Goal: Communication & Community: Answer question/provide support

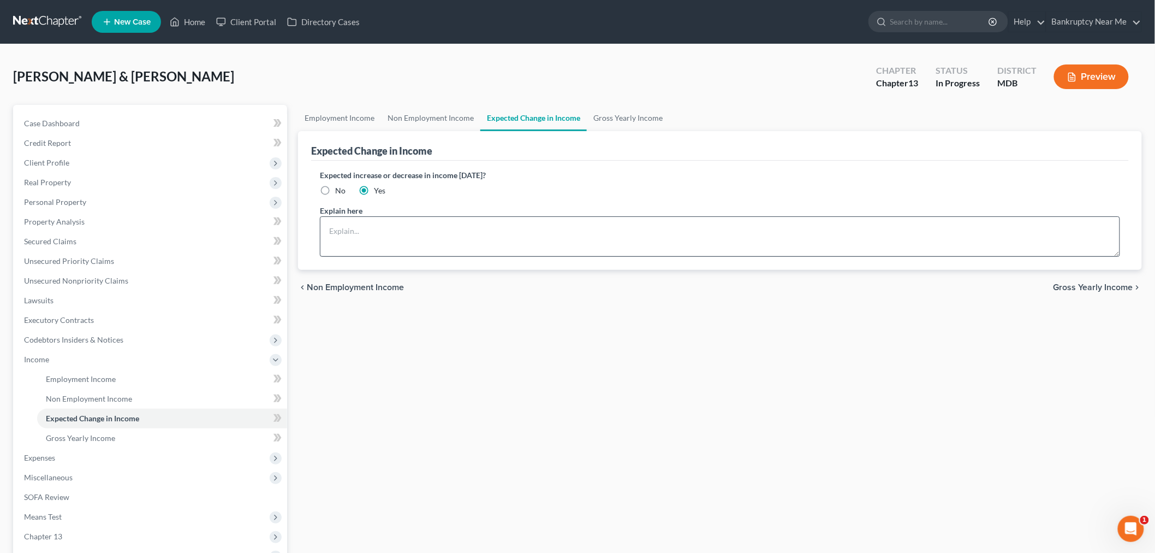
click at [410, 249] on textarea at bounding box center [720, 236] width 800 height 40
type textarea "Debtor one income is limited during summer"
drag, startPoint x: 624, startPoint y: 230, endPoint x: 240, endPoint y: 224, distance: 383.9
click at [240, 224] on div "Petition Navigation Case Dashboard Payments Invoices Payments Payments Credit R…" at bounding box center [578, 371] width 1140 height 532
click at [44, 17] on link at bounding box center [48, 22] width 70 height 20
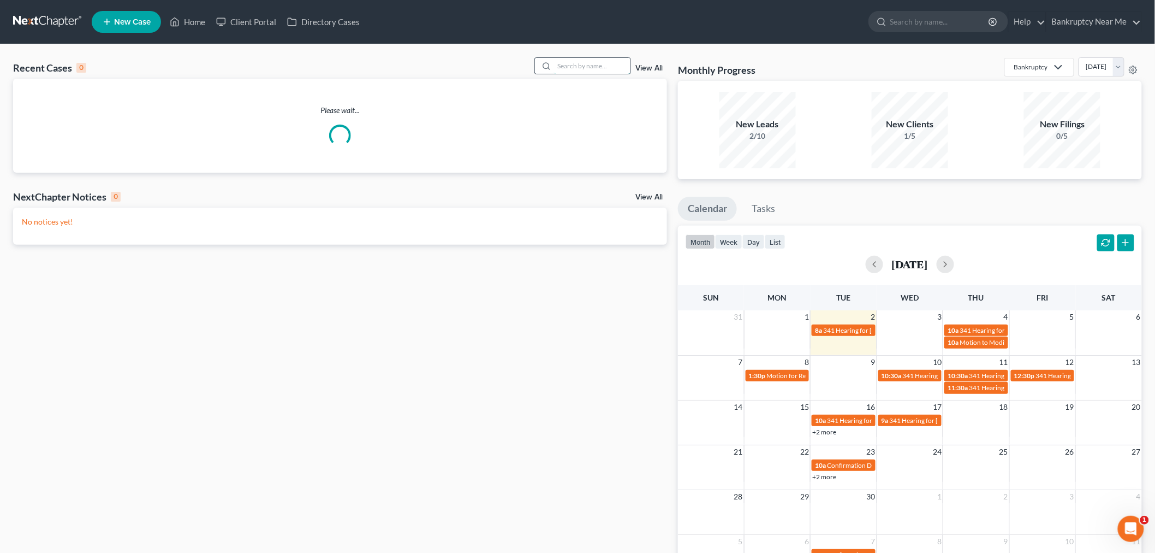
click at [587, 62] on input "search" at bounding box center [592, 66] width 76 height 16
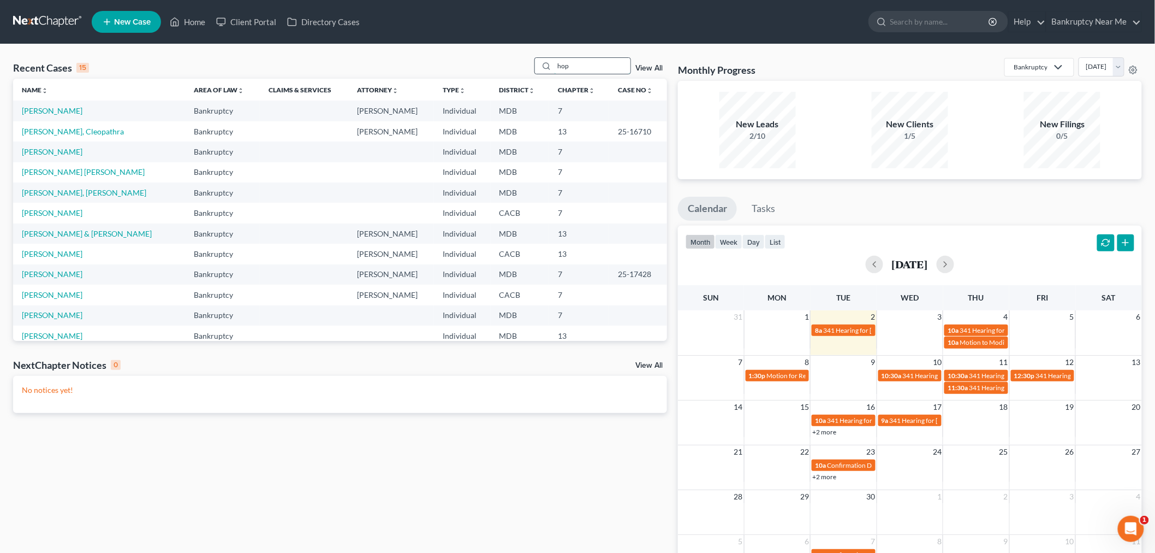
type input "hop"
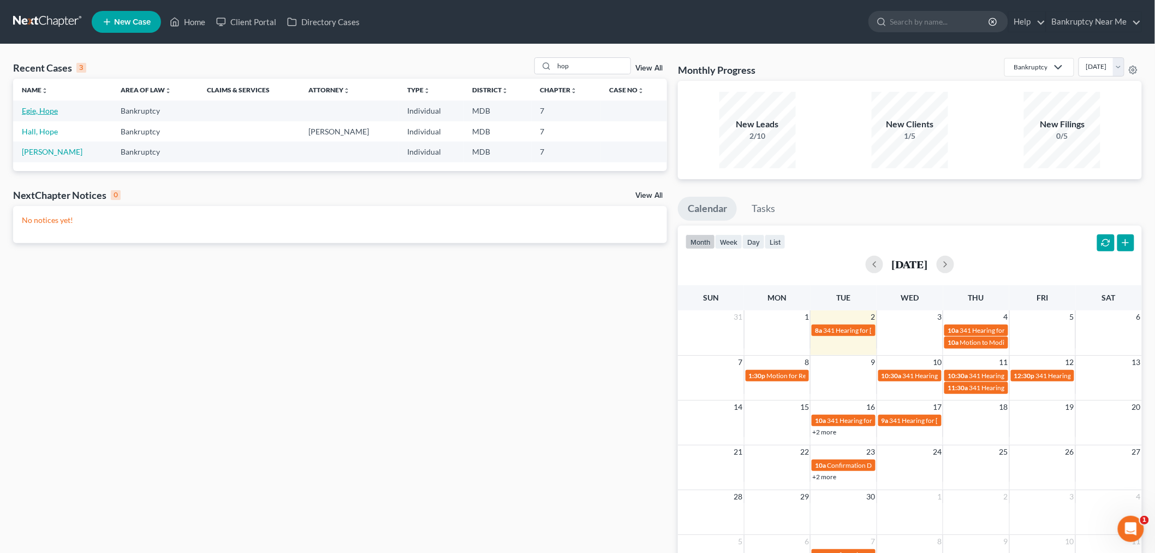
click at [33, 109] on link "Egie, Hope" at bounding box center [40, 110] width 36 height 9
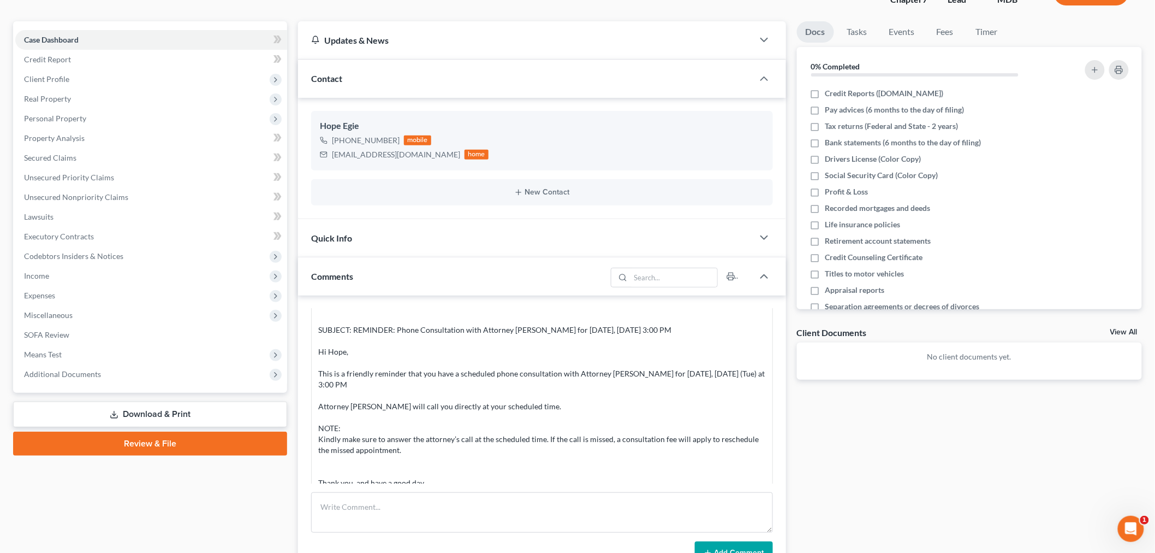
scroll to position [242, 0]
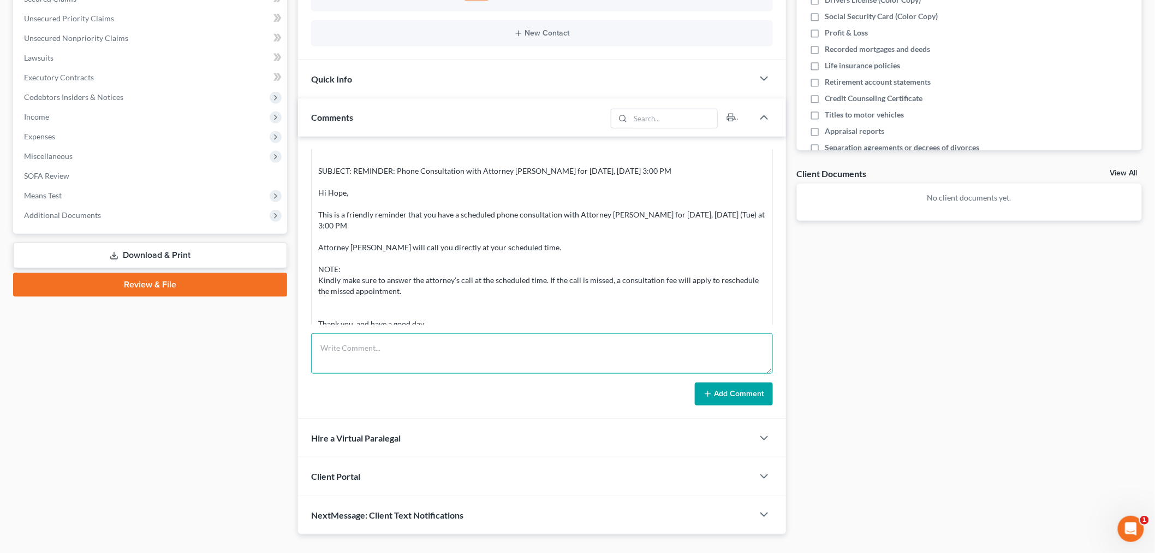
click at [583, 357] on textarea at bounding box center [542, 353] width 462 height 40
type textarea "A"
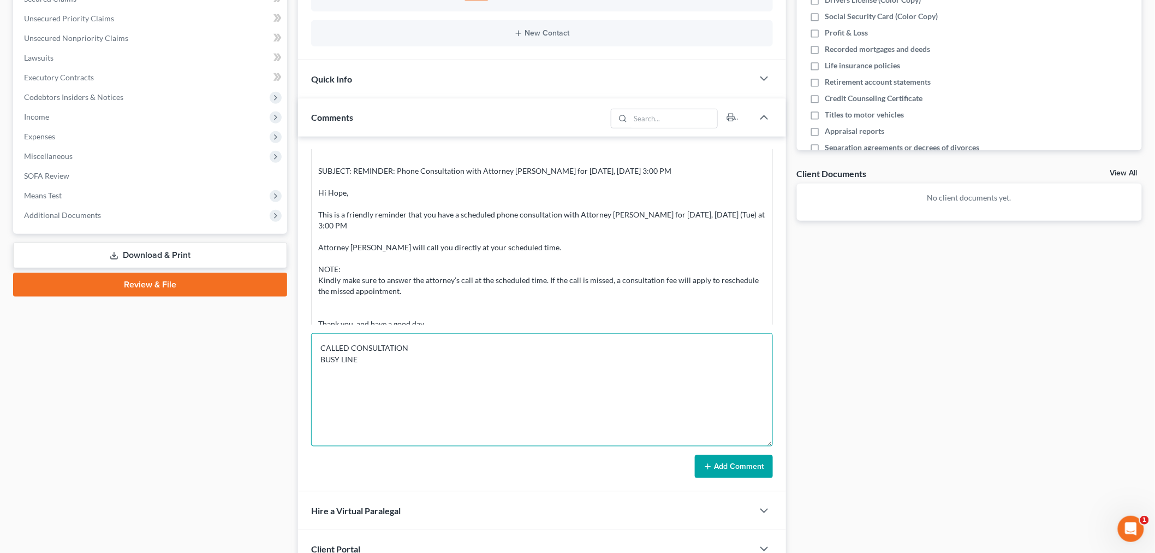
drag, startPoint x: 768, startPoint y: 379, endPoint x: 761, endPoint y: 476, distance: 96.3
click at [768, 446] on textarea "CALLED CONSULTATION BUSY LINE" at bounding box center [542, 389] width 462 height 113
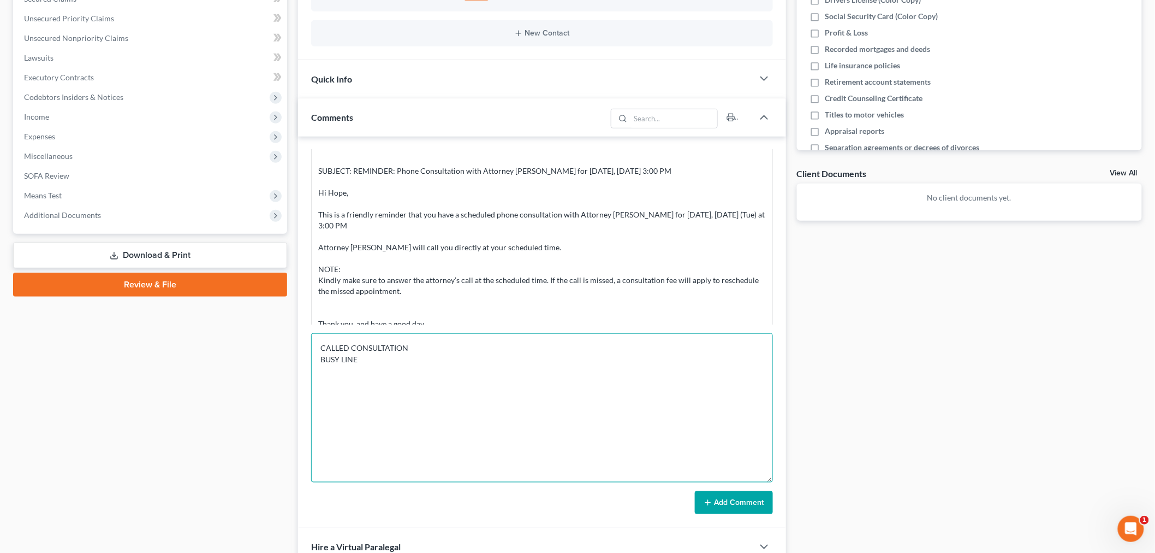
click at [661, 411] on textarea "CALLED CONSULTATION BUSY LINE" at bounding box center [542, 407] width 462 height 149
type textarea "CALLED CONSULTATION BUSY LINE"
click at [738, 503] on button "Add Comment" at bounding box center [734, 502] width 78 height 23
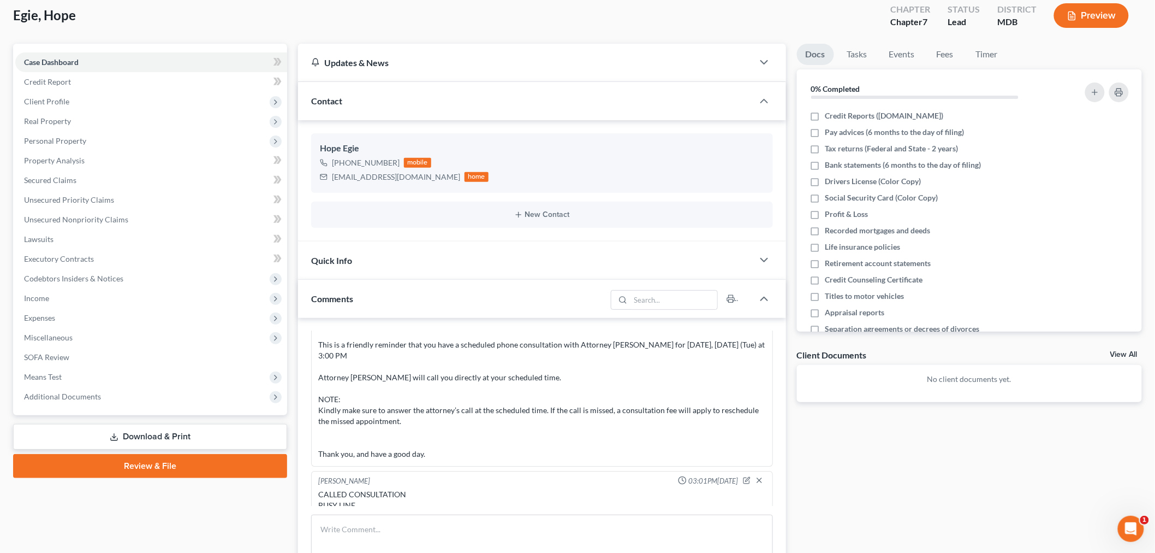
scroll to position [182, 0]
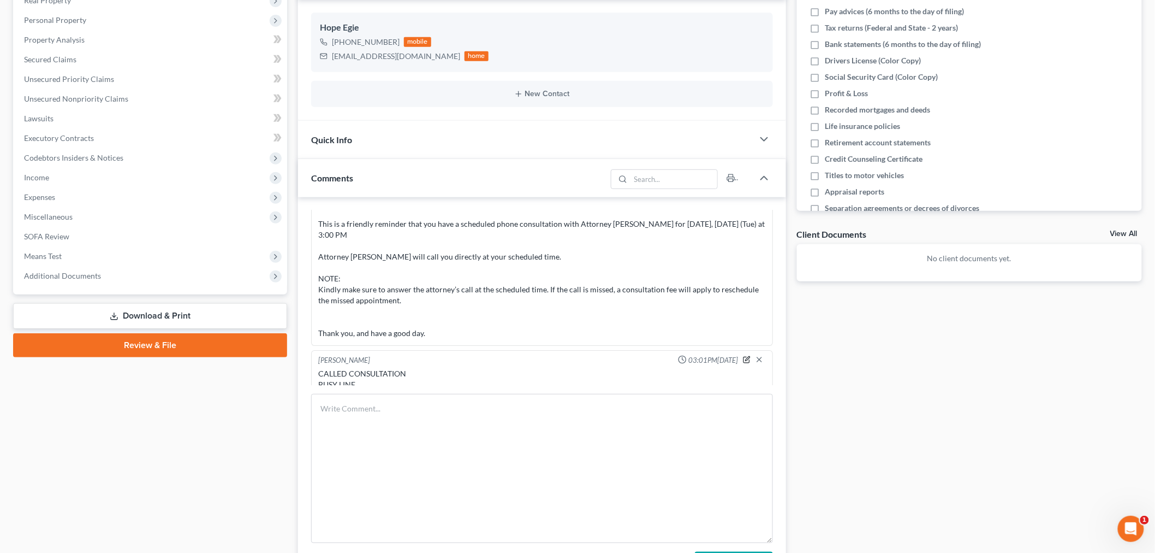
click at [743, 355] on icon "button" at bounding box center [747, 359] width 8 height 8
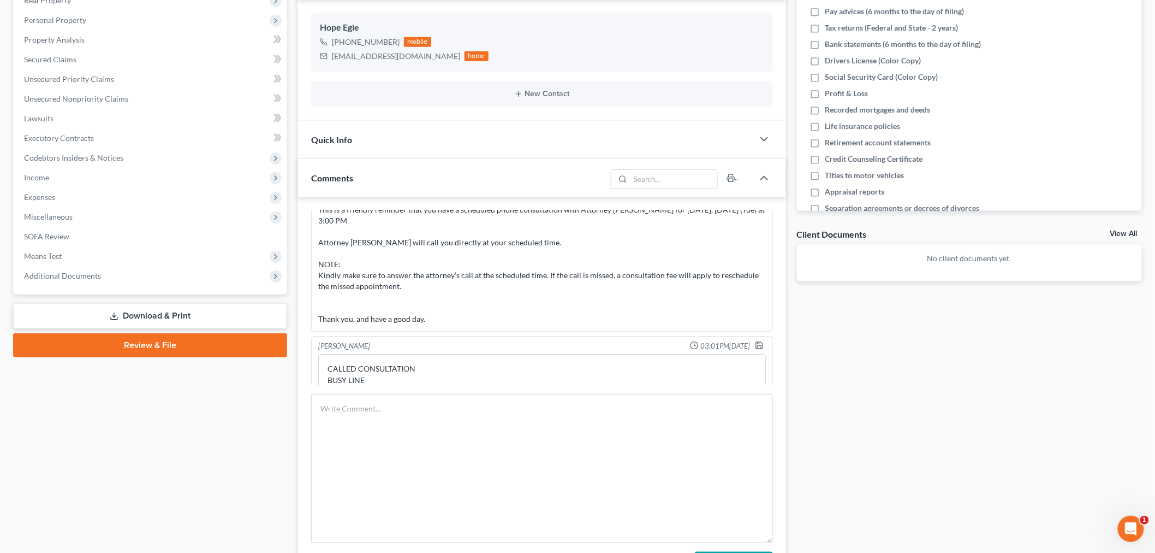
scroll to position [1536, 0]
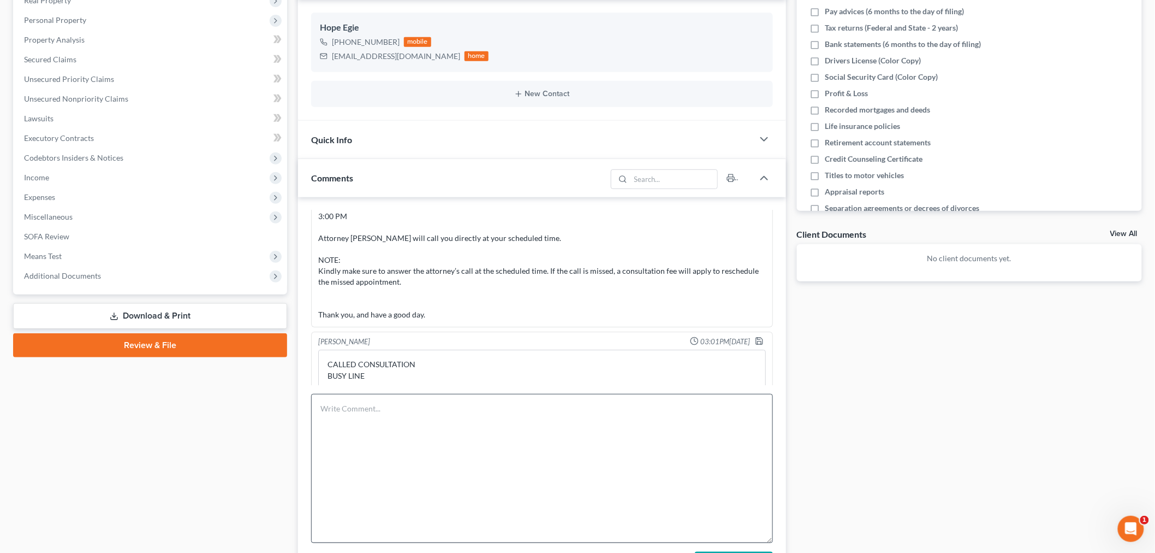
drag, startPoint x: 751, startPoint y: 376, endPoint x: 662, endPoint y: 533, distance: 180.7
click at [680, 552] on html "Home New Case Client Portal Directory Cases Bankruptcy Near Me iris@bankruptcyn…" at bounding box center [577, 281] width 1155 height 927
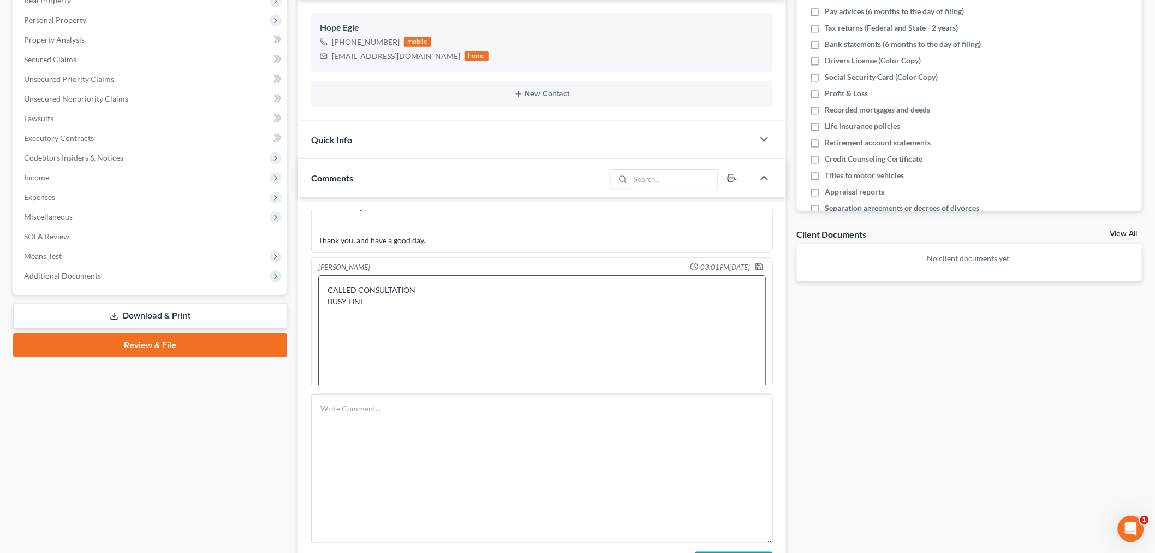
scroll to position [1597, 0]
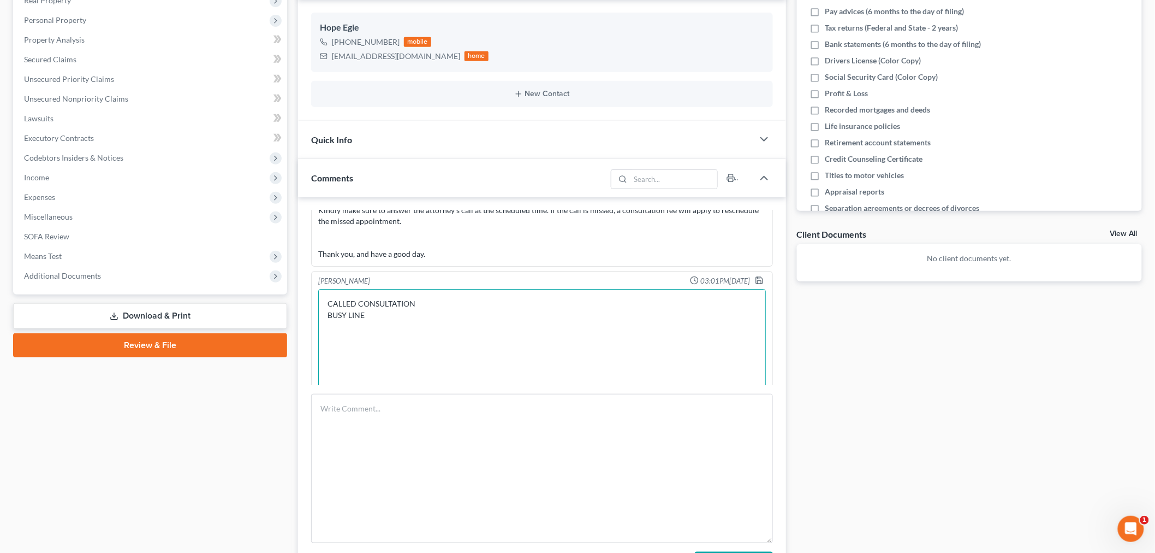
click at [479, 296] on textarea "CALLED CONSULTATION BUSY LINE" at bounding box center [542, 409] width 448 height 241
click at [505, 307] on textarea "CALLED CONSULTATION BUSY LINE" at bounding box center [542, 409] width 448 height 241
click at [382, 317] on textarea "CALLED CONSULTATION BUSY LINE Called 2x -" at bounding box center [542, 409] width 448 height 241
click at [545, 328] on textarea "CALLED CONSULTATION BUSY LINE Called 2x -" at bounding box center [542, 409] width 448 height 241
click at [448, 311] on textarea "CALLED CONSULTATION BUSY LINE Called 2x -" at bounding box center [542, 409] width 448 height 241
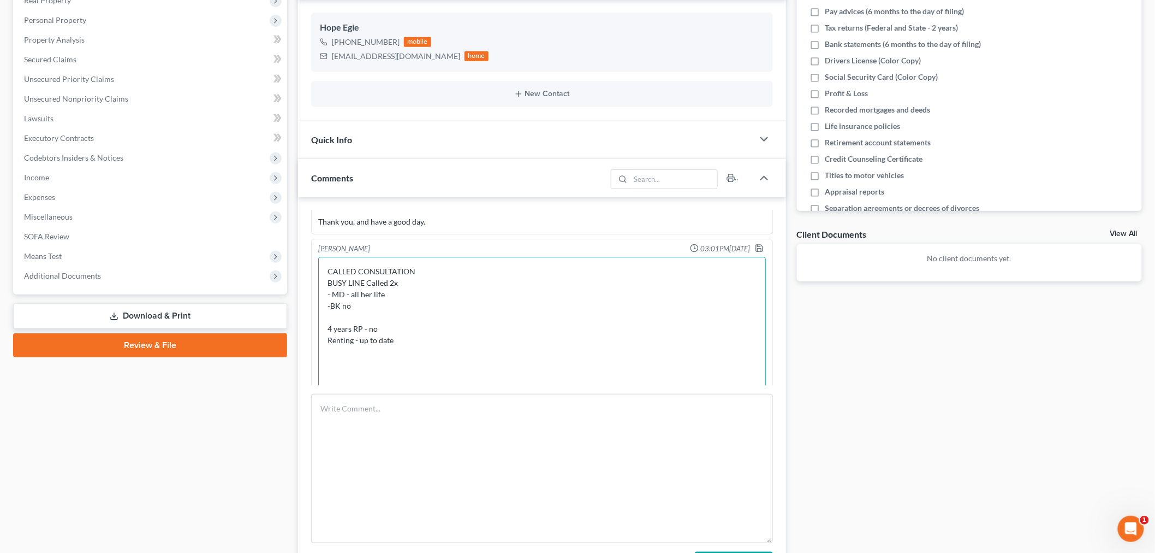
scroll to position [1658, 0]
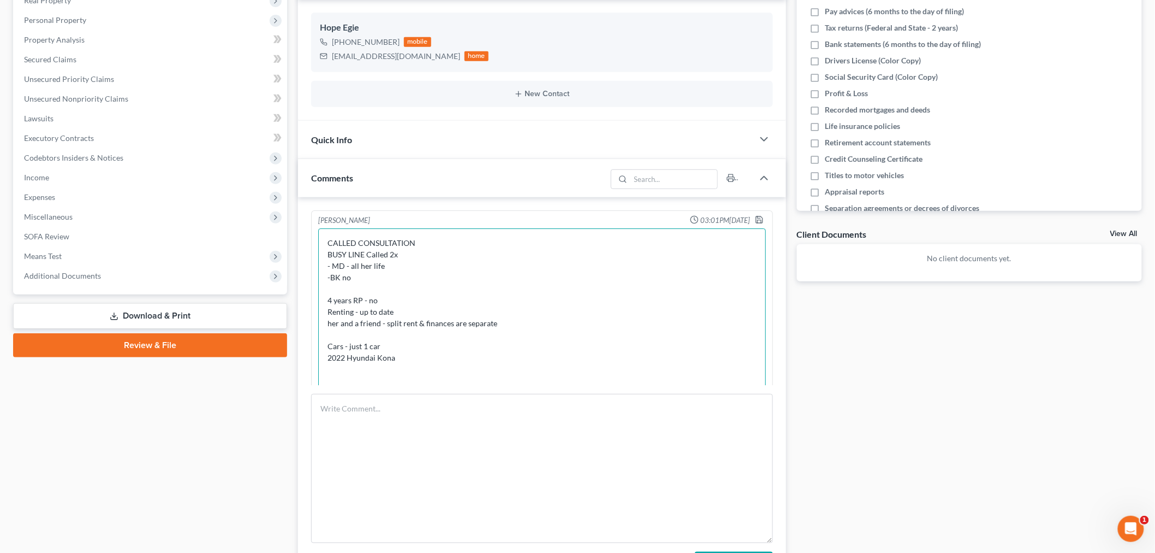
click at [495, 337] on textarea "CALLED CONSULTATION BUSY LINE Called 2x - MD - all her life -BK no 4 years RP -…" at bounding box center [542, 348] width 448 height 241
click at [492, 345] on textarea "CALLED CONSULTATION BUSY LINE Called 2x - MD - all her life -BK no 4 years RP -…" at bounding box center [542, 348] width 448 height 241
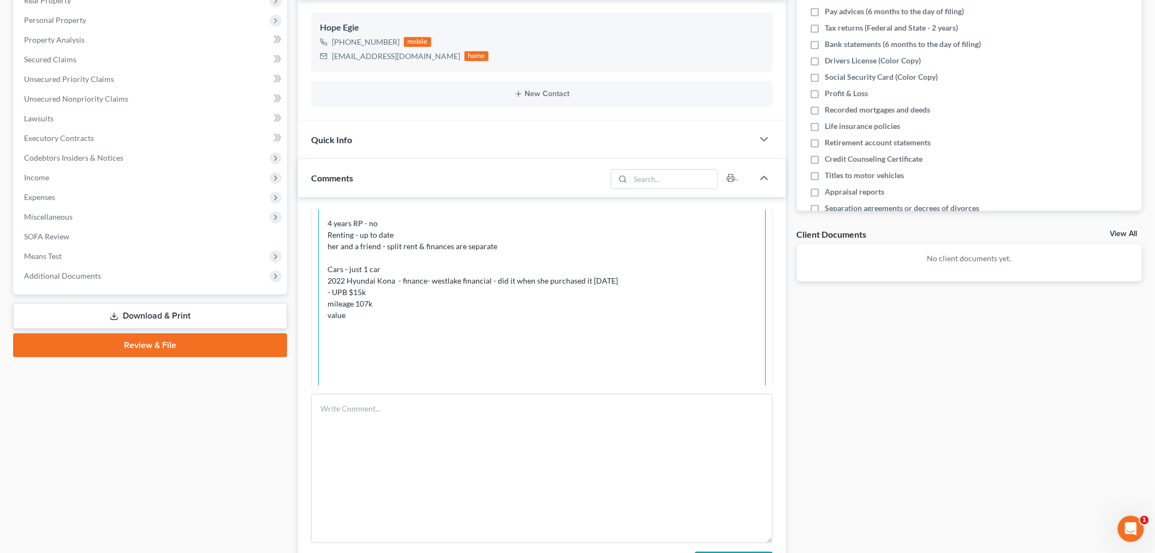
scroll to position [1737, 0]
type textarea "CALLED CONSULTATION BUSY LINE Called 2x - MD - all her life -BK no 4 years RP -…"
drag, startPoint x: 617, startPoint y: 143, endPoint x: 610, endPoint y: 161, distance: 19.4
click at [618, 142] on div "Quick Info" at bounding box center [525, 140] width 455 height 38
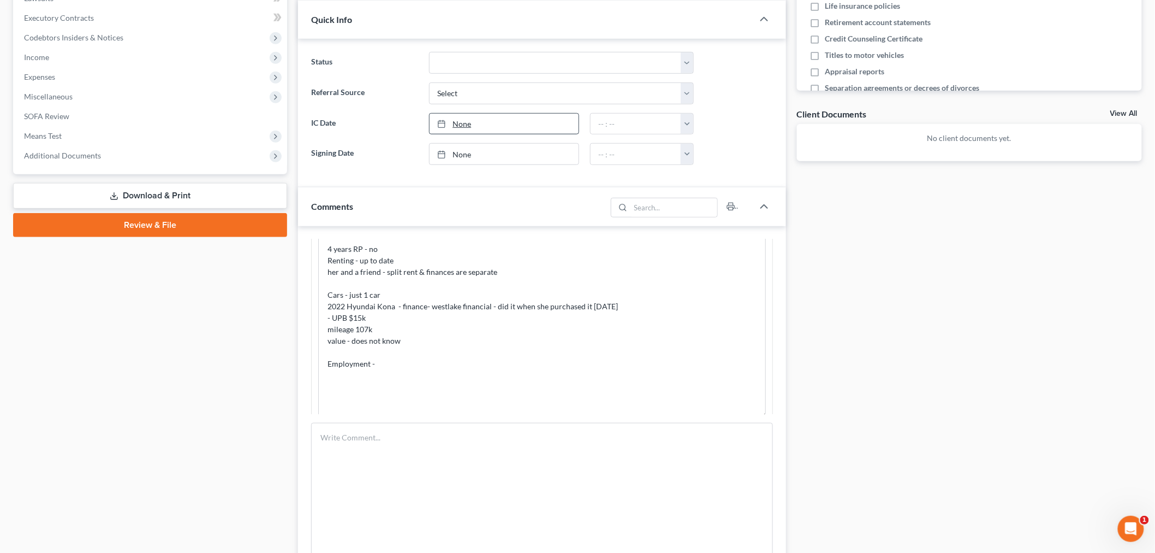
scroll to position [303, 0]
click at [512, 66] on select "Discharged Discharged & Reported Discharge Litigation Dismissal Notice Dismisse…" at bounding box center [561, 62] width 265 height 22
drag, startPoint x: 377, startPoint y: 51, endPoint x: 514, endPoint y: 106, distance: 147.9
click at [379, 51] on label "Status" at bounding box center [365, 62] width 118 height 22
drag, startPoint x: 525, startPoint y: 94, endPoint x: 528, endPoint y: 102, distance: 8.3
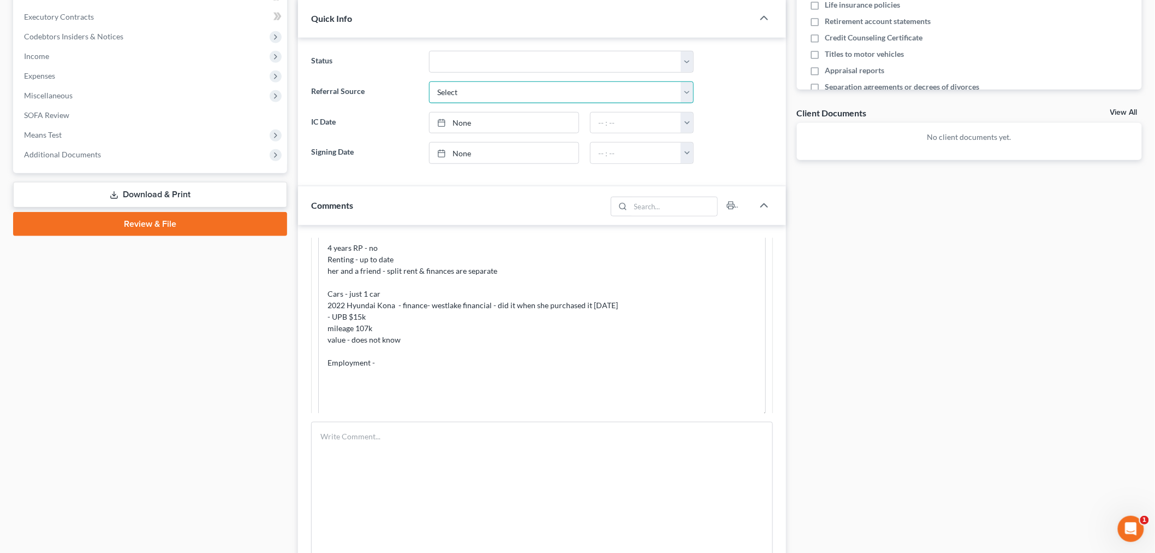
click at [525, 94] on select "Select Word Of Mouth Previous Clients Direct Mail Website Google Search Modern …" at bounding box center [561, 92] width 265 height 22
select select "6"
click at [429, 81] on select "Select Word Of Mouth Previous Clients Direct Mail Website Google Search Modern …" at bounding box center [561, 92] width 265 height 22
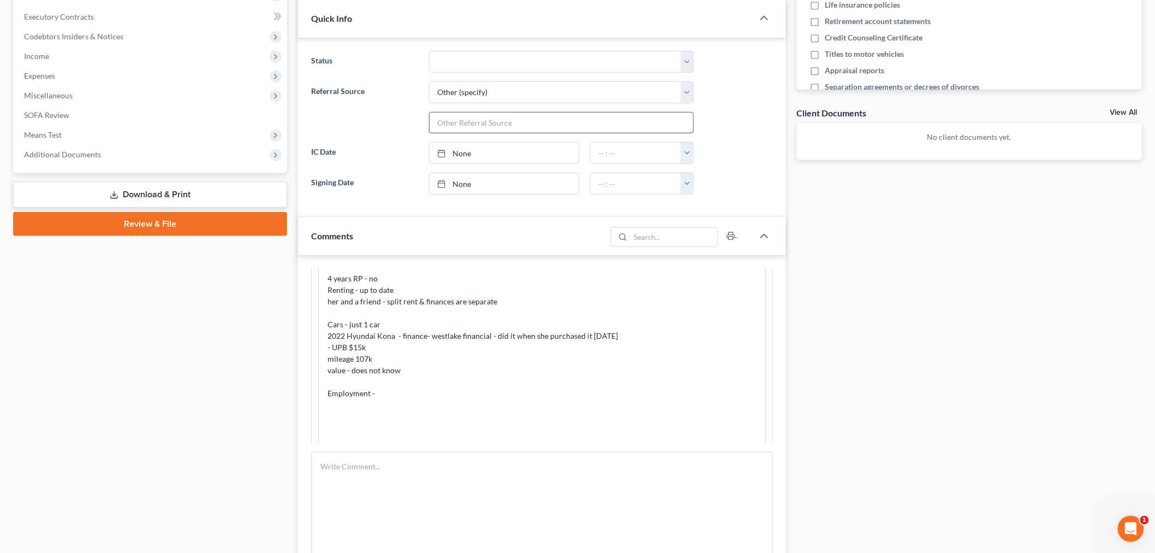
click at [536, 127] on input "text" at bounding box center [562, 122] width 264 height 21
type input "MD Courts"
drag, startPoint x: 406, startPoint y: 401, endPoint x: 406, endPoint y: 393, distance: 8.2
click at [406, 397] on textarea "CALLED CONSULTATION BUSY LINE Called 2x - MD - all her life -BK no 4 years RP -…" at bounding box center [542, 326] width 448 height 241
click at [411, 386] on textarea "CALLED CONSULTATION BUSY LINE Called 2x - MD - all her life -BK no 4 years RP -…" at bounding box center [542, 326] width 448 height 241
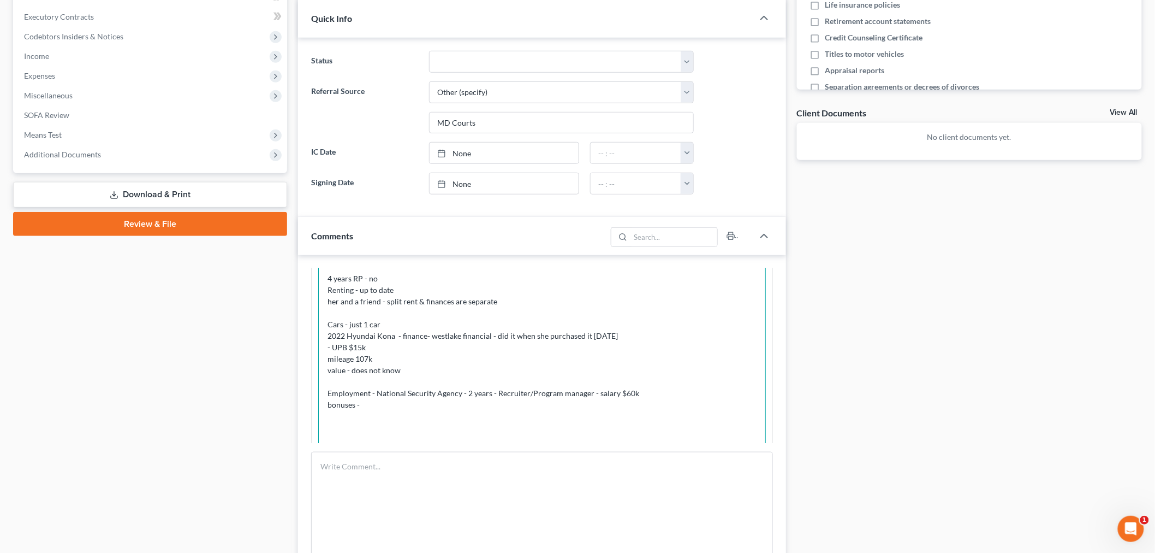
click at [434, 399] on textarea "CALLED CONSULTATION BUSY LINE Called 2x - MD - all her life -BK no 4 years RP -…" at bounding box center [542, 326] width 448 height 241
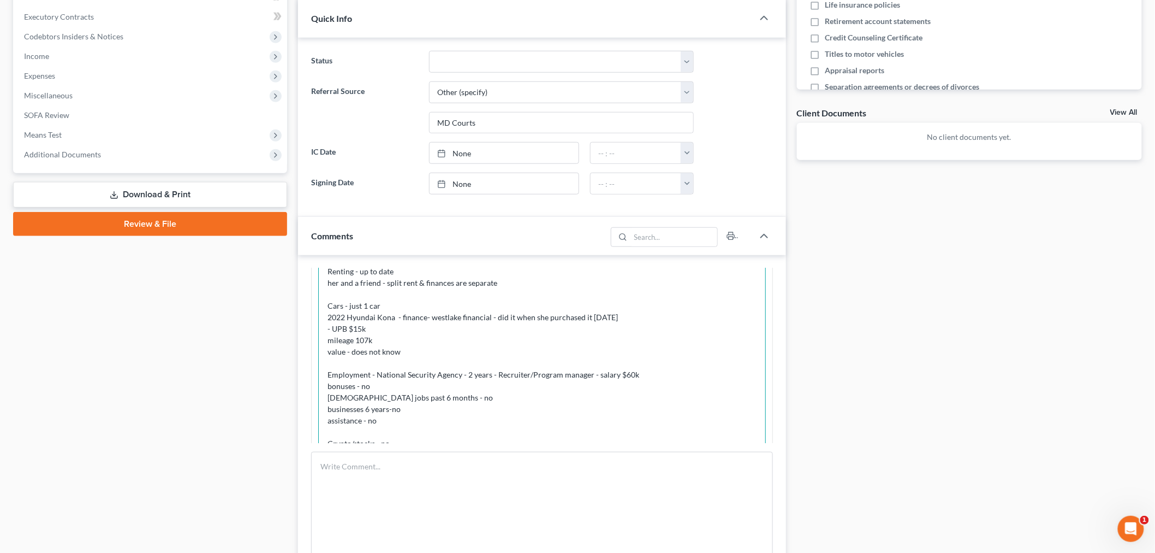
scroll to position [30, 0]
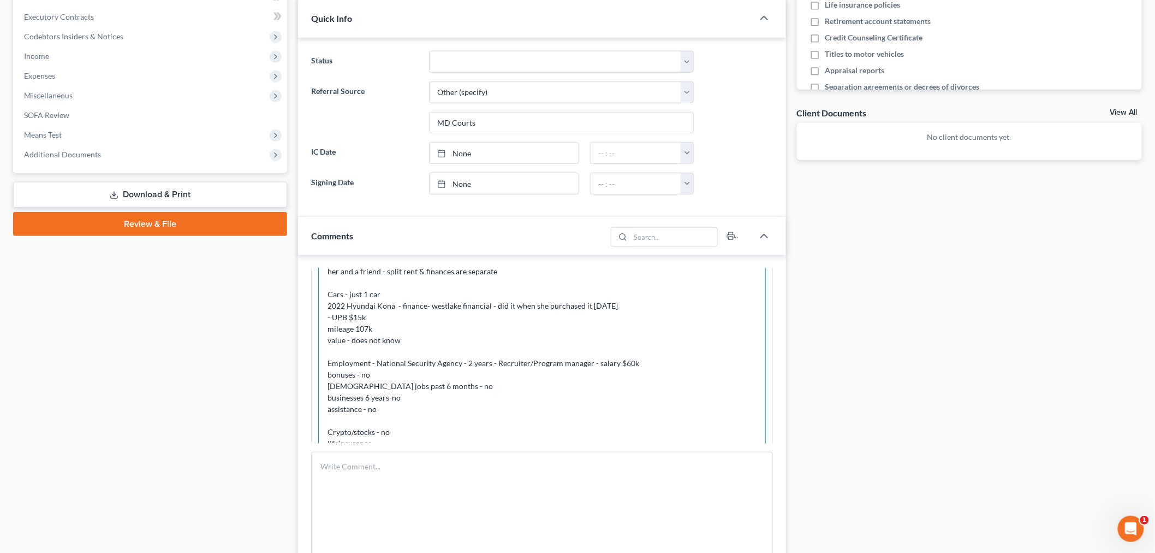
click at [335, 426] on textarea "CALLED CONSULTATION BUSY LINE Called 2x - MD - all her life -BK no 4 years RP -…" at bounding box center [542, 326] width 448 height 241
click at [421, 422] on textarea "CALLED CONSULTATION BUSY LINE Called 2x - MD - all her life -BK no 4 years RP -…" at bounding box center [542, 326] width 448 height 241
click at [417, 427] on textarea "CALLED CONSULTATION BUSY LINE Called 2x - MD - all her life -BK no 4 years RP -…" at bounding box center [542, 326] width 448 height 241
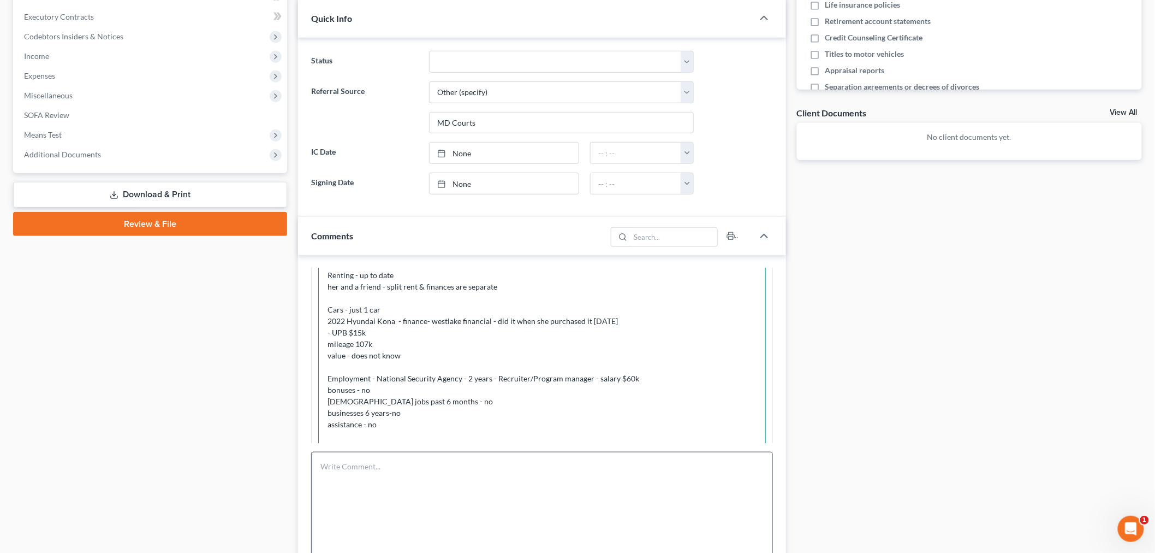
scroll to position [0, 0]
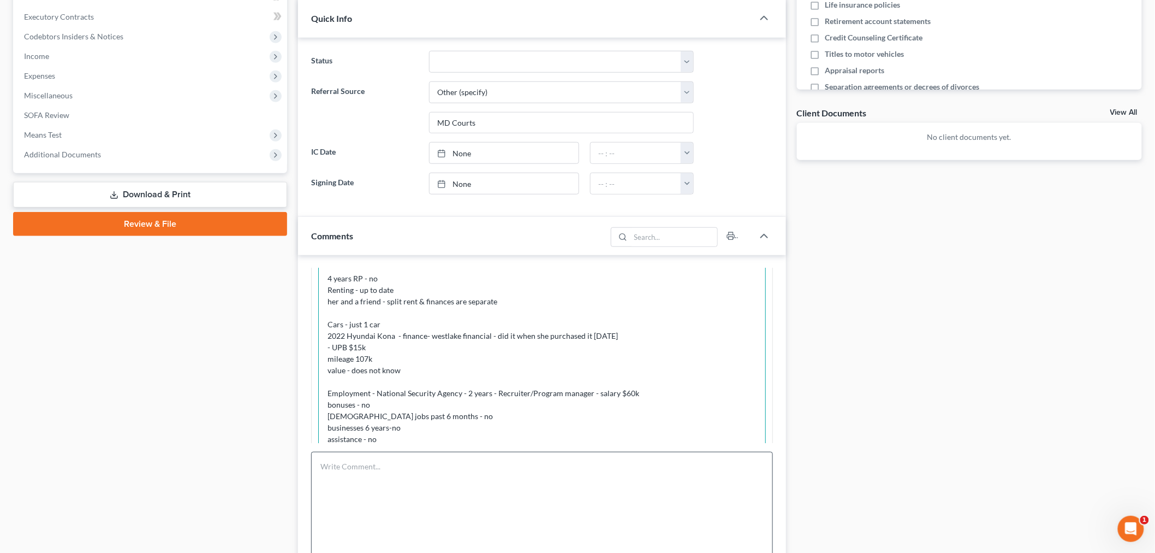
drag, startPoint x: 751, startPoint y: 432, endPoint x: 757, endPoint y: 509, distance: 77.2
click at [761, 519] on div "Info Bankruptcy 03:59PM, 08/27/2025 -PC reached out via phone call and Form Sub…" at bounding box center [542, 450] width 488 height 391
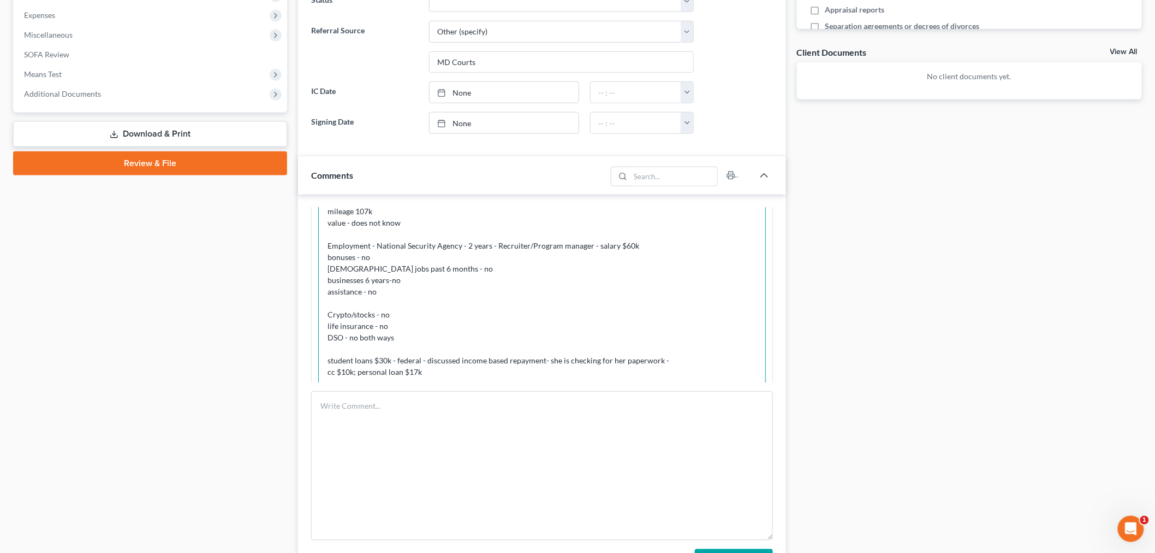
scroll to position [1763, 0]
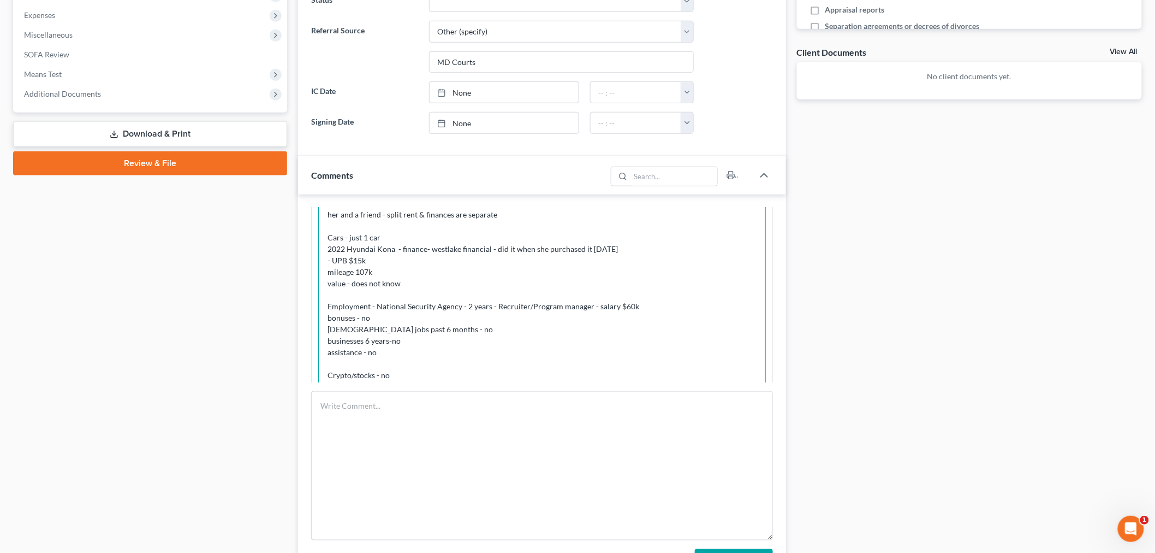
click at [514, 270] on textarea "CALLED CONSULTATION BUSY LINE Called 2x - MD - all her life -BK no 4 years RP -…" at bounding box center [542, 284] width 448 height 328
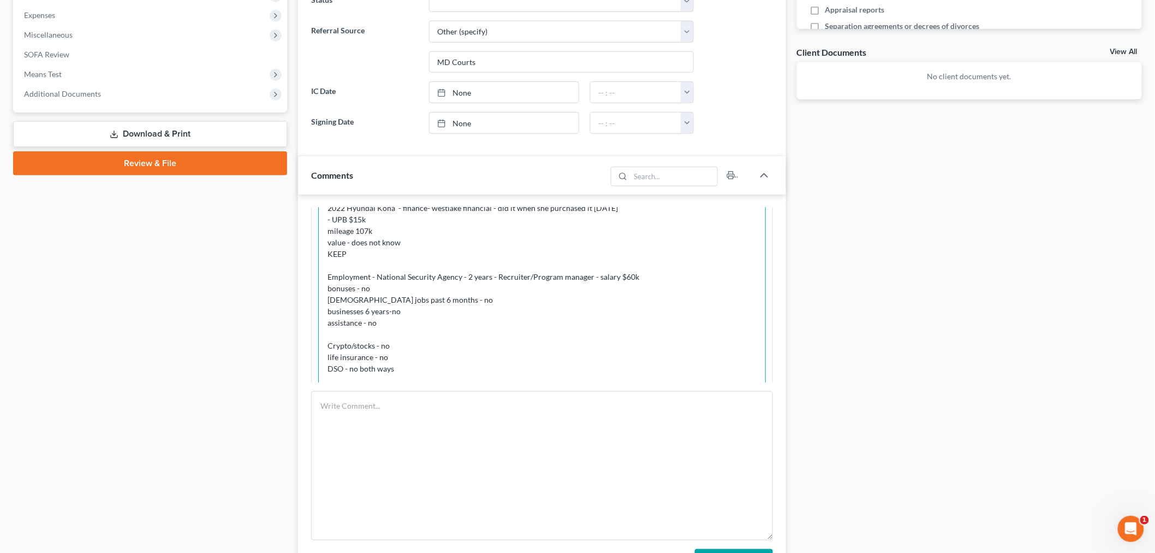
scroll to position [1824, 0]
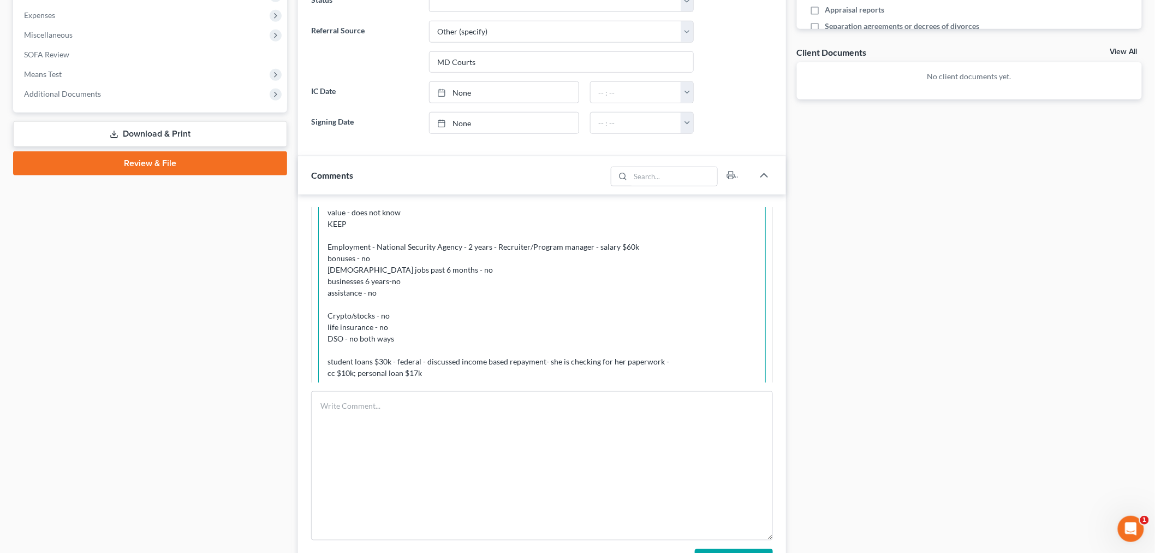
click at [449, 346] on textarea "CALLED CONSULTATION BUSY LINE Called 2x - MD - all her life -BK no 4 years RP -…" at bounding box center [542, 223] width 448 height 328
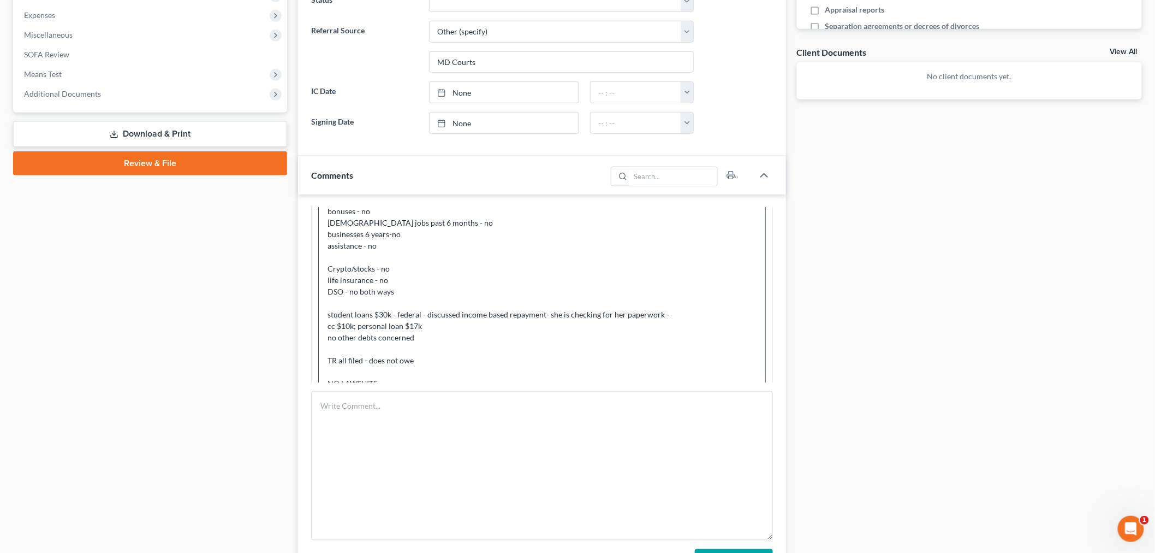
scroll to position [90, 0]
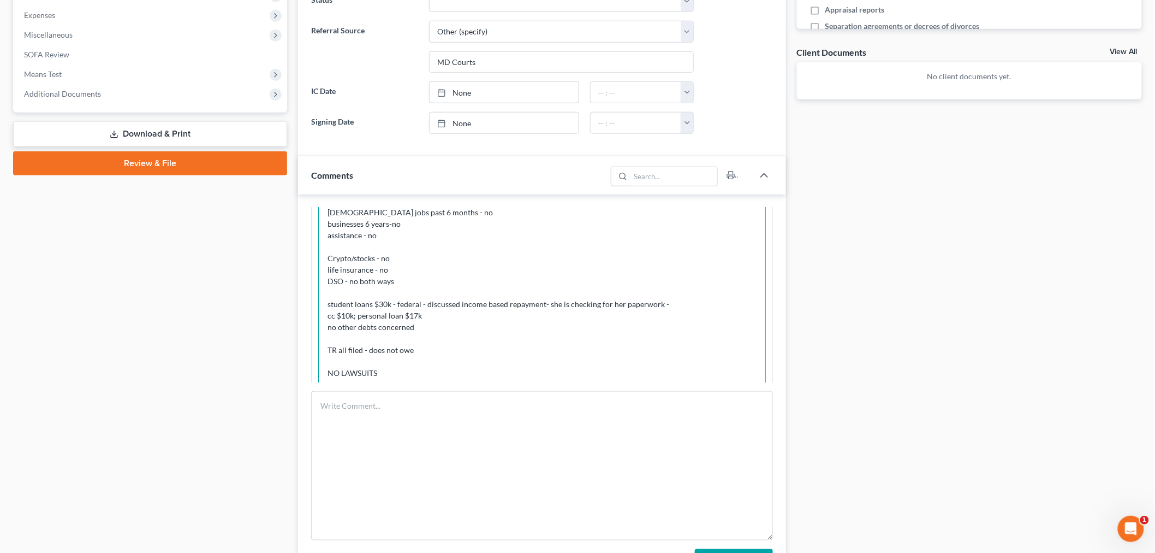
click at [478, 347] on textarea "CALLED CONSULTATION BUSY LINE Called 2x - MD - all her life -BK no 4 years RP -…" at bounding box center [542, 223] width 448 height 328
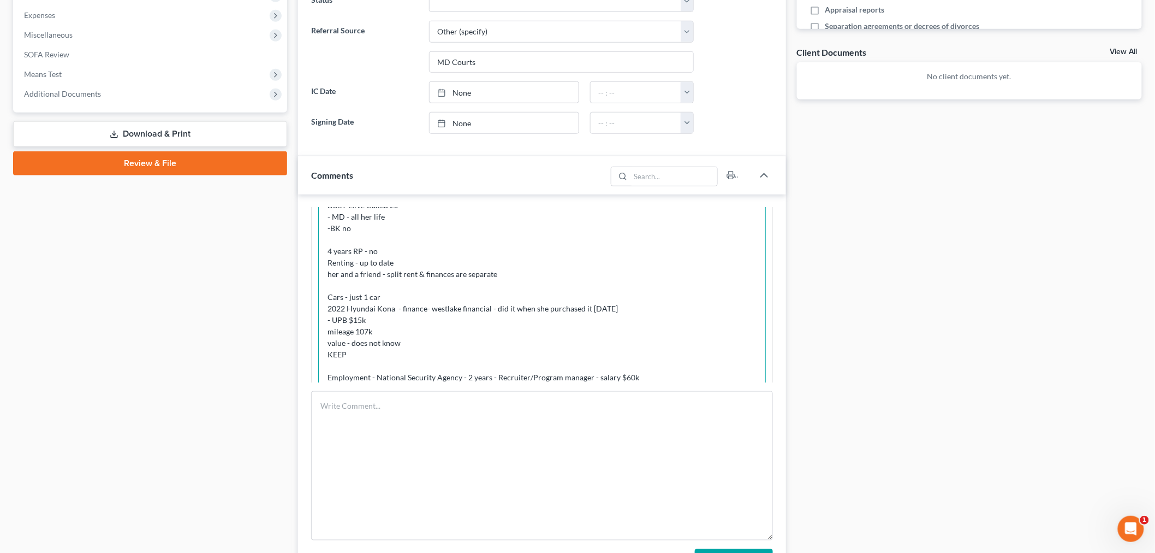
scroll to position [1702, 0]
drag, startPoint x: 418, startPoint y: 350, endPoint x: 435, endPoint y: 343, distance: 17.9
click at [418, 350] on textarea "CALLED CONSULTATION BUSY LINE Called 2x - MD - all her life -BK no 4 years RP -…" at bounding box center [542, 345] width 448 height 328
click at [437, 337] on textarea "CALLED CONSULTATION BUSY LINE Called 2x - MD - all her life -BK no 4 years RP -…" at bounding box center [542, 345] width 448 height 328
click at [446, 331] on textarea "CALLED CONSULTATION BUSY LINE Called 2x - MD - all her life -BK no 4 years RP -…" at bounding box center [542, 345] width 448 height 328
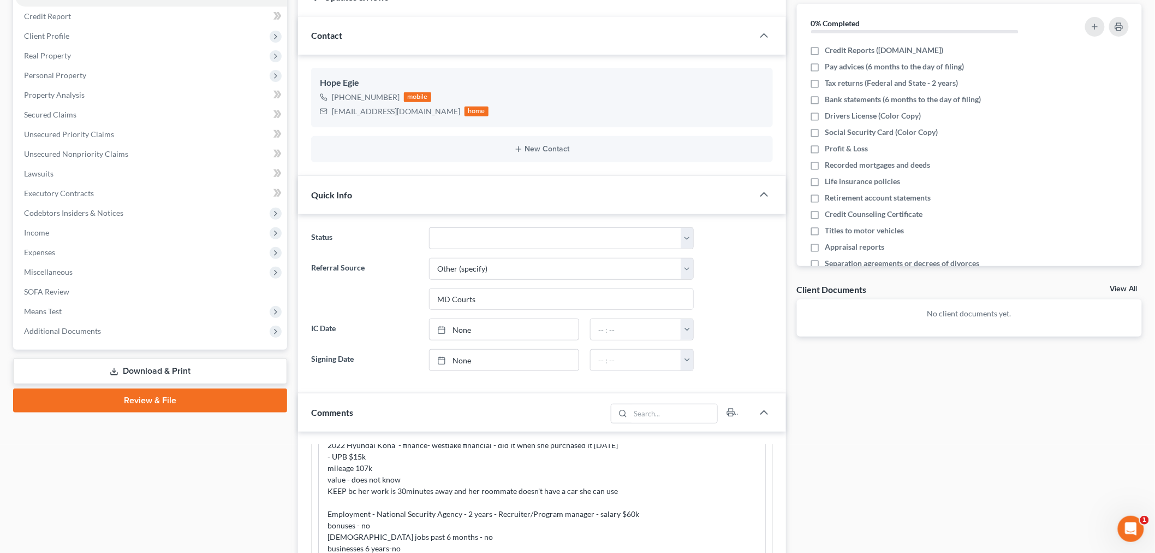
scroll to position [121, 0]
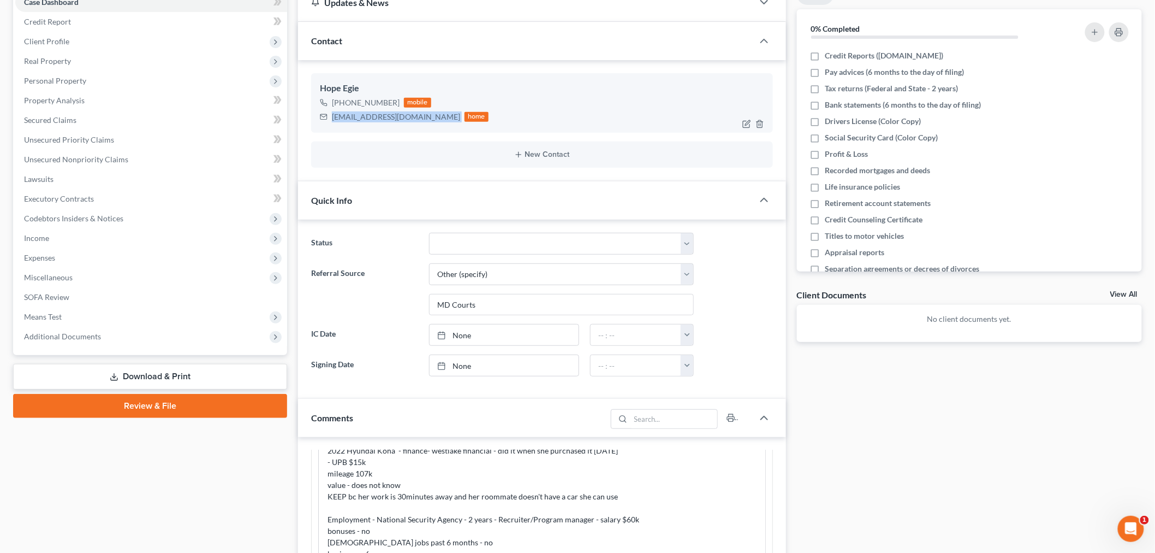
drag, startPoint x: 418, startPoint y: 117, endPoint x: 329, endPoint y: 123, distance: 89.2
click at [329, 123] on div "egie.hope30@gmail.com home" at bounding box center [404, 117] width 169 height 14
copy div "egie.hope30@gmail.com"
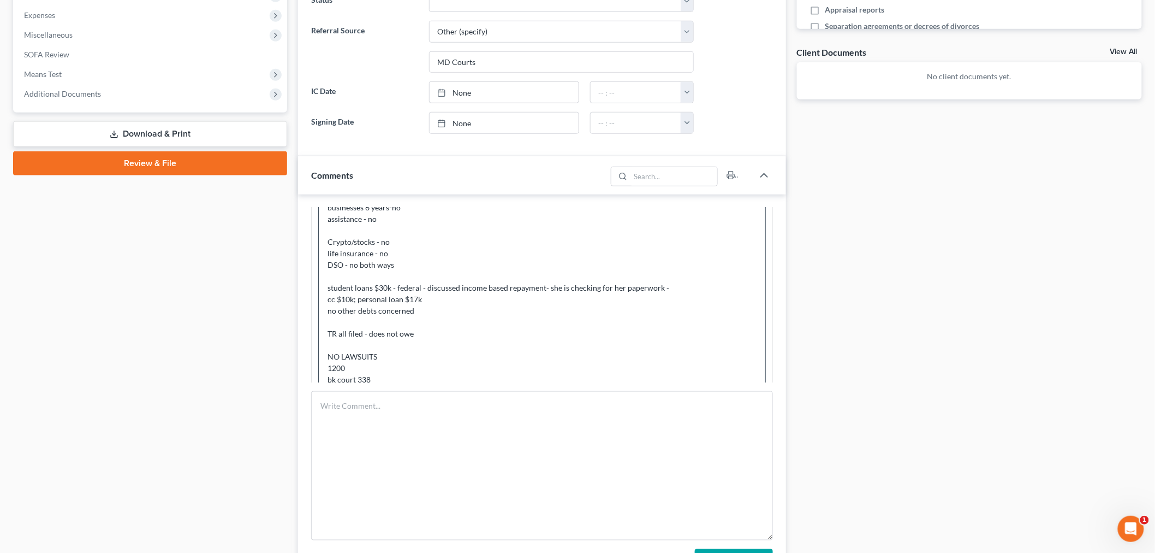
scroll to position [113, 0]
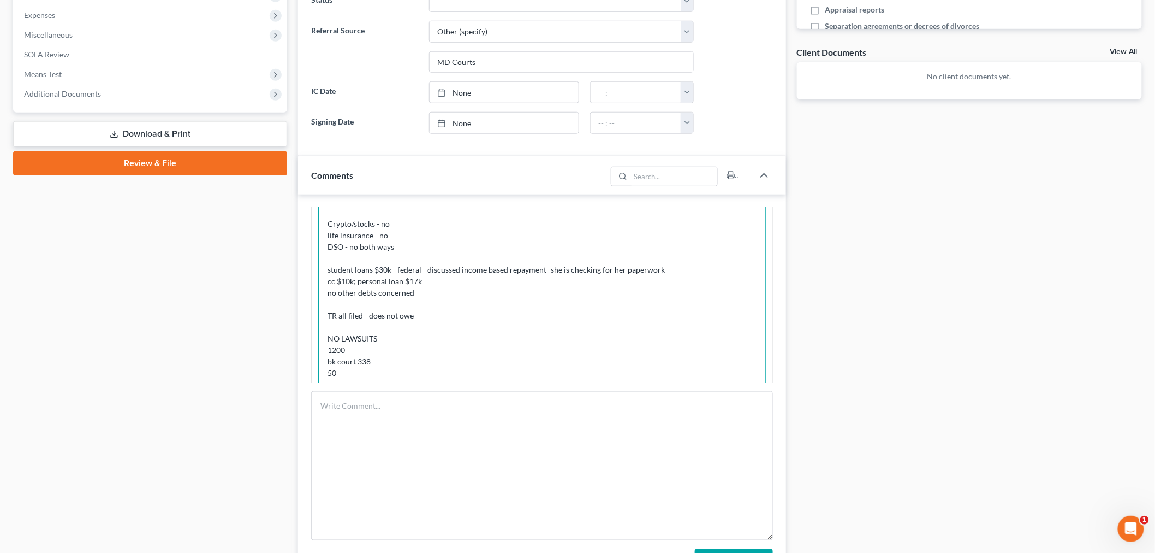
click at [500, 292] on textarea "CALLED CONSULTATION BUSY LINE Called 2x - MD - all her life -BK no 4 years RP -…" at bounding box center [542, 223] width 448 height 328
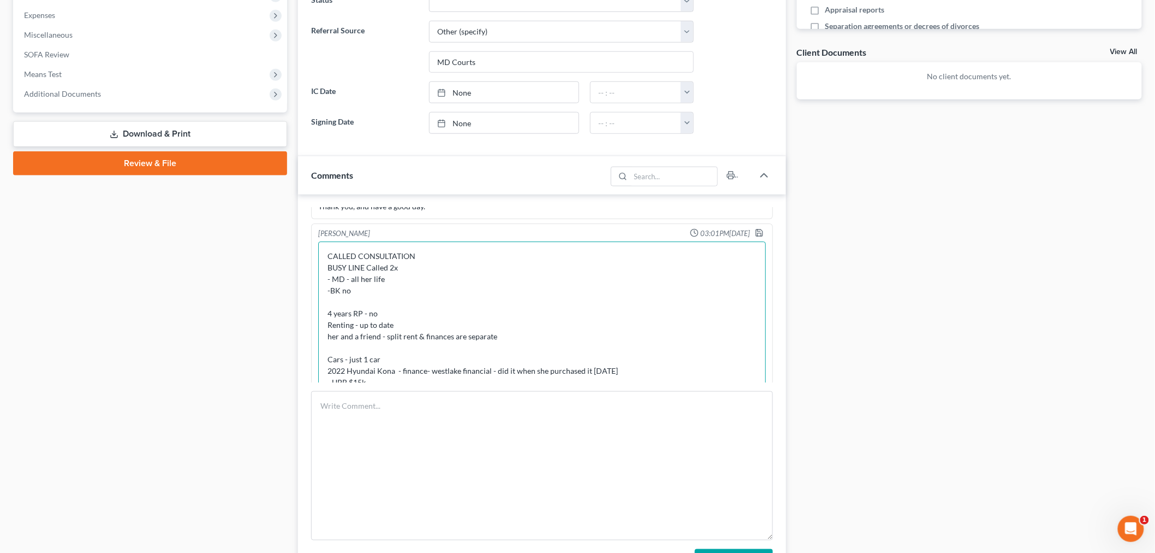
scroll to position [1581, 0]
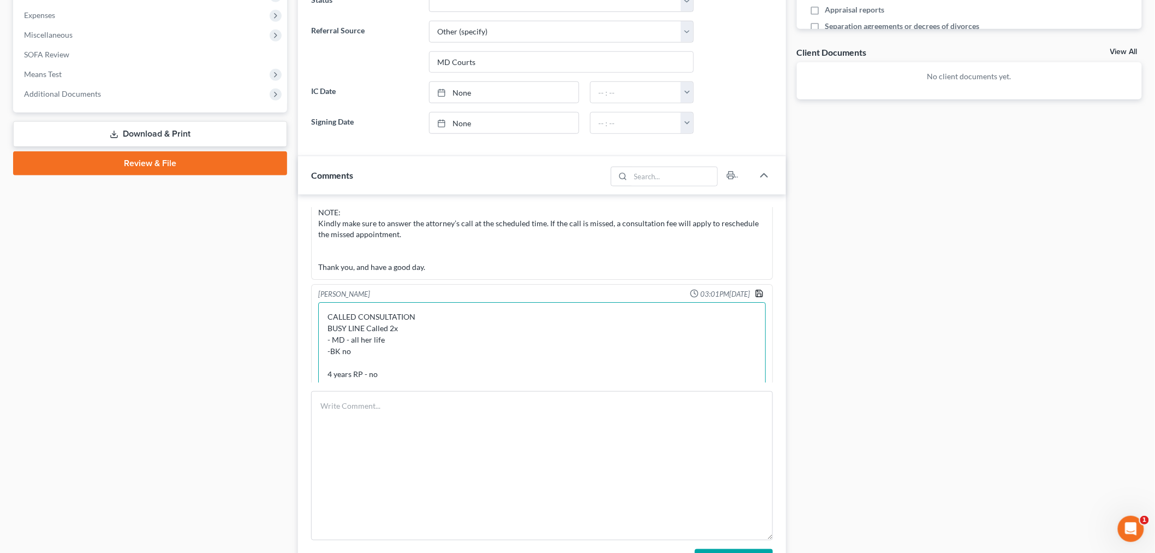
type textarea "CALLED CONSULTATION BUSY LINE Called 2x - MD - all her life -BK no 4 years RP -…"
click at [757, 293] on polyline "button" at bounding box center [759, 294] width 4 height 3
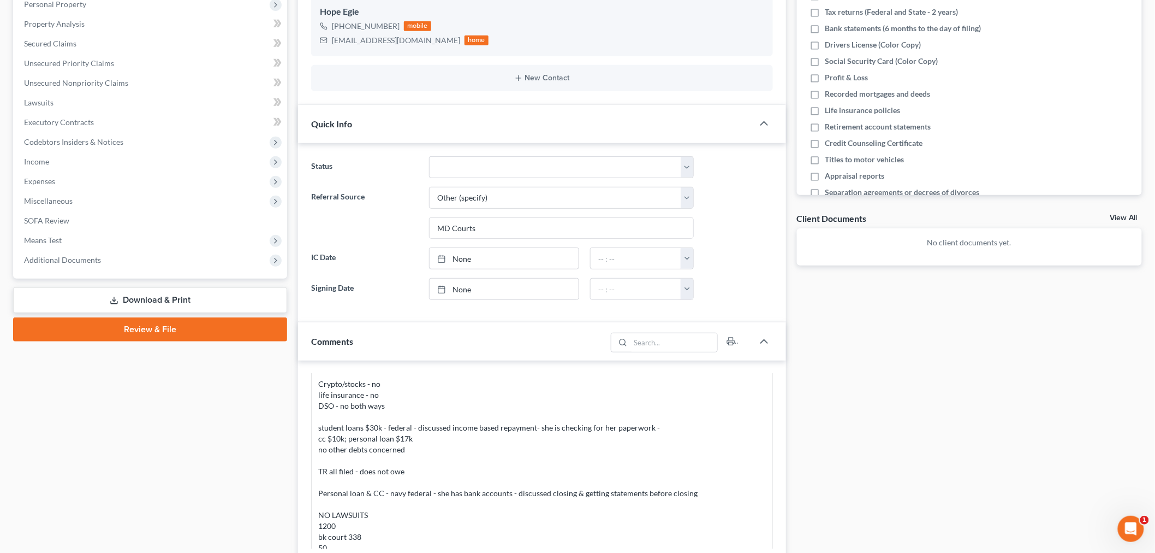
scroll to position [182, 0]
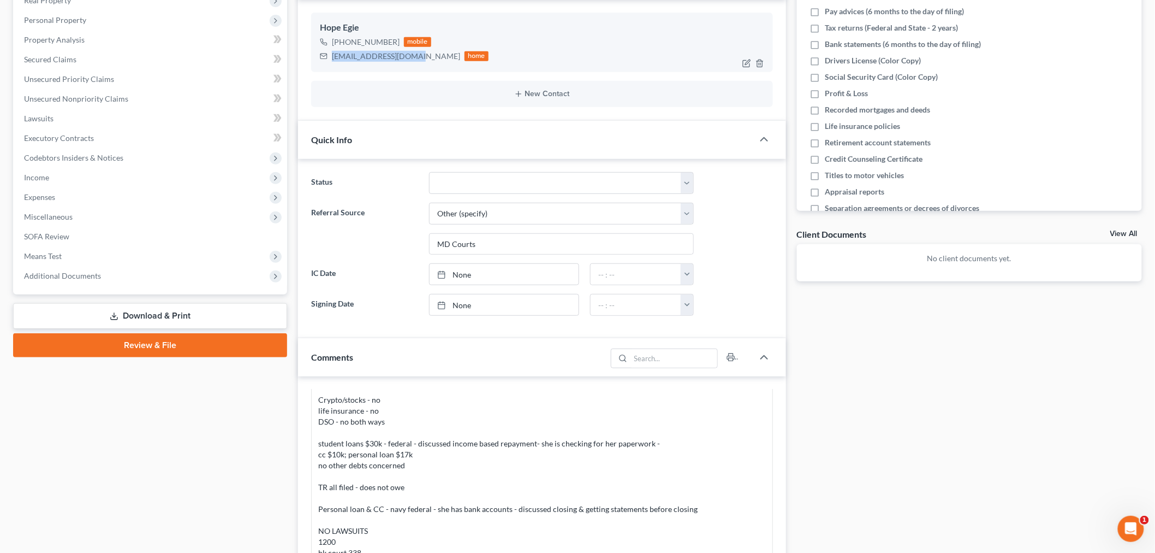
drag, startPoint x: 413, startPoint y: 56, endPoint x: 324, endPoint y: 64, distance: 89.4
click at [323, 64] on div "Hope Egie +1 (443) 248-6864 mobile egie.hope30@gmail.com home" at bounding box center [542, 42] width 462 height 59
copy div "egie.hope30@gmail.com"
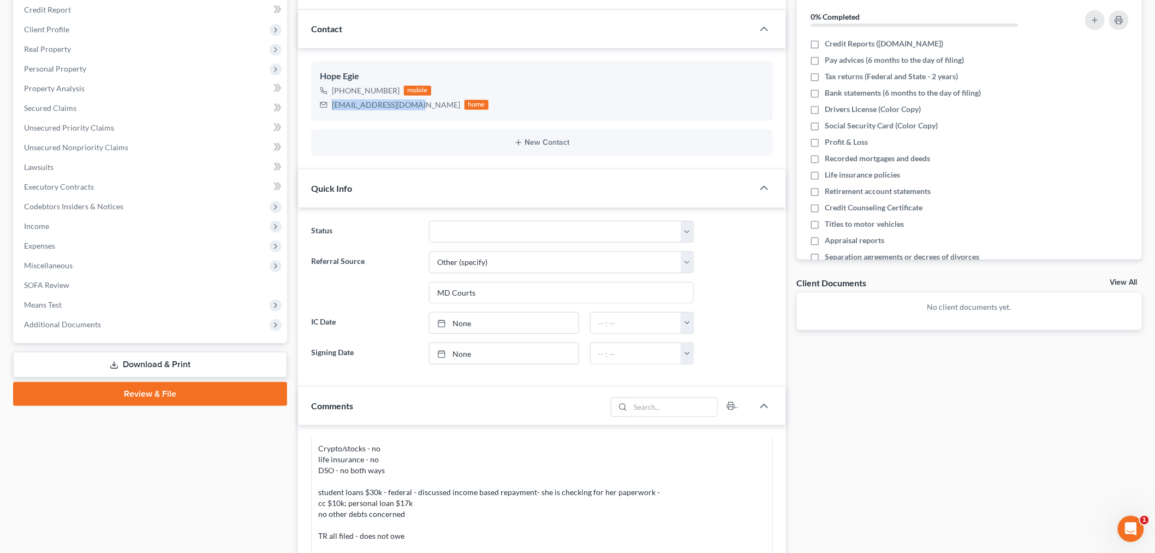
scroll to position [61, 0]
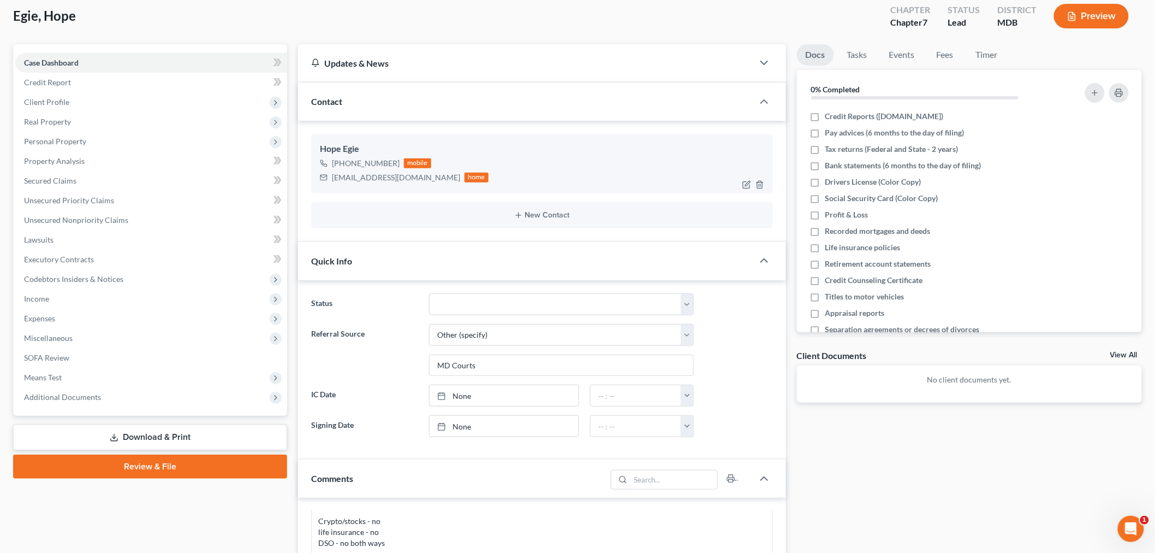
click at [355, 153] on div "Hope Egie" at bounding box center [542, 148] width 444 height 13
drag, startPoint x: 361, startPoint y: 146, endPoint x: 310, endPoint y: 146, distance: 51.9
click at [310, 146] on div "Hope Egie +1 (443) 248-6864 mobile egie.hope30@gmail.com home New Contact" at bounding box center [542, 181] width 488 height 121
copy div "Hope Egie"
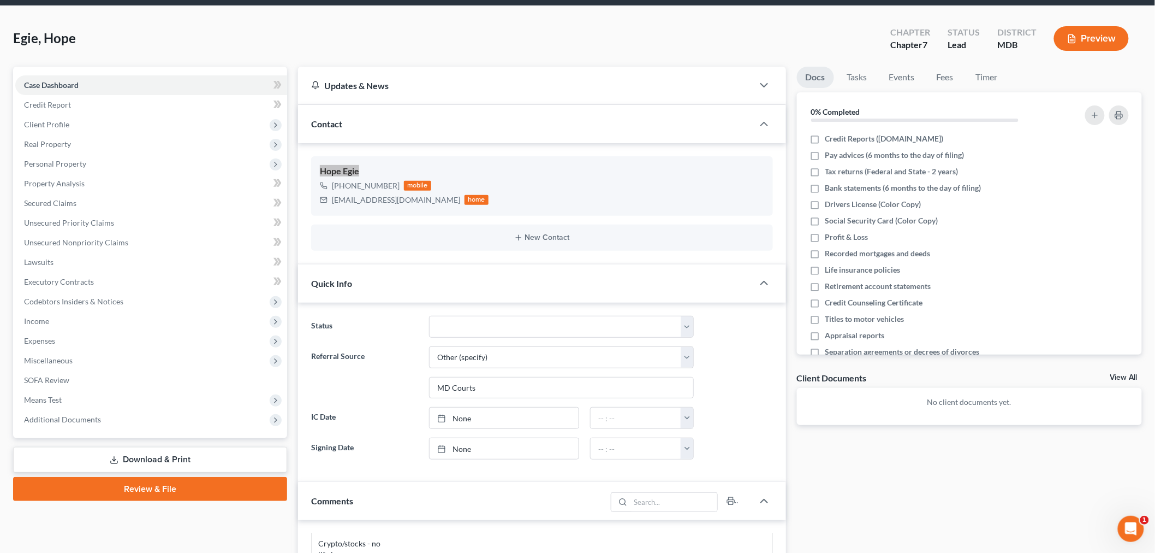
scroll to position [0, 0]
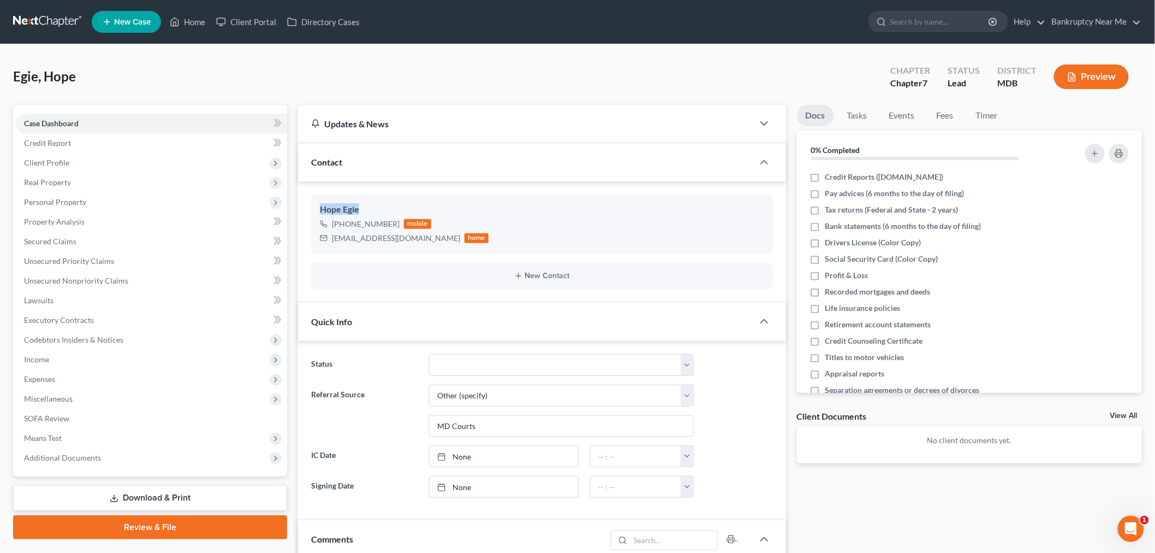
click at [47, 30] on link at bounding box center [48, 22] width 70 height 20
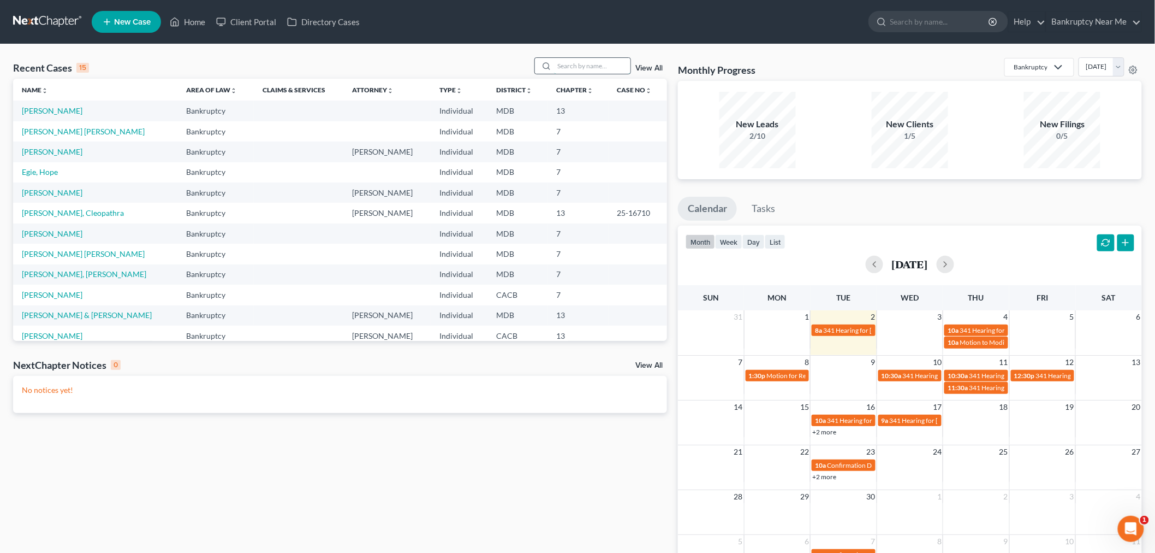
click at [568, 64] on input "search" at bounding box center [592, 66] width 76 height 16
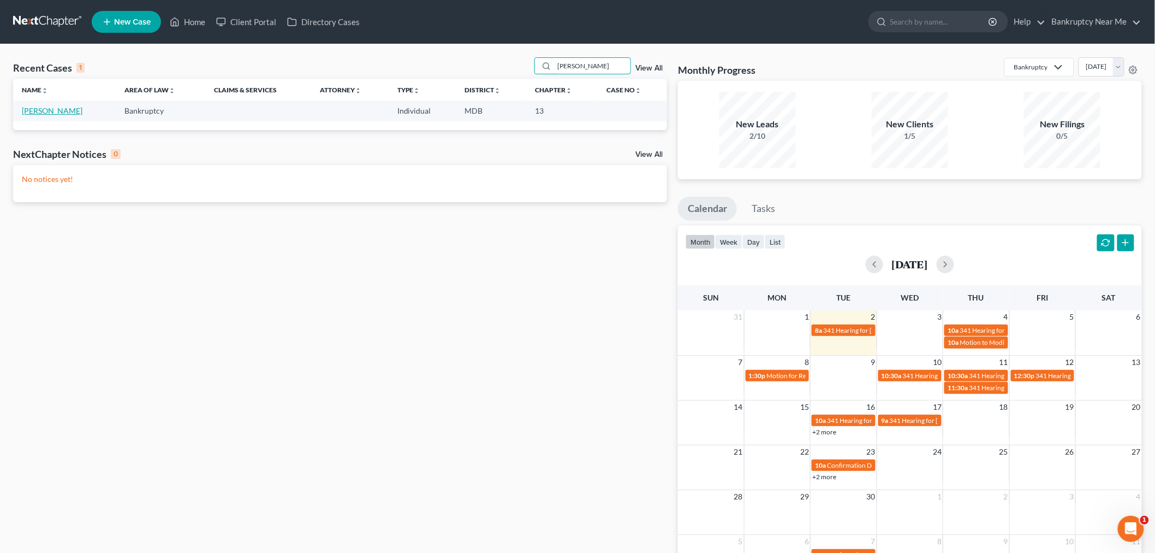
type input "hammond"
click at [50, 109] on link "[PERSON_NAME]" at bounding box center [52, 110] width 61 height 9
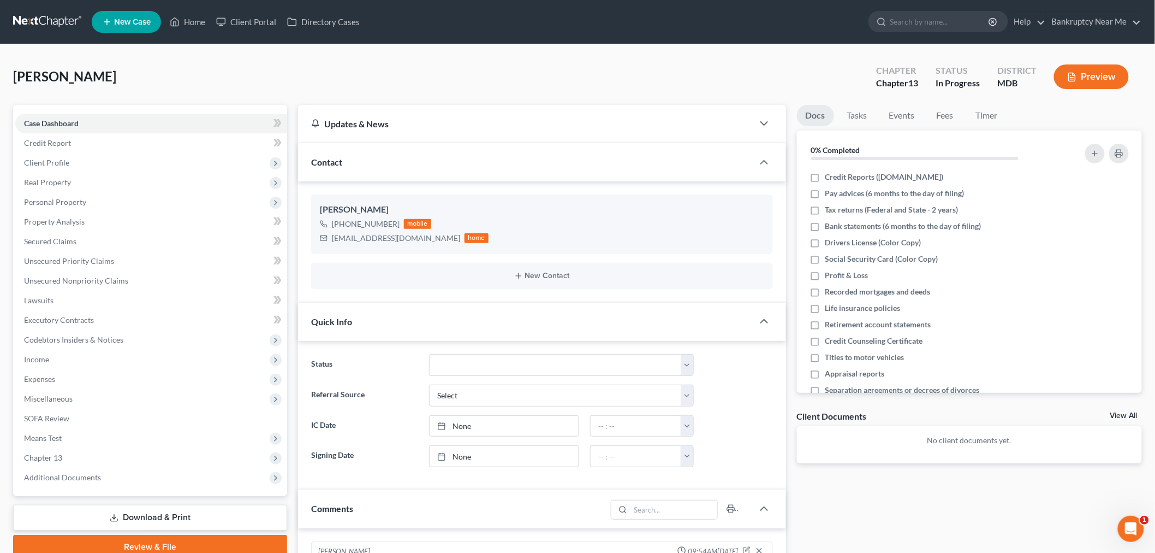
scroll to position [1668, 0]
drag, startPoint x: 409, startPoint y: 237, endPoint x: 316, endPoint y: 235, distance: 93.9
click at [312, 239] on div "LaTonya Hammond +1 (240) 504-8176 mobile lporter186@gmail.com home" at bounding box center [542, 223] width 462 height 59
copy div "lporter186@gmail.com"
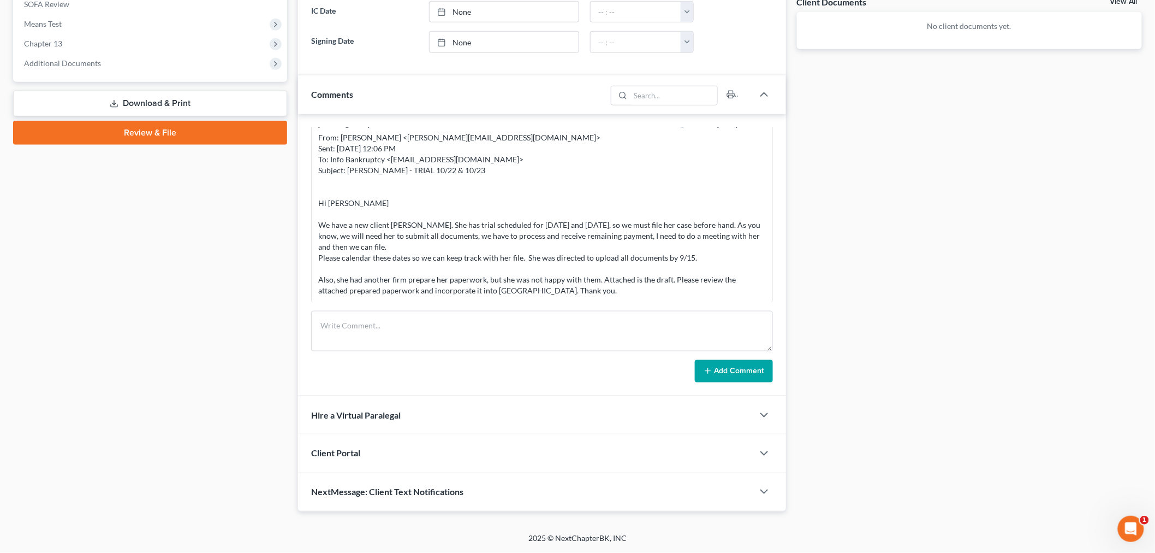
click at [377, 453] on div "Client Portal" at bounding box center [525, 453] width 455 height 38
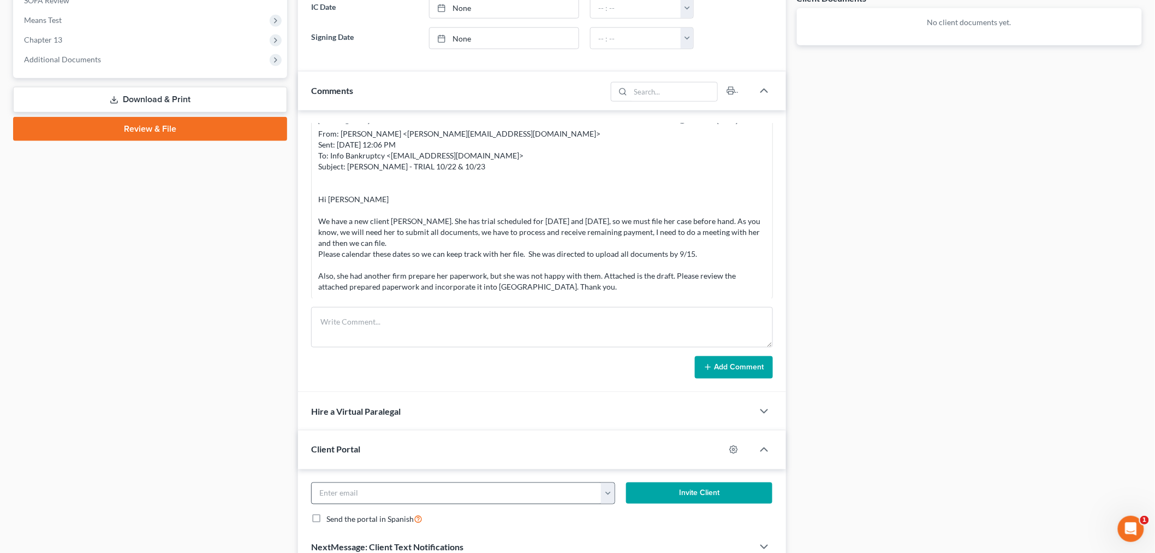
scroll to position [488, 0]
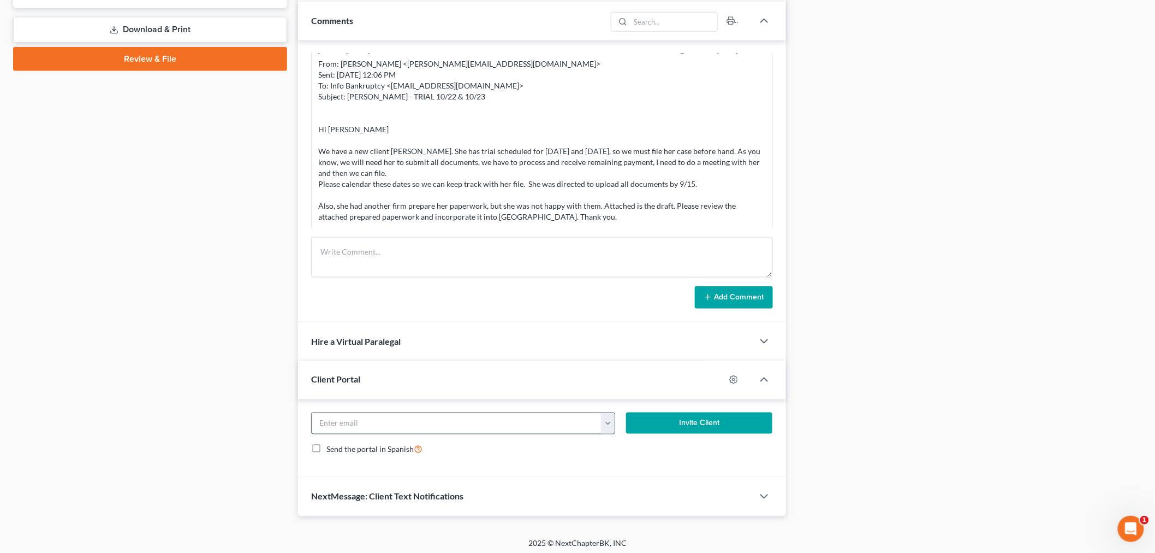
drag, startPoint x: 404, startPoint y: 421, endPoint x: 431, endPoint y: 420, distance: 27.3
click at [404, 421] on input "email" at bounding box center [457, 423] width 290 height 21
paste input "lporter186@gmail.com"
type input "lporter186@gmail.com"
click at [702, 417] on button "Invite Client" at bounding box center [699, 423] width 146 height 22
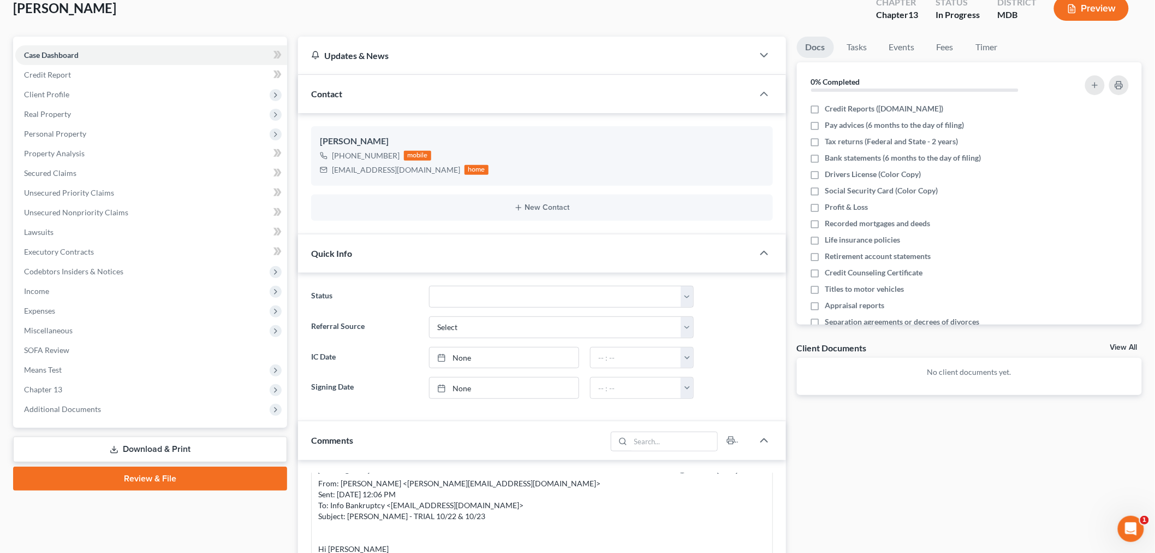
scroll to position [0, 0]
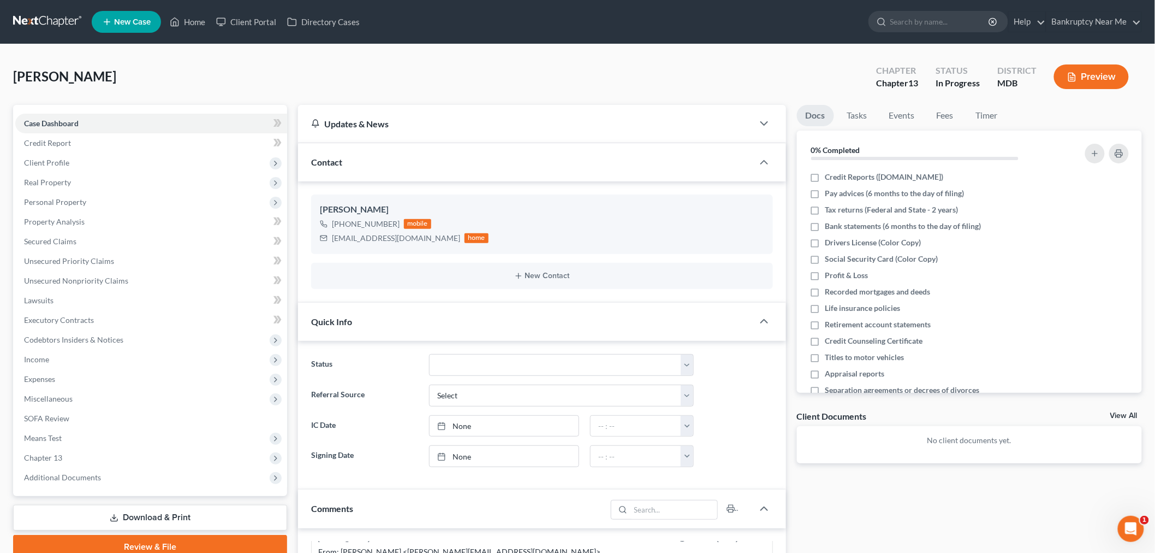
click at [34, 15] on link at bounding box center [48, 22] width 70 height 20
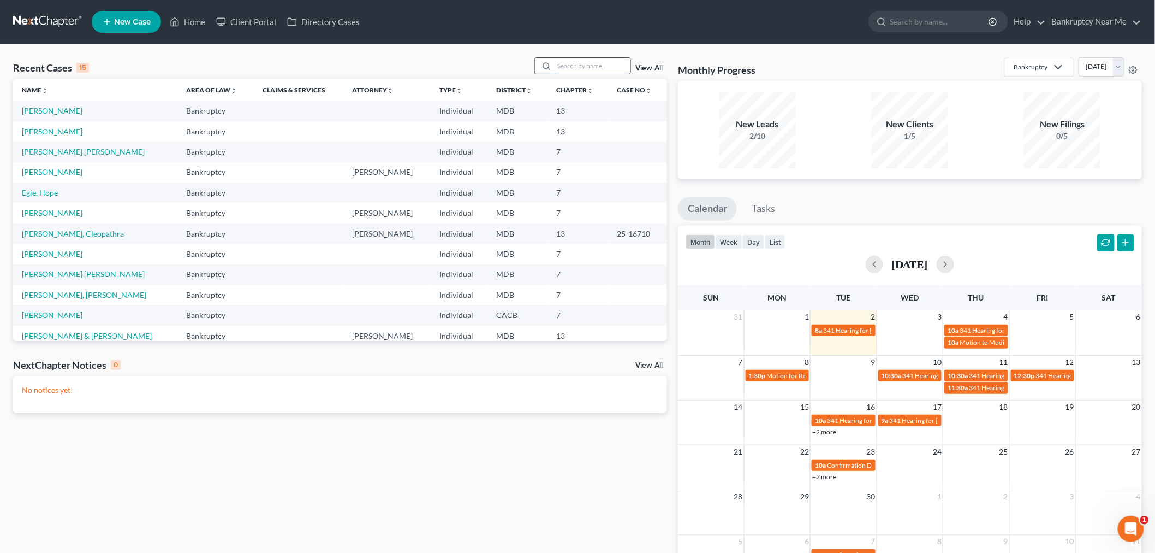
click at [583, 67] on input "search" at bounding box center [592, 66] width 76 height 16
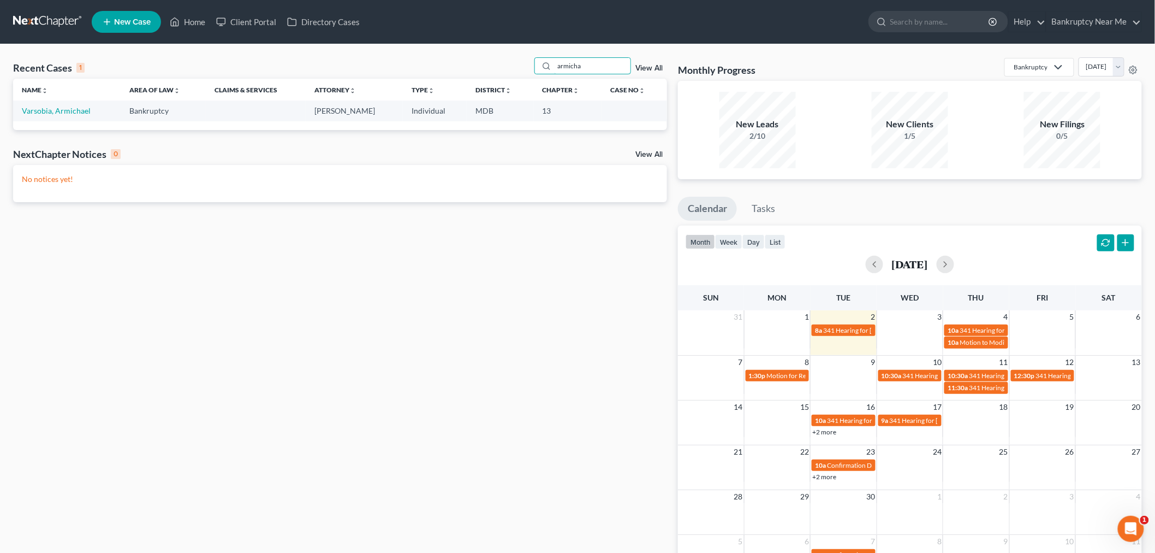
type input "armicha"
click at [27, 104] on td "Varsobia, Armichael" at bounding box center [67, 110] width 108 height 20
click at [26, 114] on link "Varsobia, Armichael" at bounding box center [56, 110] width 69 height 9
select select "6"
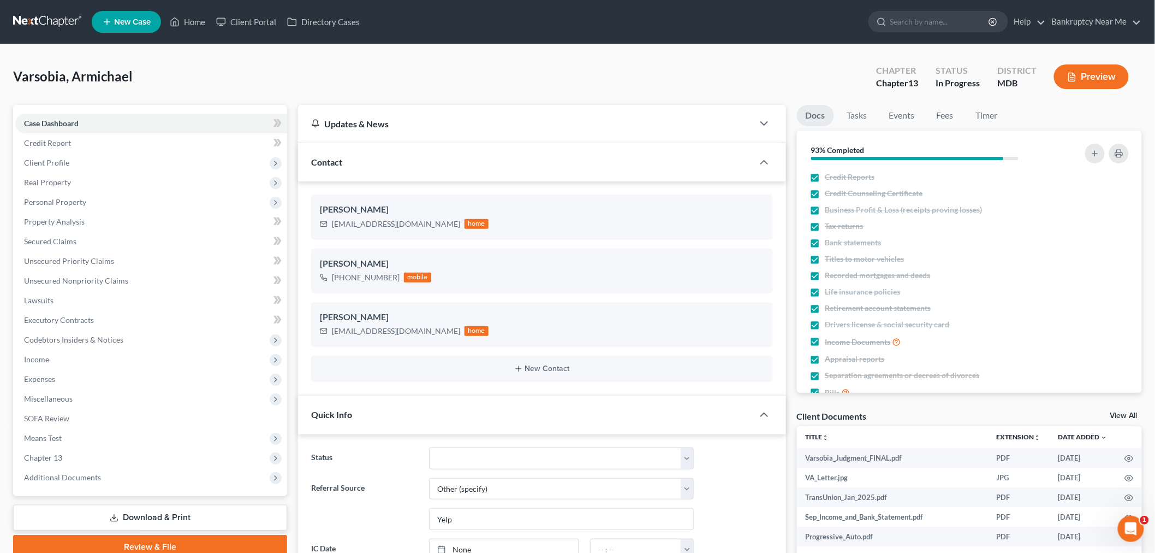
scroll to position [8346, 0]
click at [853, 117] on link "Tasks" at bounding box center [858, 115] width 38 height 21
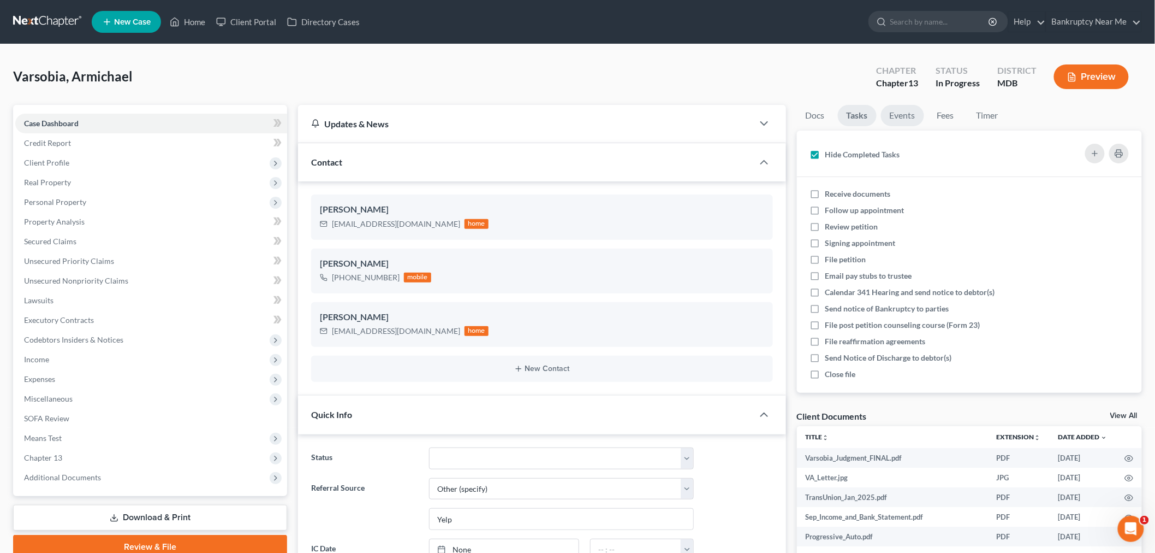
click at [907, 119] on link "Events" at bounding box center [902, 115] width 43 height 21
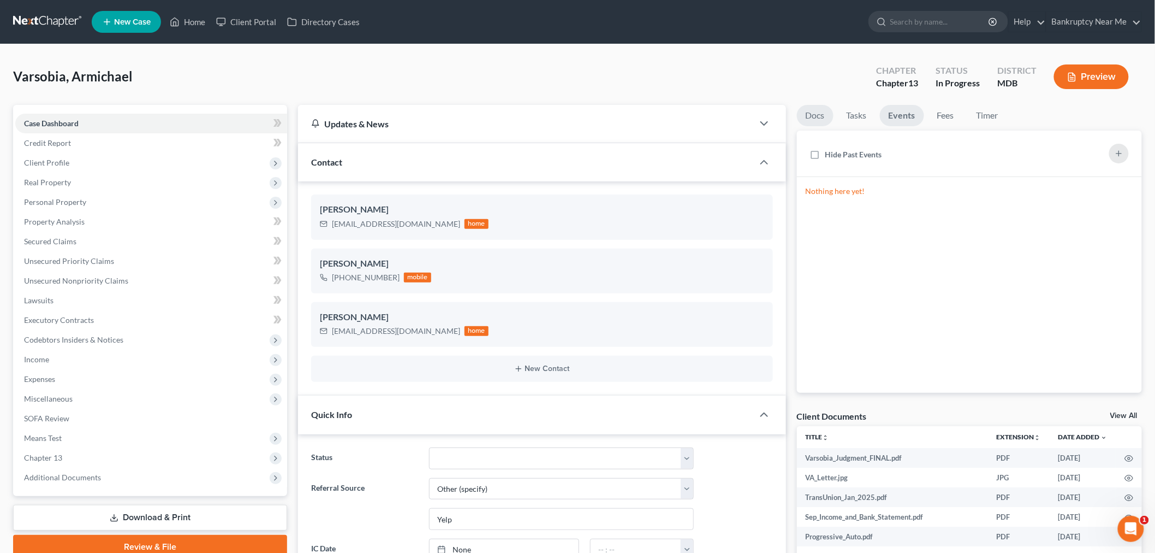
click at [823, 121] on link "Docs" at bounding box center [815, 115] width 37 height 21
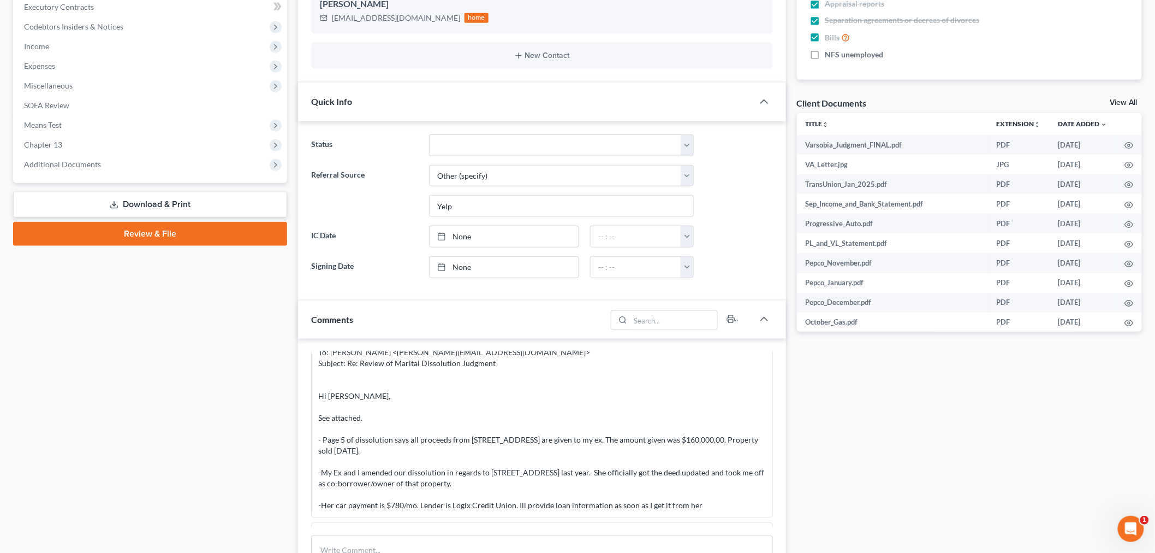
scroll to position [424, 0]
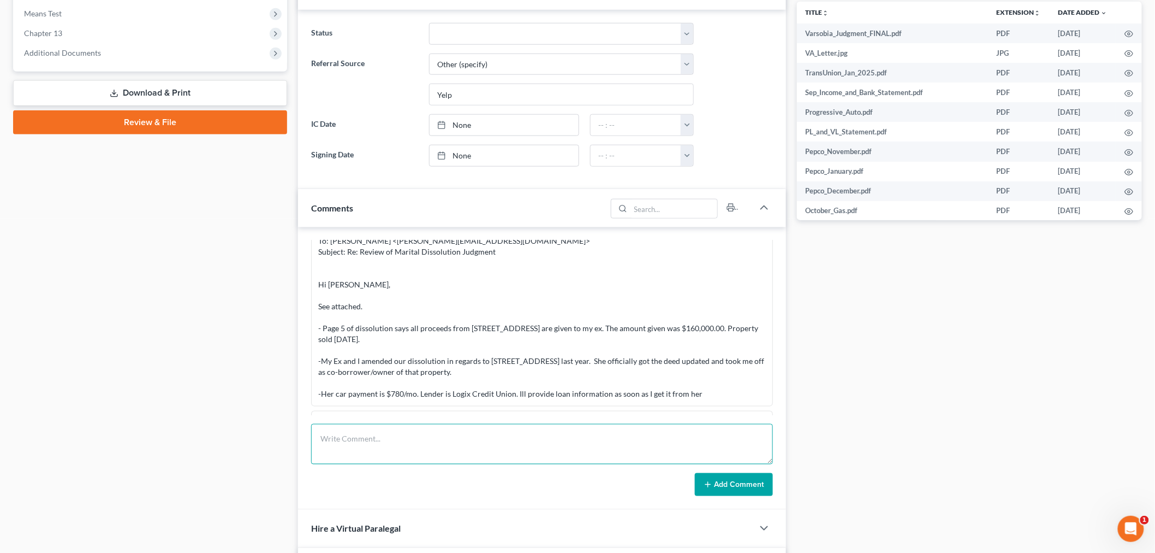
click at [586, 439] on textarea at bounding box center [542, 444] width 462 height 40
type textarea "CALL WITH CL - rang 1 and went to VM but VM is full"
click at [758, 486] on button "Add Comment" at bounding box center [734, 484] width 78 height 23
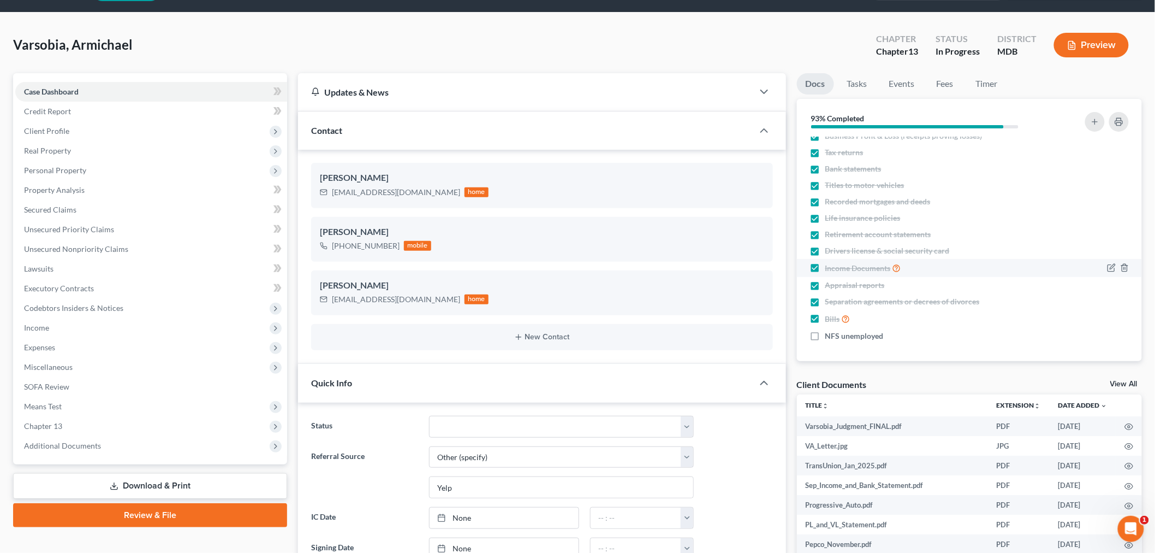
scroll to position [0, 0]
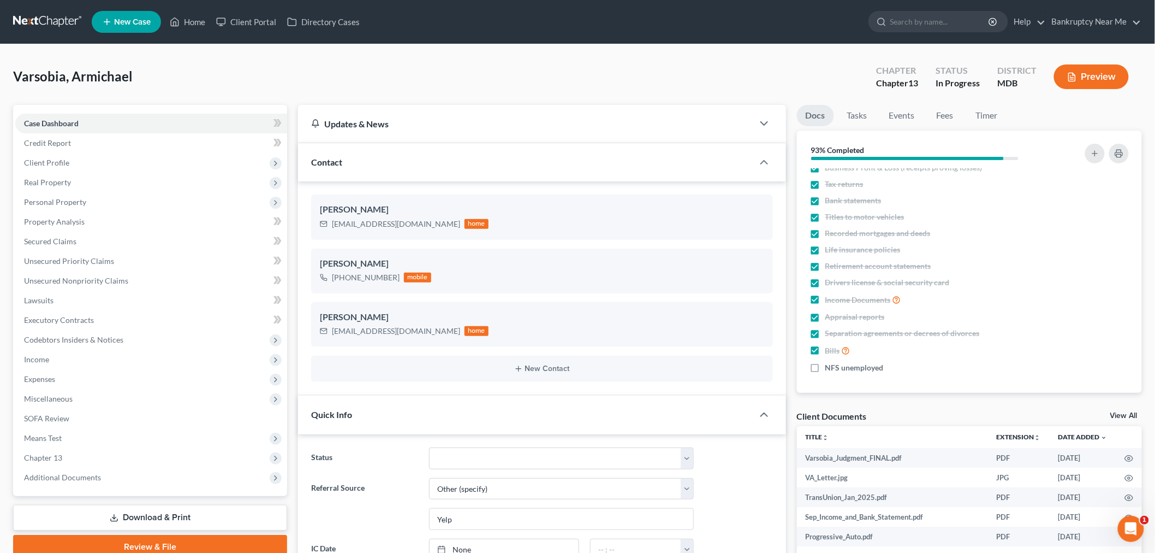
click at [40, 20] on link at bounding box center [48, 22] width 70 height 20
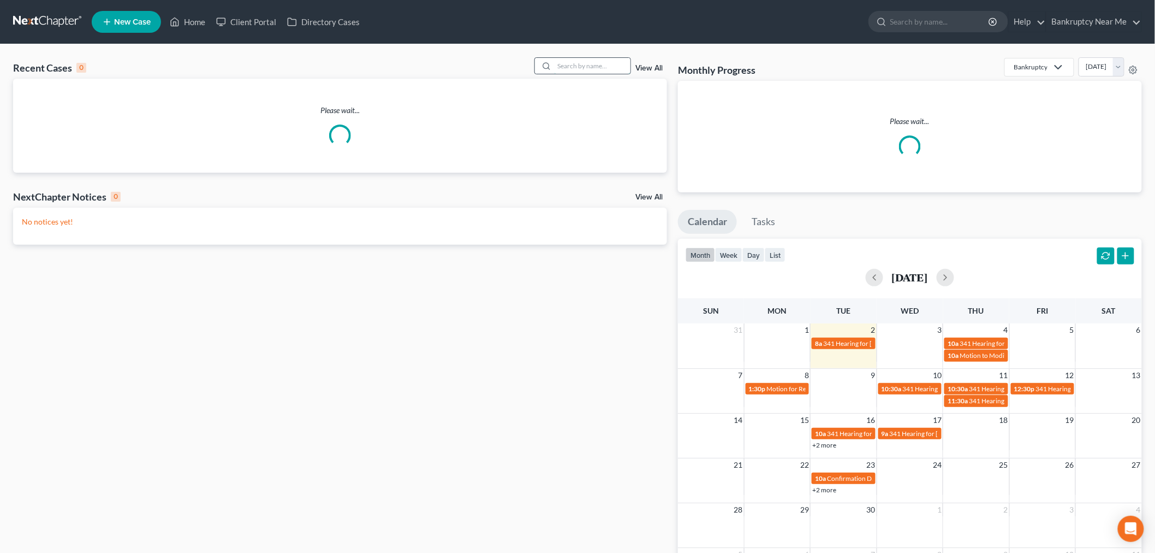
click at [597, 68] on input "search" at bounding box center [592, 66] width 76 height 16
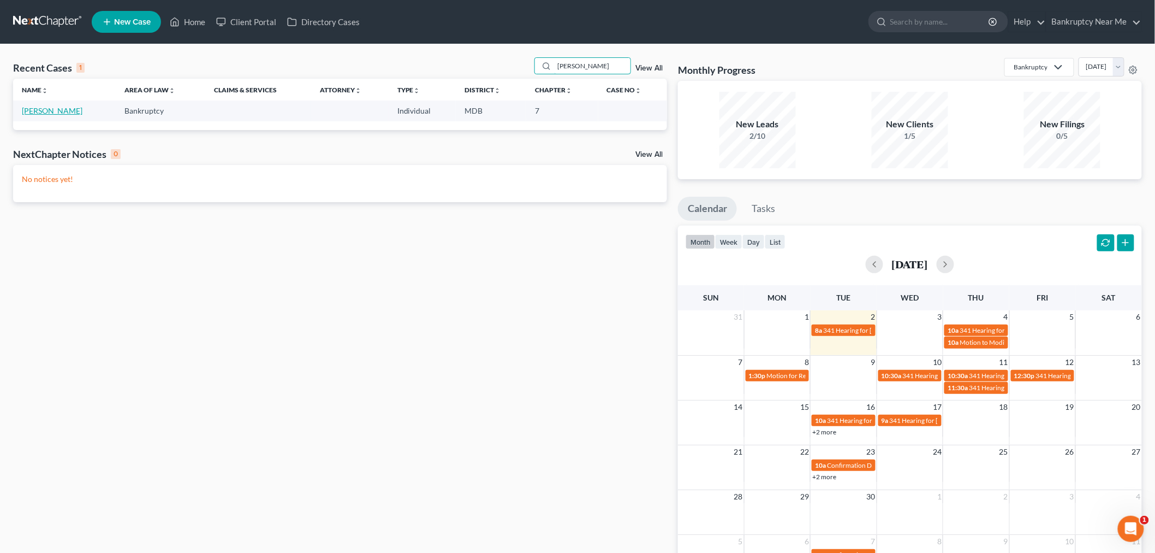
type input "[PERSON_NAME]"
click at [34, 110] on link "[PERSON_NAME]" at bounding box center [52, 110] width 61 height 9
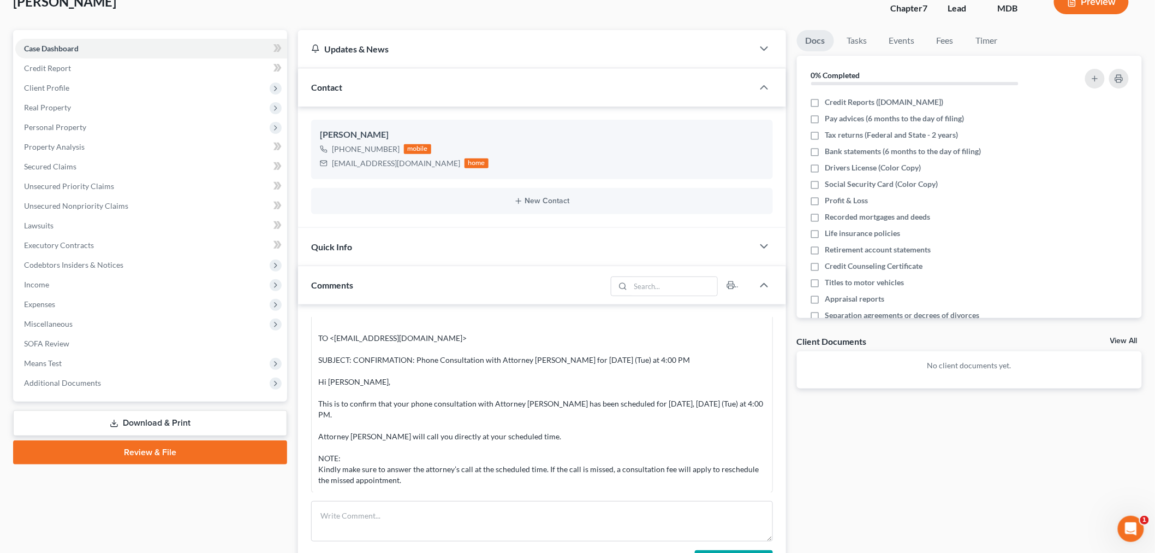
scroll to position [182, 0]
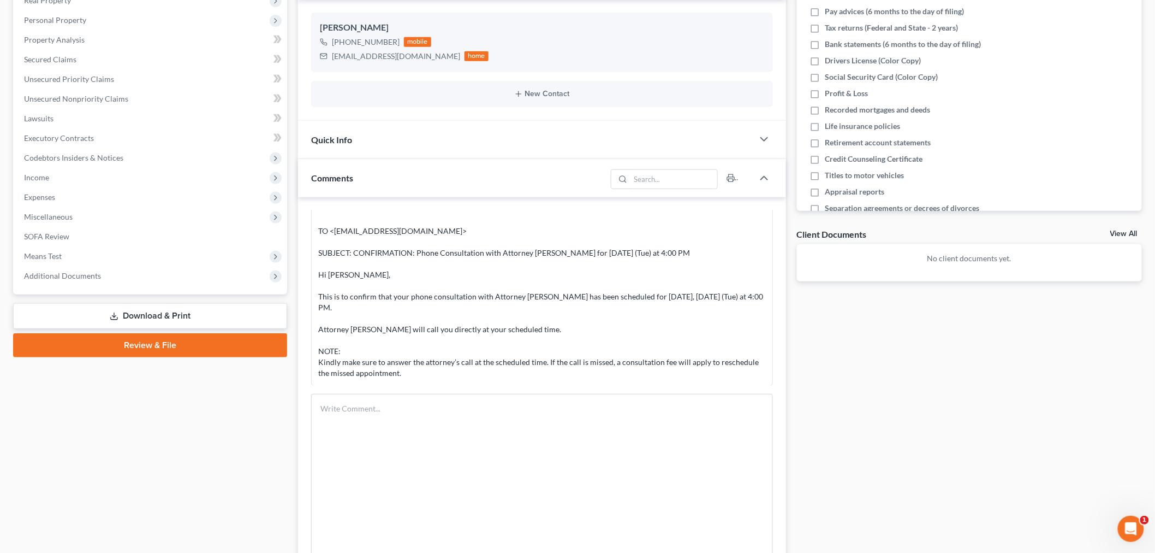
drag, startPoint x: 770, startPoint y: 431, endPoint x: 780, endPoint y: 579, distance: 148.2
click at [780, 552] on html "Home New Case Client Portal Directory Cases Bankruptcy Near Me [EMAIL_ADDRESS][…" at bounding box center [577, 301] width 1155 height 967
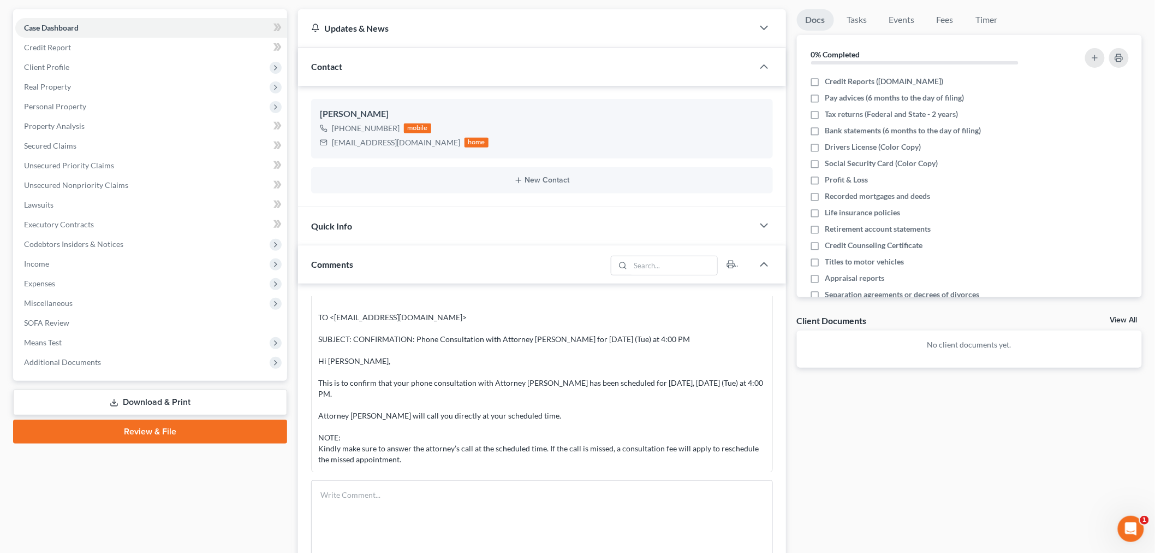
scroll to position [0, 0]
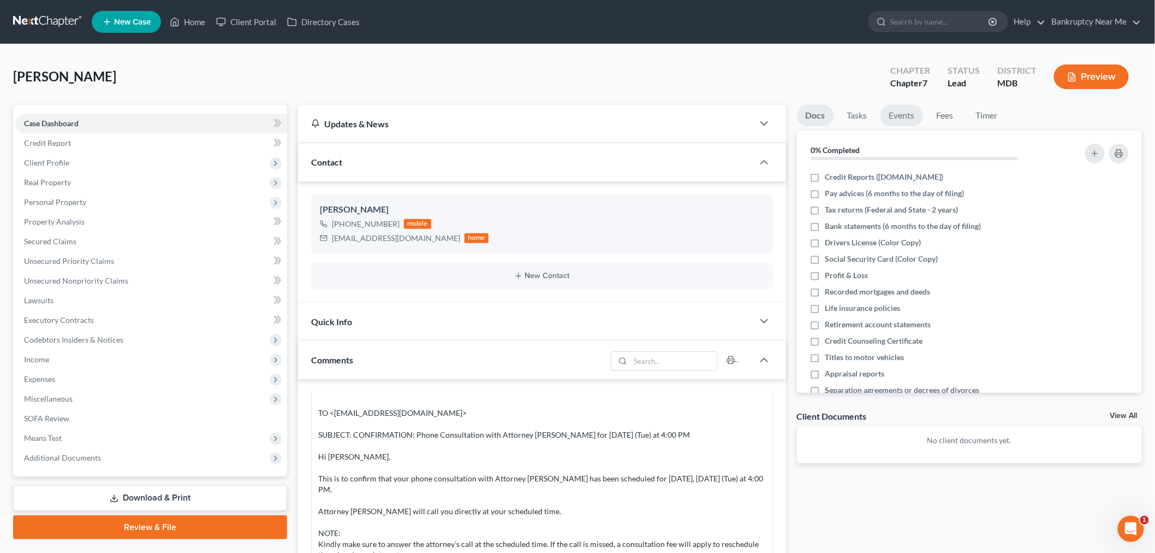
click at [914, 119] on link "Events" at bounding box center [902, 115] width 43 height 21
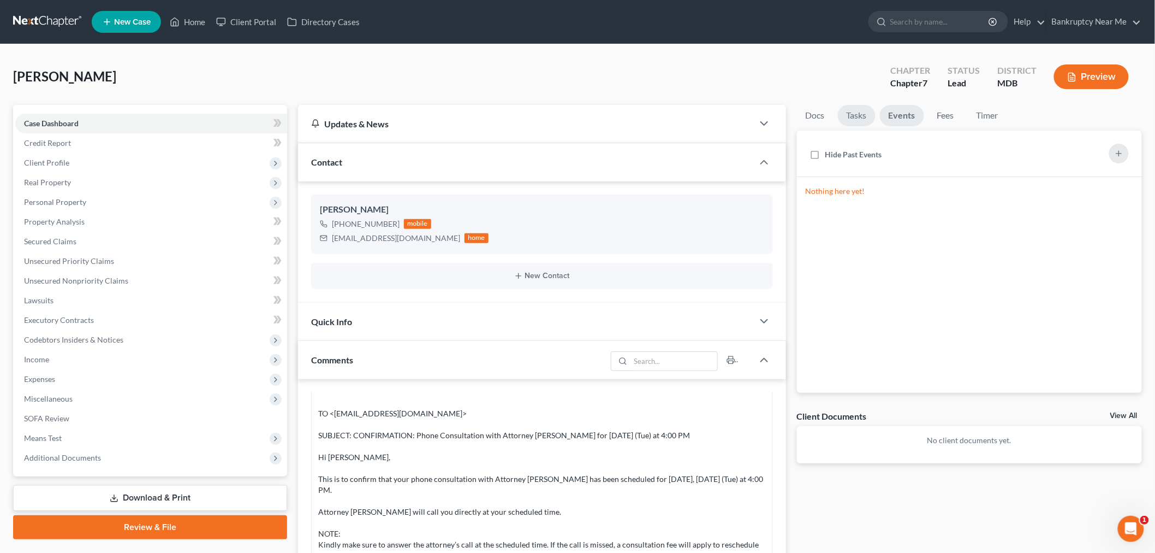
click at [866, 117] on link "Tasks" at bounding box center [857, 115] width 38 height 21
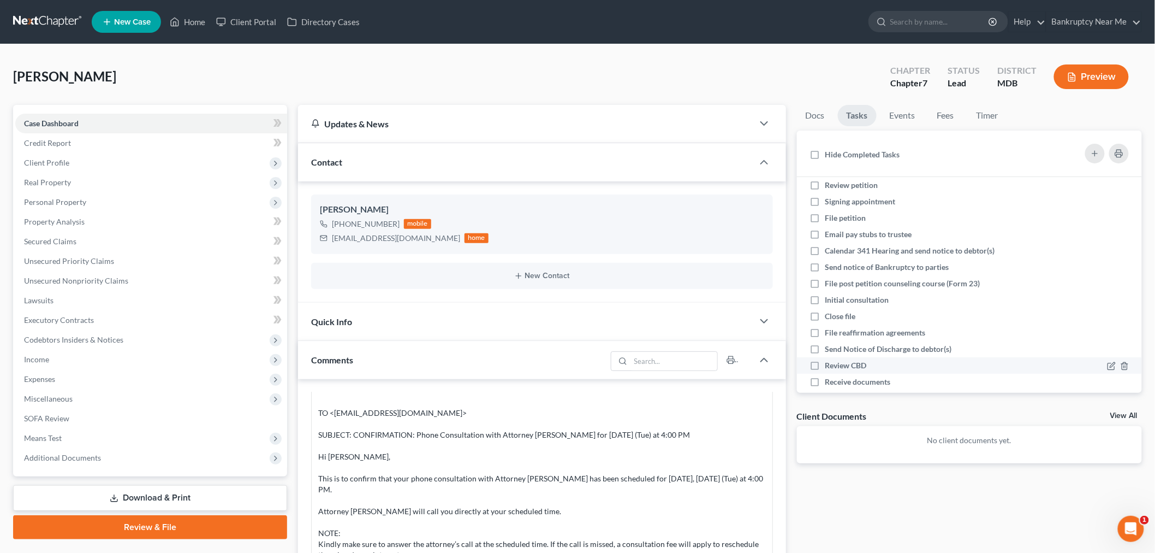
scroll to position [40, 0]
click at [491, 313] on div "Quick Info" at bounding box center [525, 321] width 455 height 38
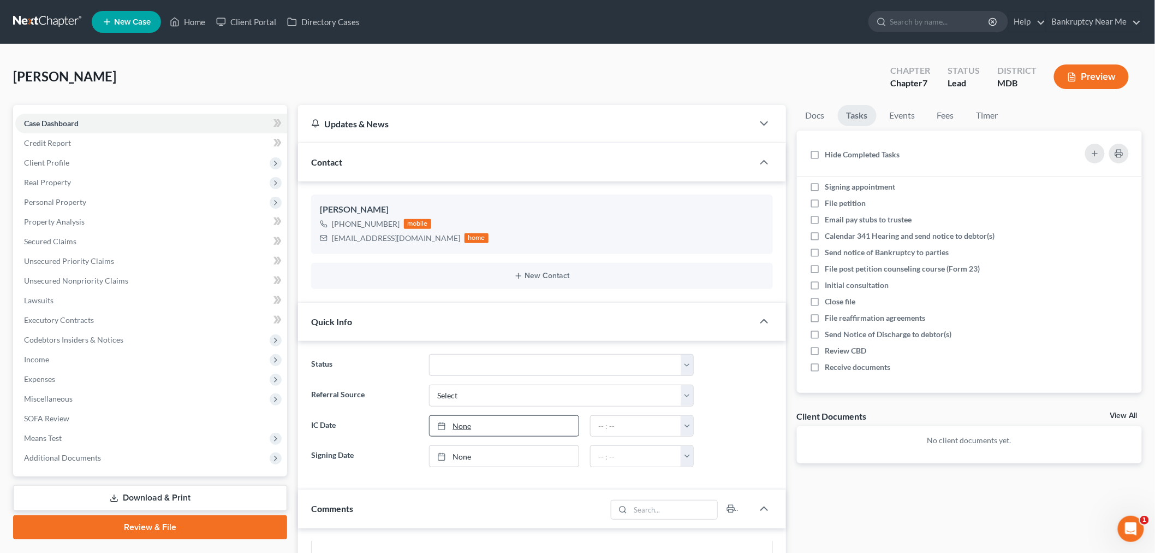
scroll to position [182, 0]
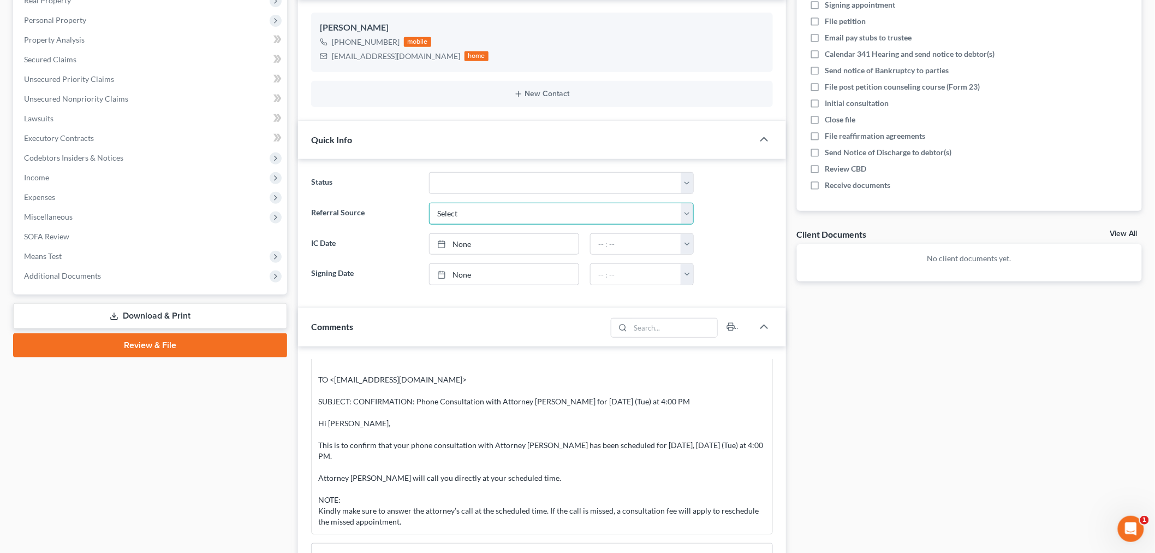
click at [546, 216] on select "Select Word Of Mouth Previous Clients Direct Mail Website Google Search Modern …" at bounding box center [561, 214] width 265 height 22
select select "6"
click at [429, 203] on select "Select Word Of Mouth Previous Clients Direct Mail Website Google Search Modern …" at bounding box center [561, 214] width 265 height 22
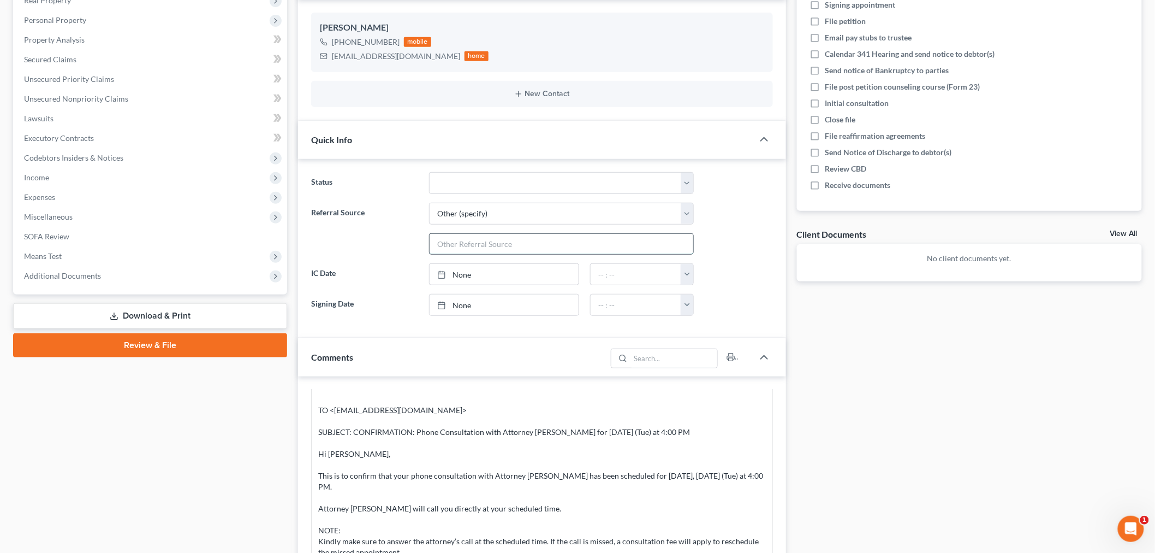
click at [522, 241] on input "text" at bounding box center [562, 244] width 264 height 21
type input "MD Courts"
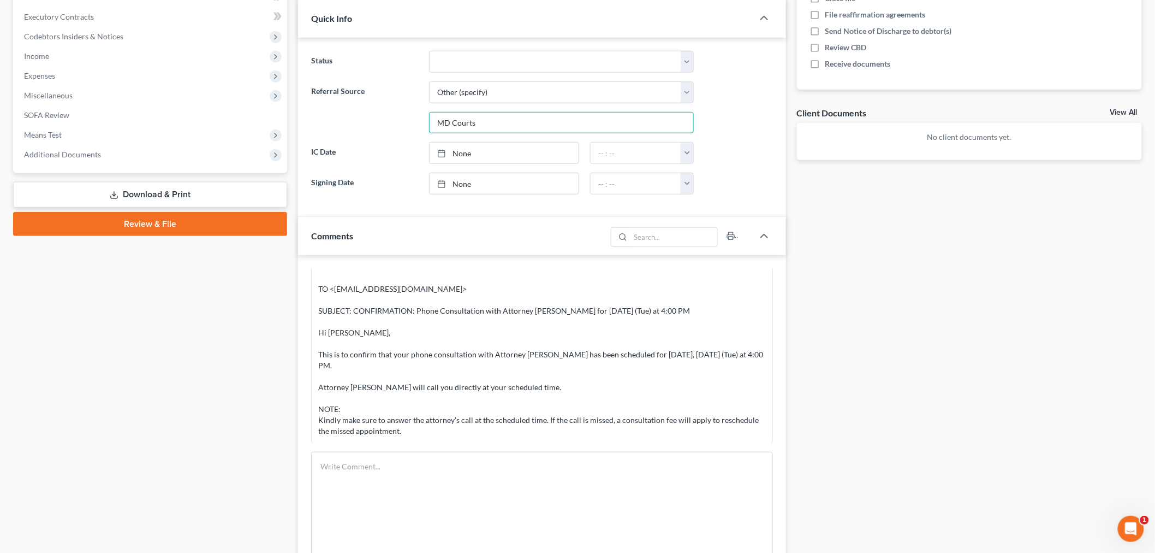
scroll to position [1190, 0]
click at [500, 492] on textarea at bounding box center [542, 546] width 462 height 188
drag, startPoint x: 479, startPoint y: 508, endPoint x: 484, endPoint y: 502, distance: 7.4
click at [479, 508] on textarea "CONSULTATION" at bounding box center [542, 546] width 462 height 188
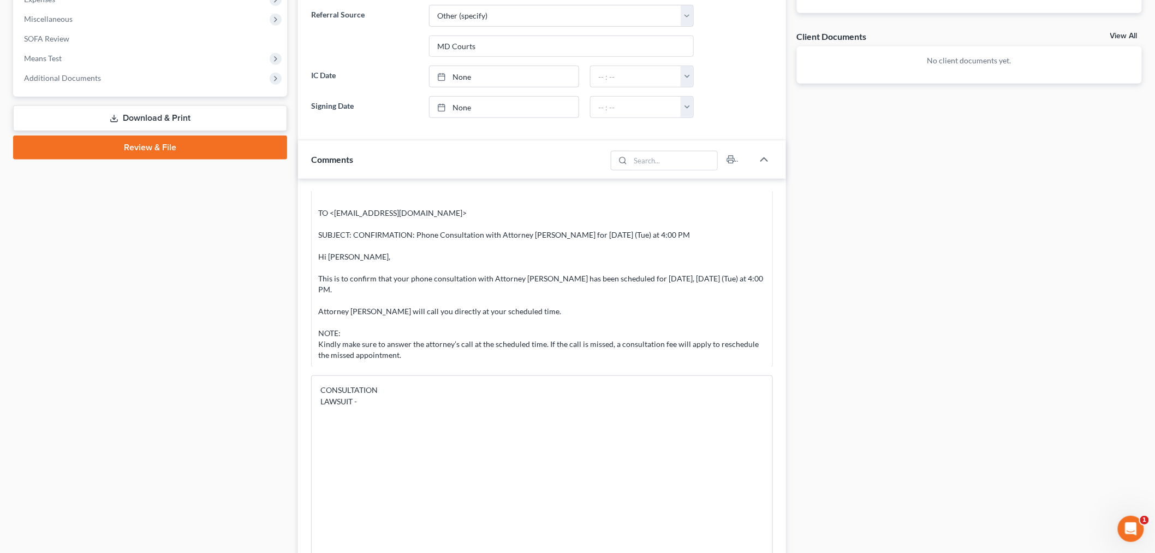
scroll to position [424, 0]
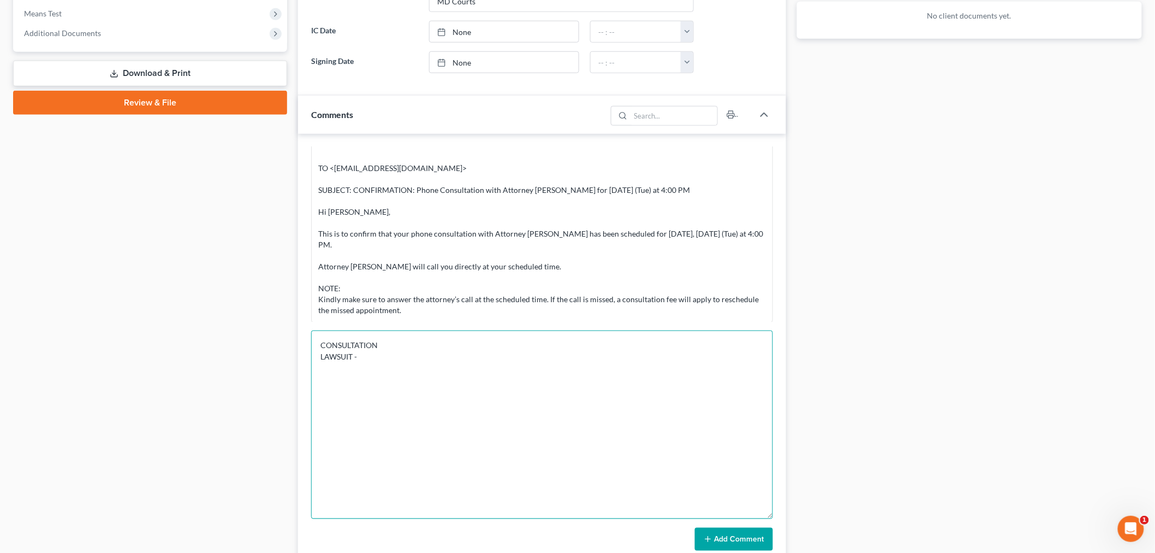
click at [621, 366] on textarea "CONSULTATION LAWSUIT -" at bounding box center [542, 424] width 462 height 188
click at [554, 359] on textarea "CONSULTATION LAWSUIT - Garnishment starts the 5th of this month" at bounding box center [542, 424] width 462 height 188
click at [725, 381] on textarea "CONSULTATION LAWSUIT - Garnishment starts the 5th of this month - HE TRIED APPE…" at bounding box center [542, 424] width 462 height 188
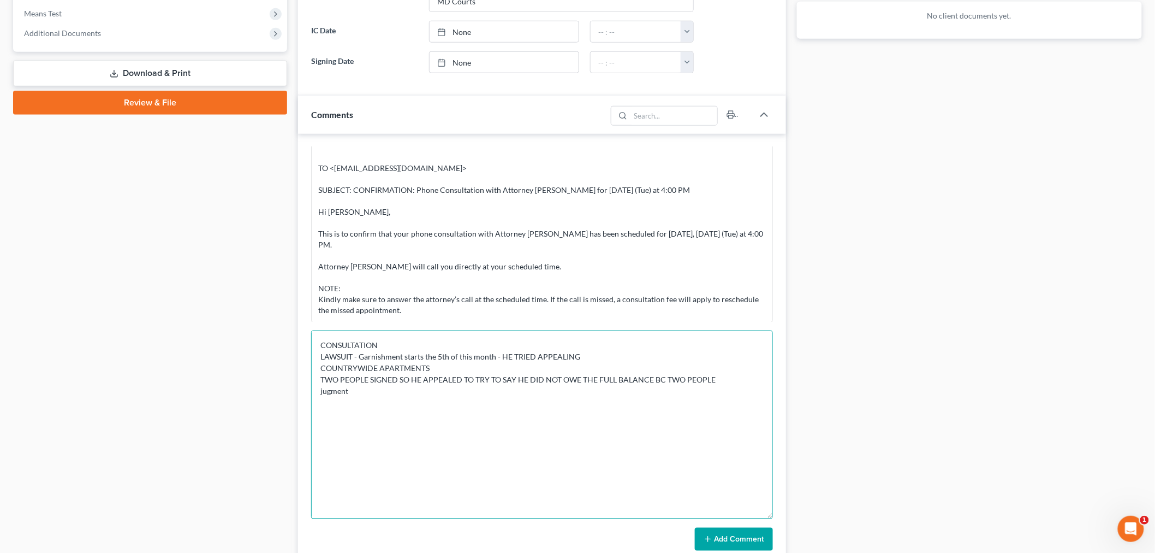
paste textarea "$3,834.82"
click at [326, 388] on textarea "CONSULTATION LAWSUIT - Garnishment starts the 5th of this month - HE TRIED APPE…" at bounding box center [542, 424] width 462 height 188
click at [419, 394] on textarea "CONSULTATION LAWSUIT - Garnishment starts the 5th of this month - HE TRIED APPE…" at bounding box center [542, 424] width 462 height 188
click at [432, 399] on textarea "CONSULTATION LAWSUIT - Garnishment starts the 5th of this month - HE TRIED APPE…" at bounding box center [542, 424] width 462 height 188
click at [466, 336] on textarea "CONSULTATION LAWSUIT - Garnishment starts the 5th of this month - HE TRIED APPE…" at bounding box center [542, 424] width 462 height 188
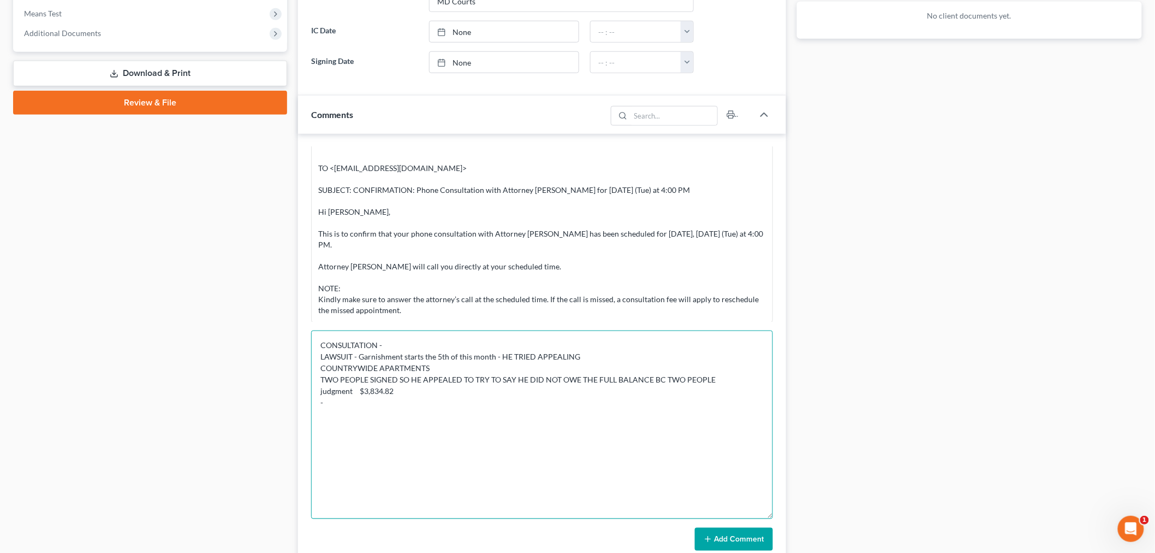
click at [438, 416] on textarea "CONSULTATION - LAWSUIT - Garnishment starts the 5th of this month - HE TRIED AP…" at bounding box center [542, 424] width 462 height 188
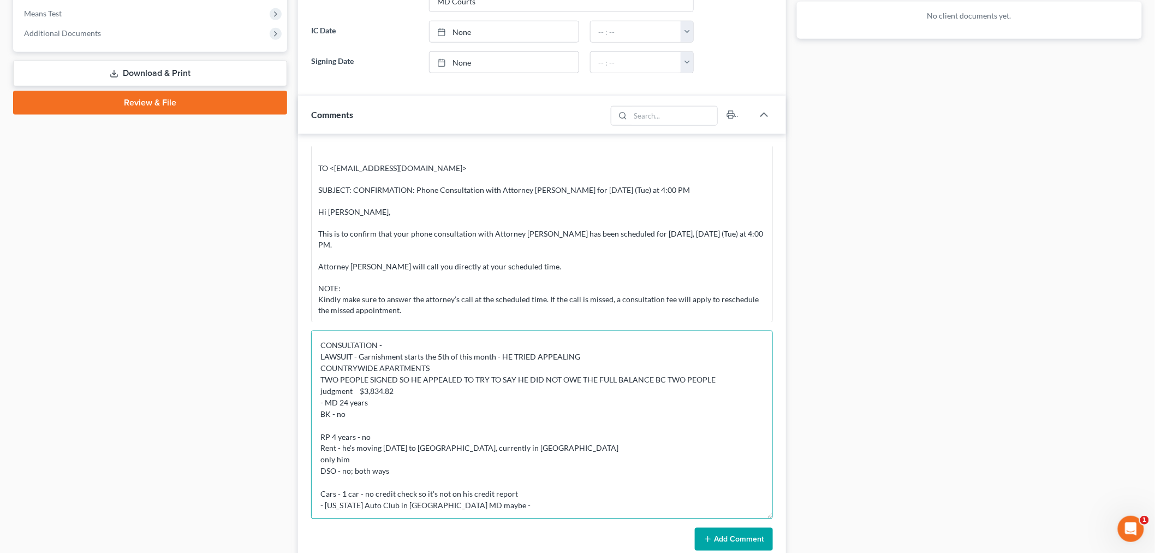
click at [425, 506] on textarea "CONSULTATION - LAWSUIT - Garnishment starts the 5th of this month - HE TRIED AP…" at bounding box center [542, 424] width 462 height 188
click at [580, 508] on textarea "CONSULTATION - LAWSUIT - Garnishment starts the 5th of this month - HE TRIED AP…" at bounding box center [542, 424] width 462 height 188
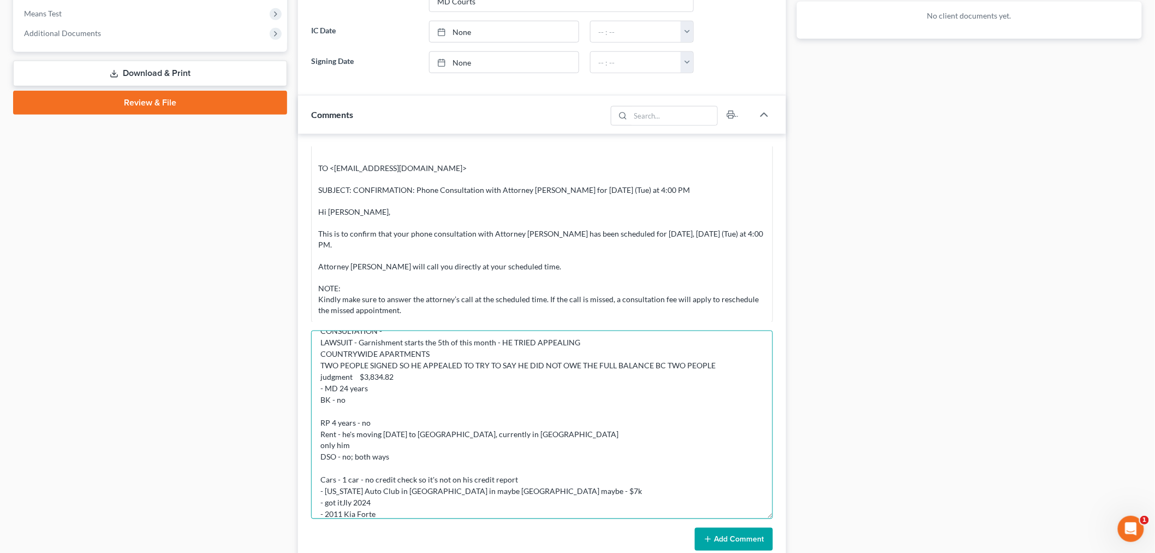
scroll to position [26, 0]
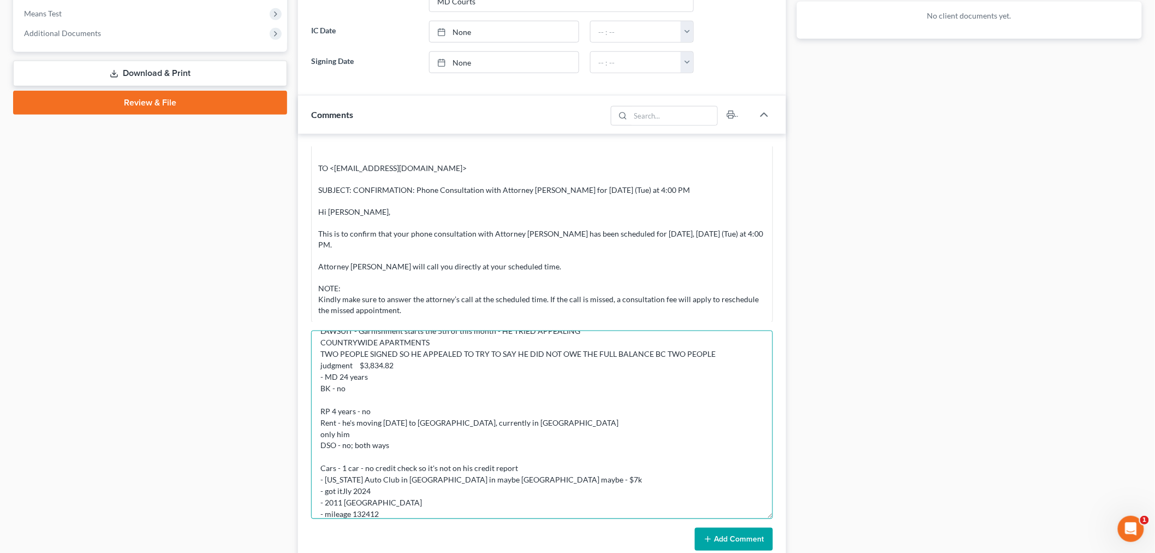
click at [366, 516] on textarea "CONSULTATION - LAWSUIT - Garnishment starts the 5th of this month - HE TRIED AP…" at bounding box center [542, 424] width 462 height 188
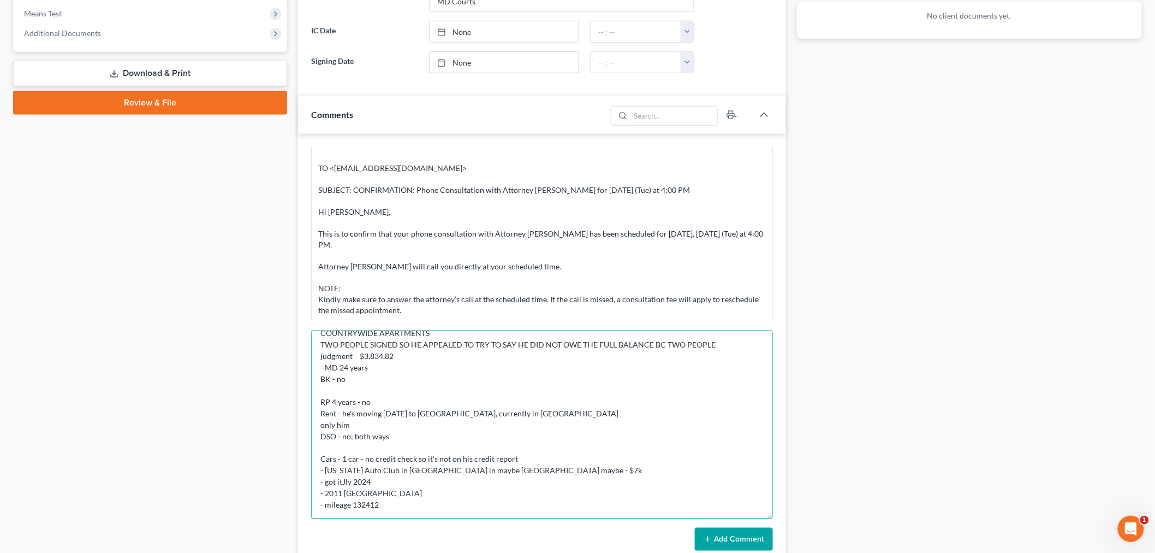
click at [416, 508] on textarea "CONSULTATION - LAWSUIT - Garnishment starts the 5th of this month - HE TRIED AP…" at bounding box center [542, 424] width 462 height 188
click at [343, 483] on textarea "CONSULTATION - LAWSUIT - Garnishment starts the 5th of this month - HE TRIED AP…" at bounding box center [542, 424] width 462 height 188
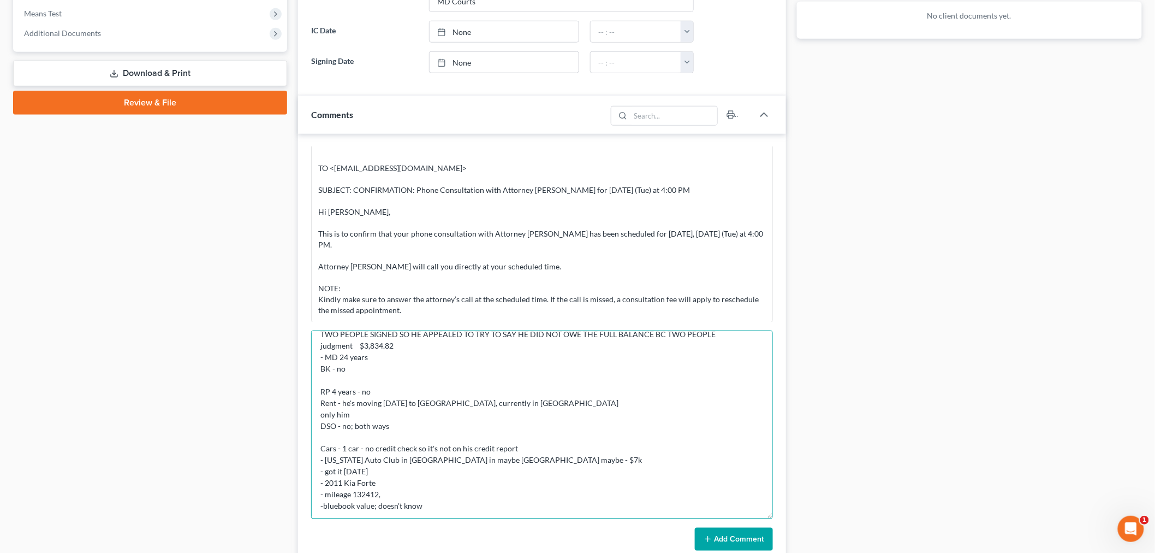
scroll to position [46, 0]
click at [462, 498] on textarea "CONSULTATION - LAWSUIT - Garnishment starts the 5th of this month - HE TRIED AP…" at bounding box center [542, 424] width 462 height 188
click at [454, 511] on textarea "CONSULTATION - LAWSUIT - Garnishment starts the 5th of this month - HE TRIED AP…" at bounding box center [542, 424] width 462 height 188
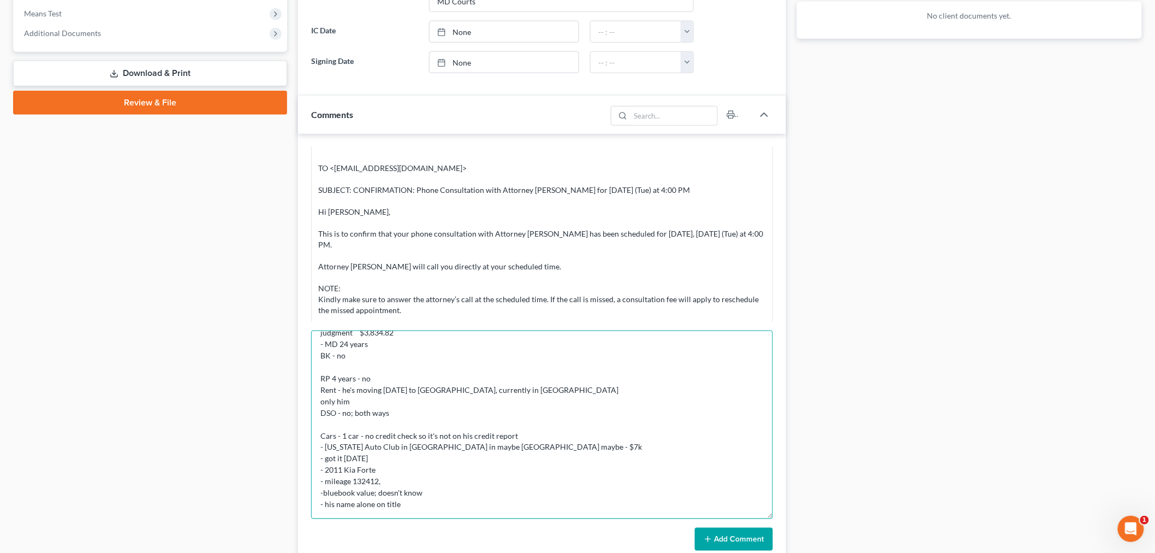
scroll to position [72, 0]
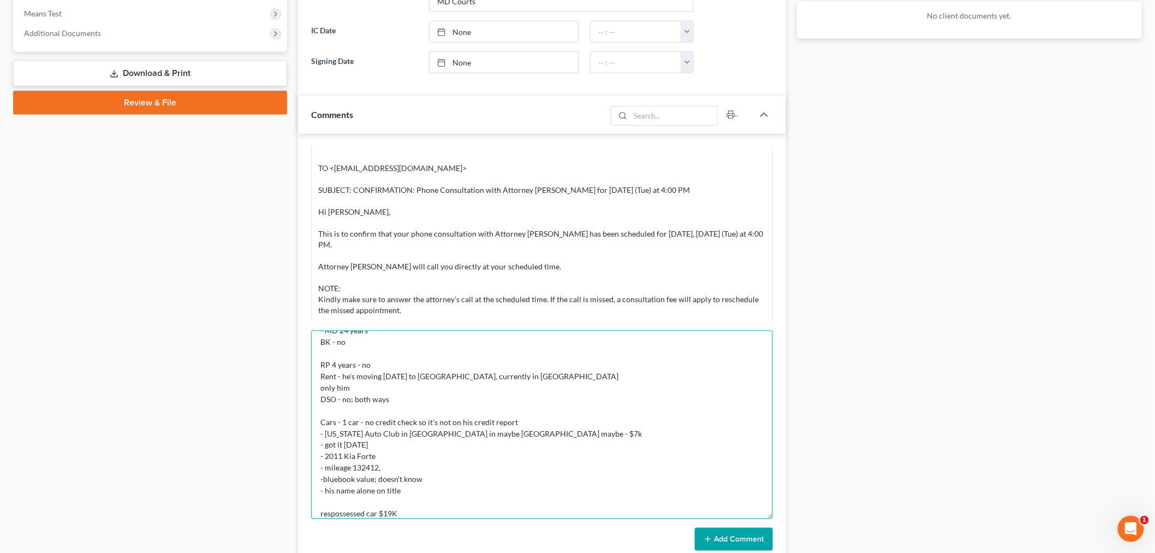
click at [331, 513] on textarea "CONSULTATION - LAWSUIT - Garnishment starts the 5th of this month - HE TRIED AP…" at bounding box center [542, 424] width 462 height 188
click at [470, 505] on textarea "CONSULTATION - LAWSUIT - Garnishment starts the 5th of this month - HE TRIED AP…" at bounding box center [542, 424] width 462 height 188
click at [468, 515] on textarea "CONSULTATION - LAWSUIT - Garnishment starts the 5th of this month - HE TRIED AP…" at bounding box center [542, 424] width 462 height 188
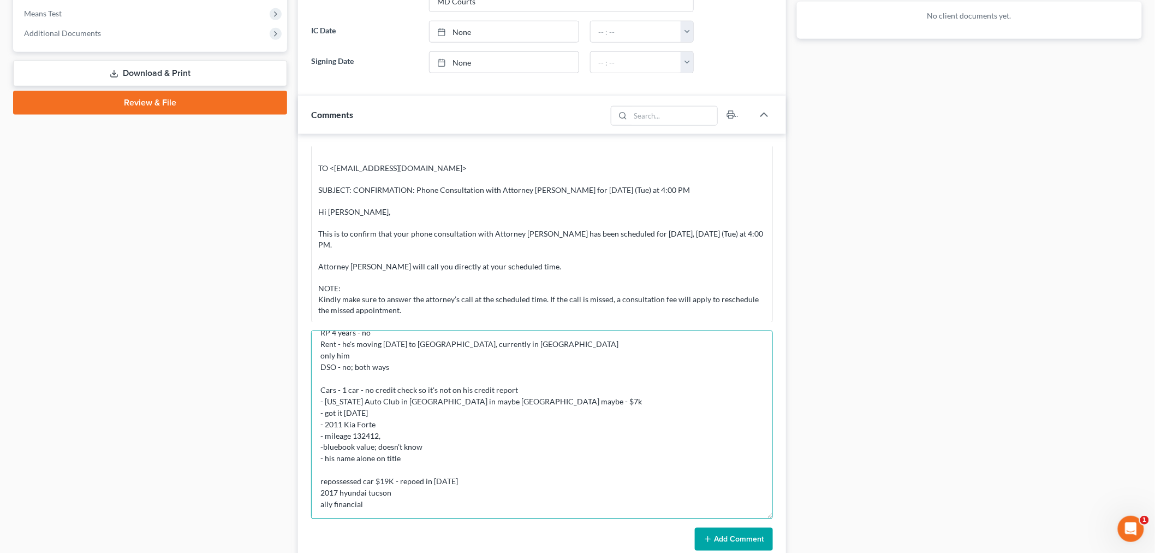
scroll to position [117, 0]
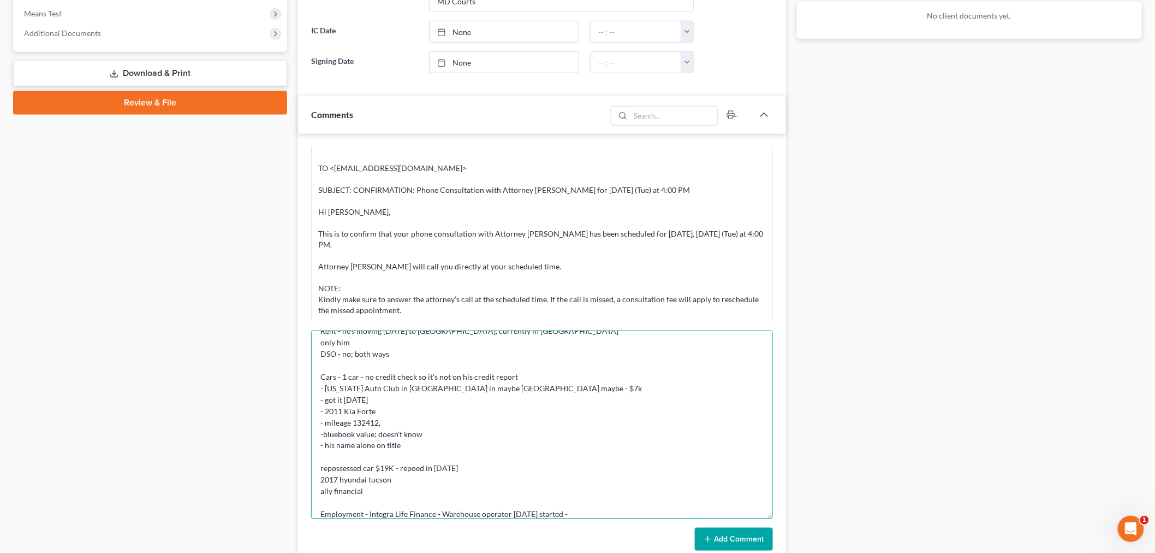
click at [604, 514] on textarea "CONSULTATION - LAWSUIT - Garnishment starts the 5th of this month - HE TRIED AP…" at bounding box center [542, 424] width 462 height 188
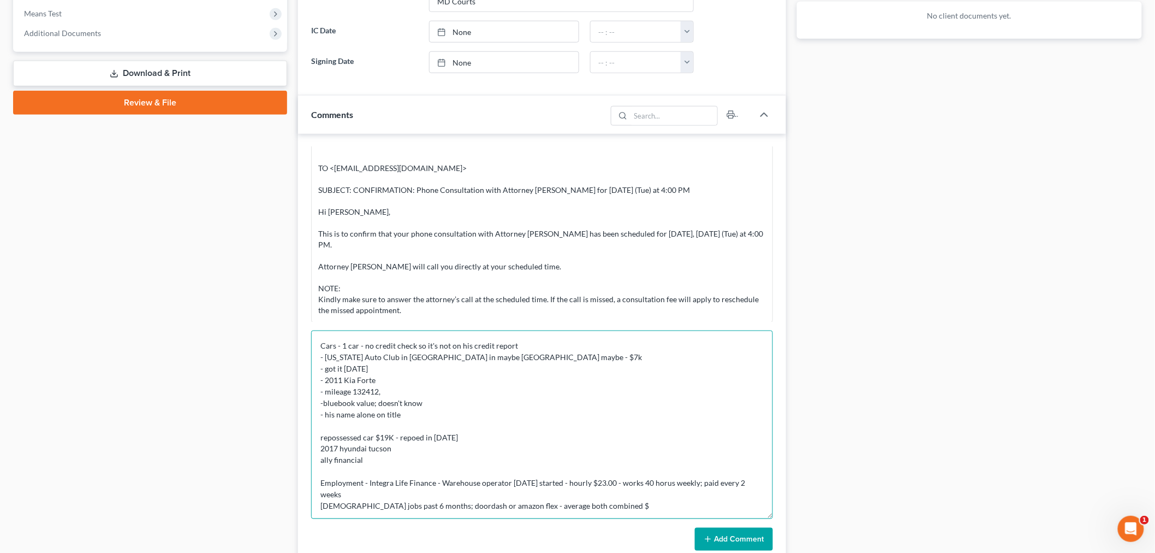
scroll to position [150, 0]
drag, startPoint x: 681, startPoint y: 478, endPoint x: 689, endPoint y: 477, distance: 8.3
click at [689, 477] on textarea "CONSULTATION - LAWSUIT - Garnishment starts the 5th of this month - HE TRIED AP…" at bounding box center [542, 424] width 462 height 188
click at [605, 512] on textarea "CONSULTATION - LAWSUIT - Garnishment starts the 5th of this month - HE TRIED AP…" at bounding box center [542, 424] width 462 height 188
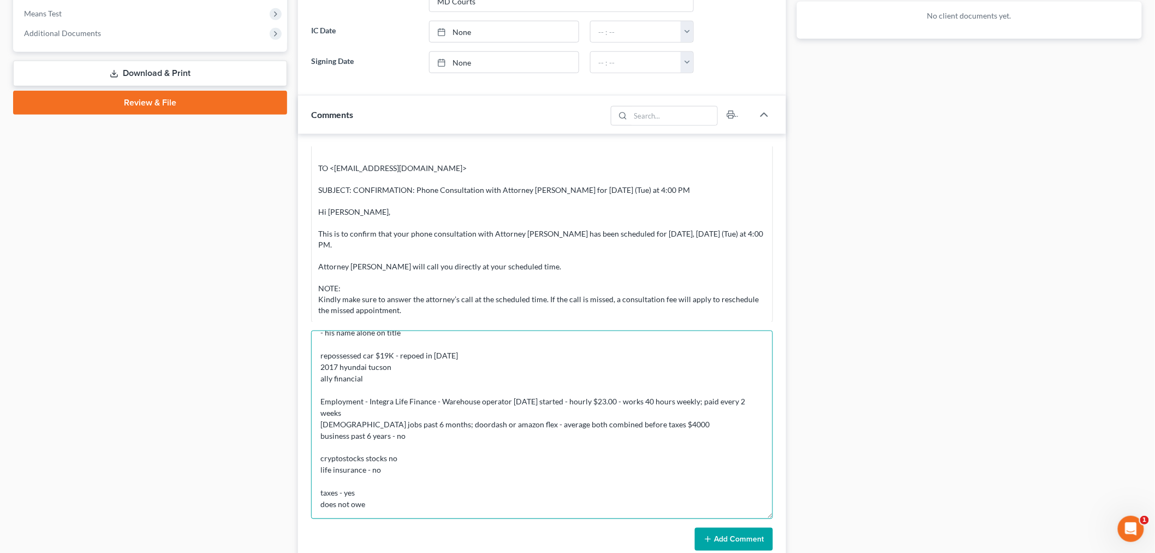
scroll to position [244, 0]
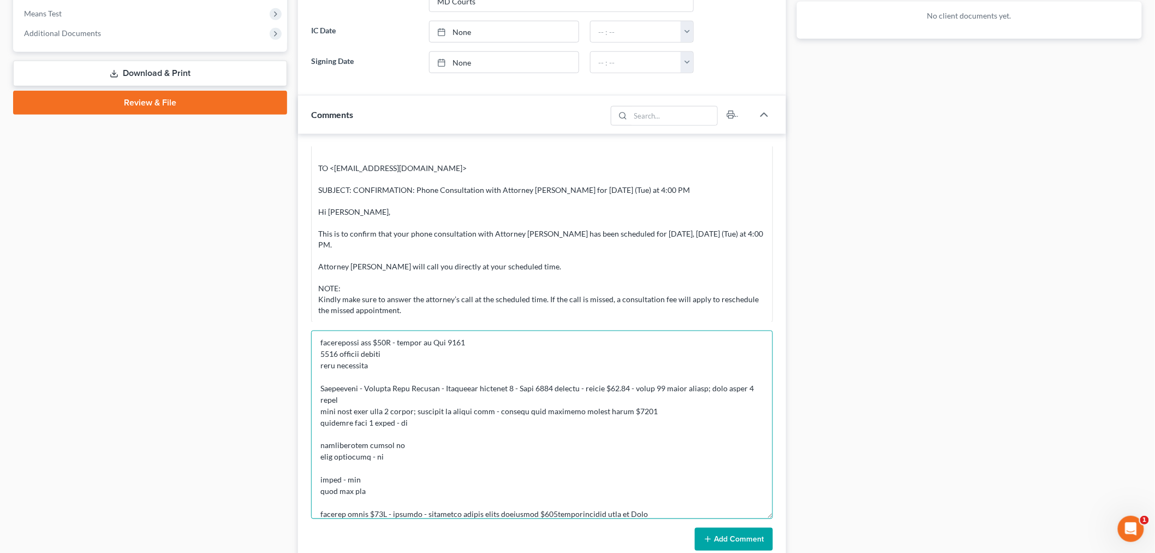
click at [685, 515] on textarea at bounding box center [542, 424] width 462 height 188
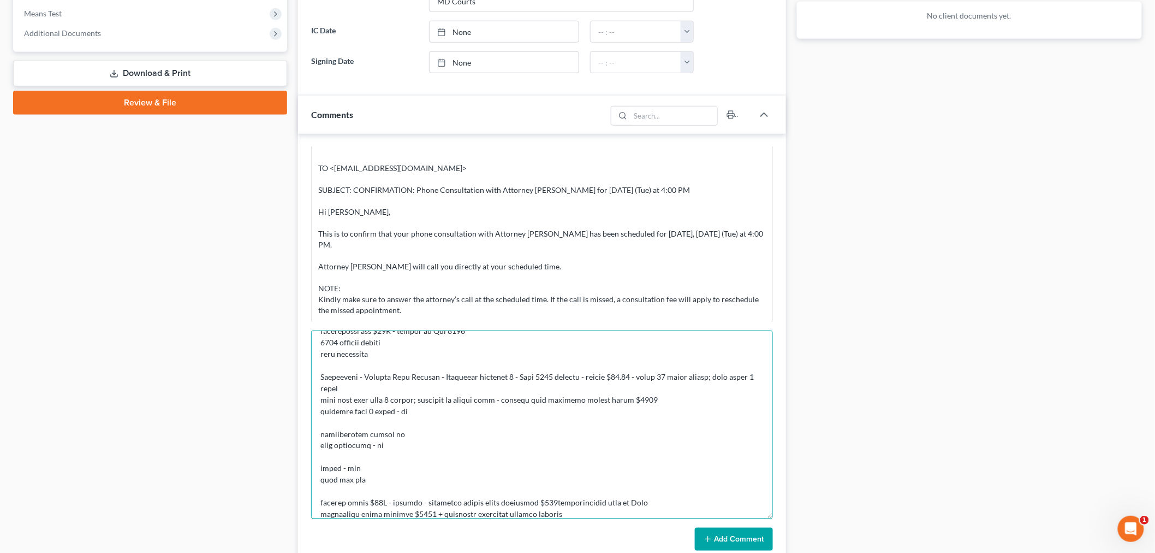
click at [584, 512] on textarea at bounding box center [542, 424] width 462 height 188
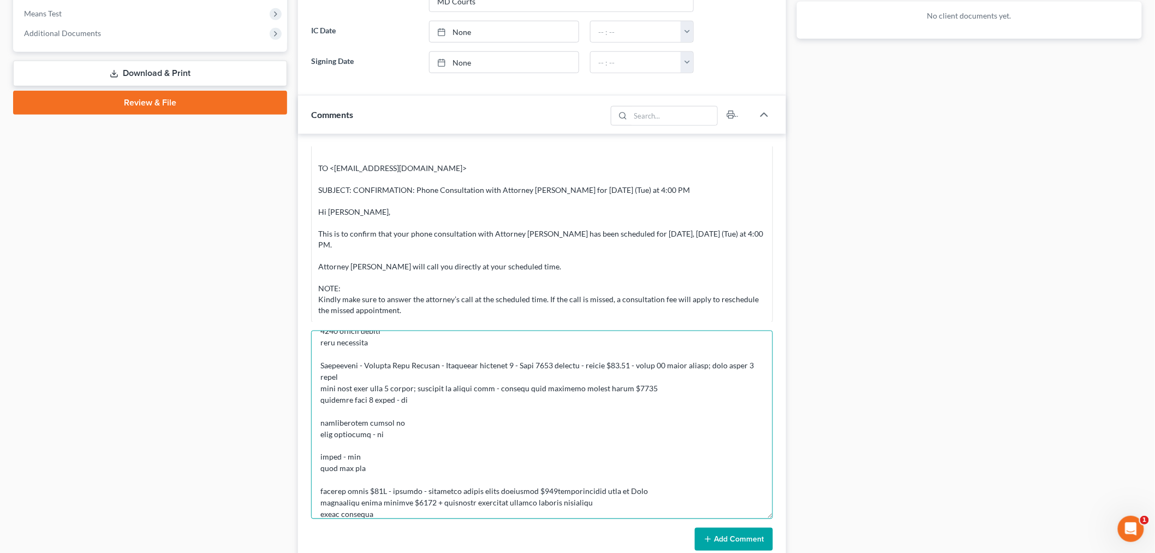
scroll to position [278, 0]
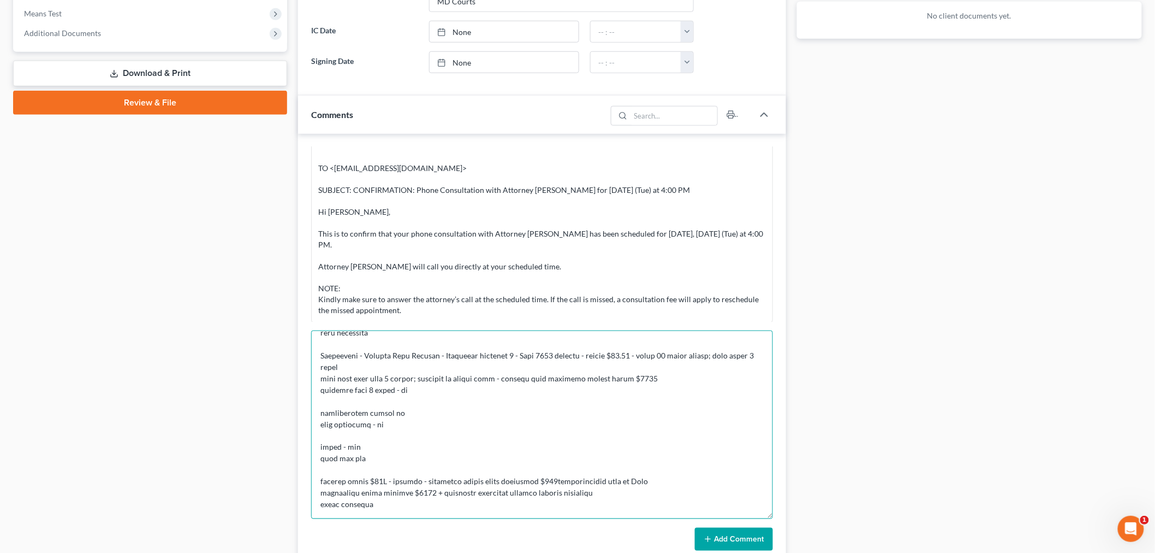
drag, startPoint x: 353, startPoint y: 490, endPoint x: 358, endPoint y: 493, distance: 5.9
click at [358, 493] on textarea at bounding box center [542, 424] width 462 height 188
click at [390, 481] on textarea at bounding box center [542, 424] width 462 height 188
drag, startPoint x: 394, startPoint y: 484, endPoint x: 388, endPoint y: 484, distance: 6.0
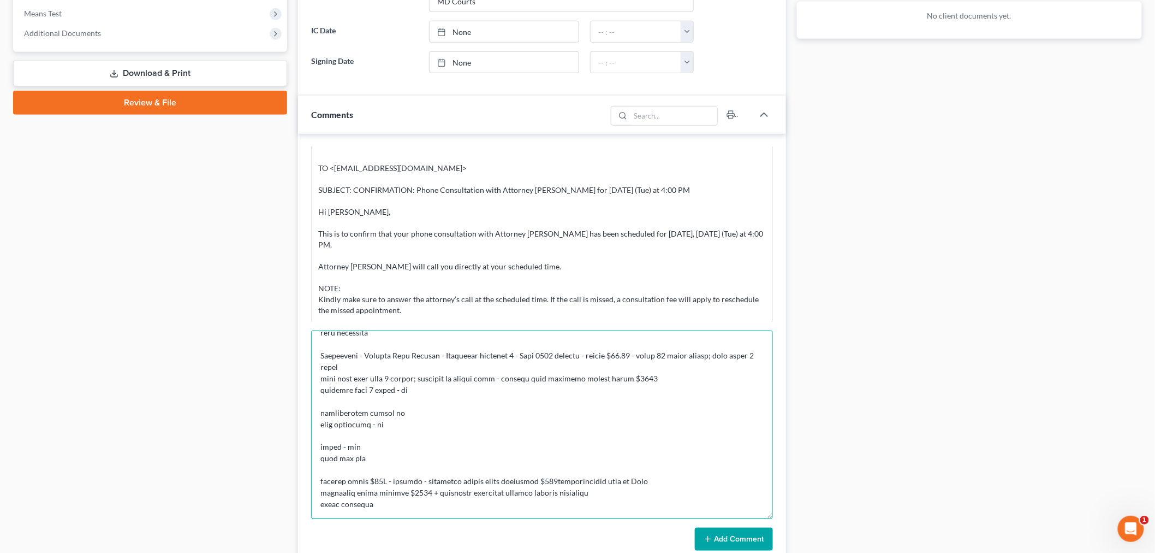
click at [388, 484] on textarea at bounding box center [542, 424] width 462 height 188
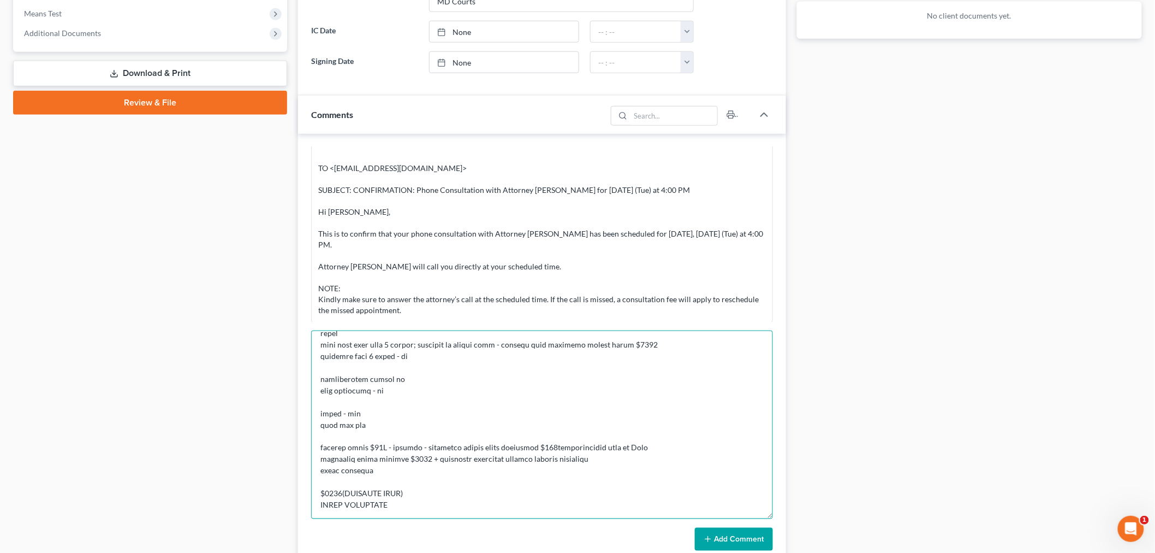
scroll to position [321, 0]
click at [518, 494] on textarea at bounding box center [542, 424] width 462 height 188
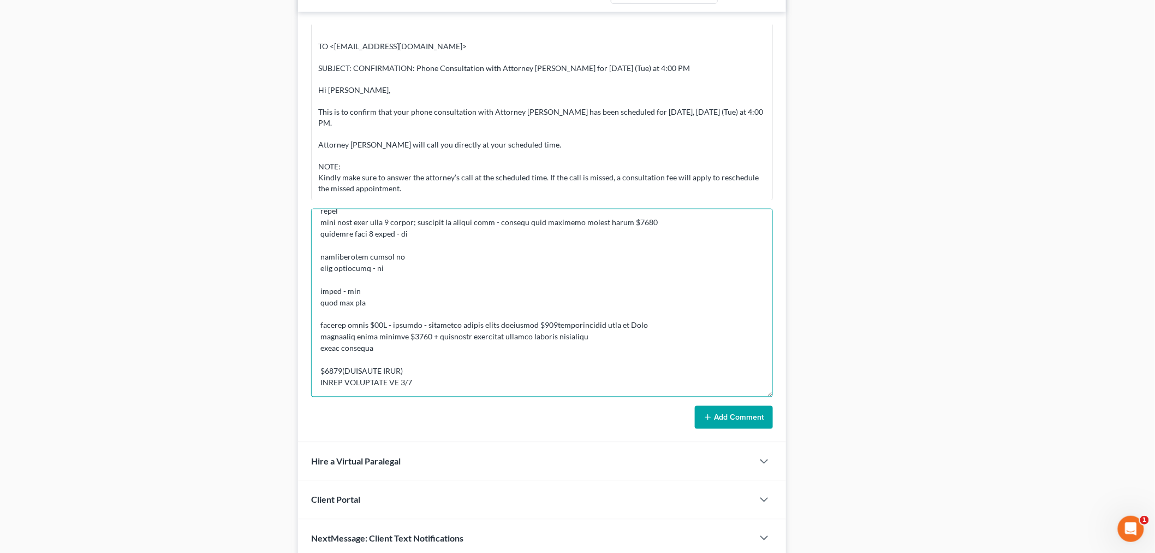
click at [342, 361] on textarea at bounding box center [542, 303] width 462 height 188
type textarea "CONSULTATION - LAWSUIT - Garnishment starts the 5th of this month - HE TRIED AP…"
click at [755, 423] on button "Add Comment" at bounding box center [734, 417] width 78 height 23
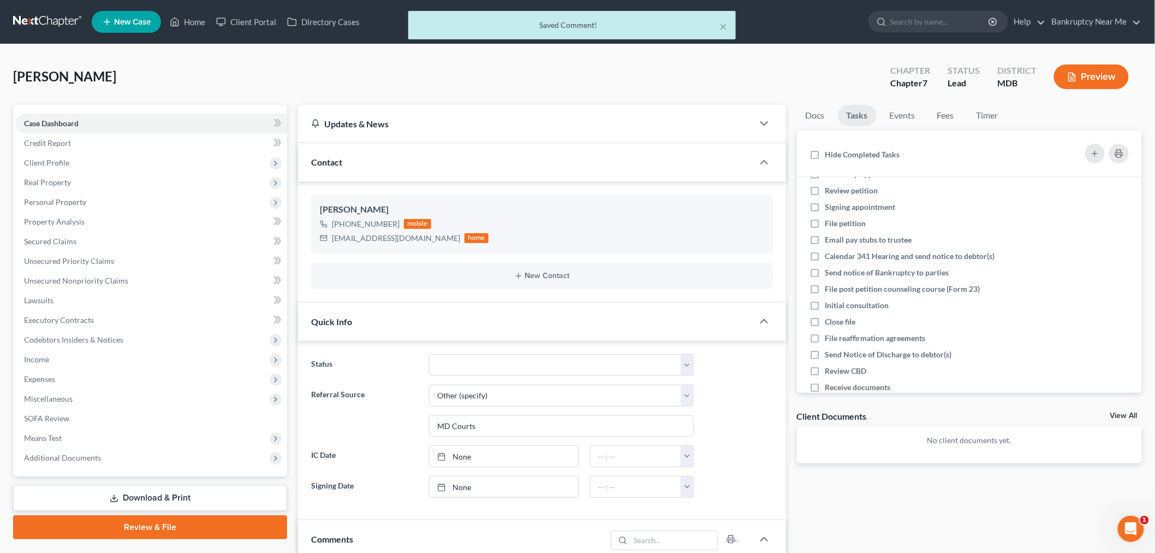
scroll to position [0, 0]
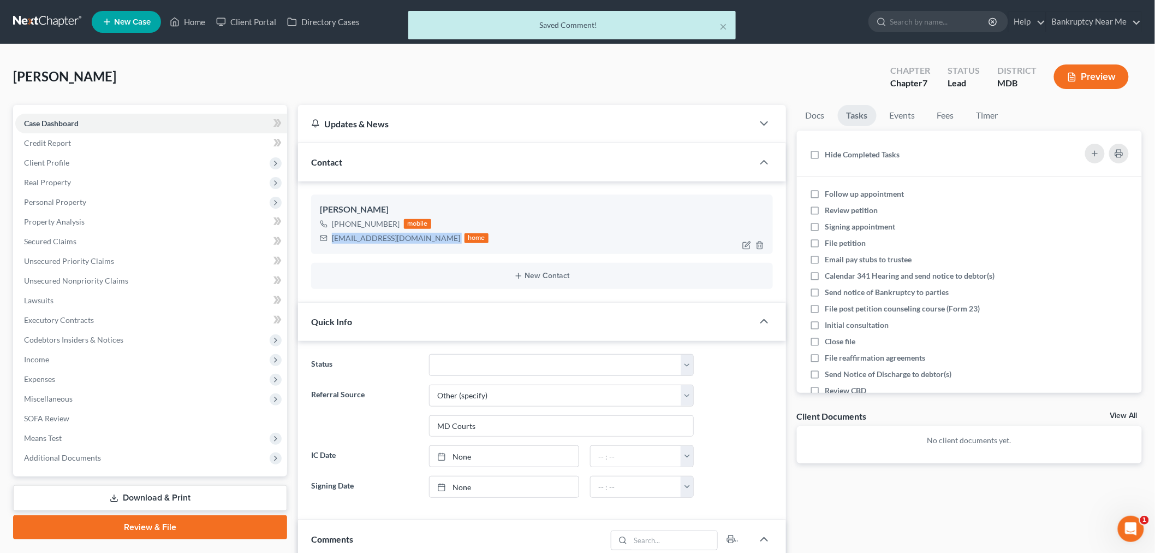
drag, startPoint x: 408, startPoint y: 239, endPoint x: 313, endPoint y: 247, distance: 94.8
click at [313, 247] on div "Pierre Braxton +1 (301) 500-7542 mobile pbraxton@icloud.com home" at bounding box center [542, 223] width 462 height 59
copy div "[EMAIL_ADDRESS][DOMAIN_NAME]"
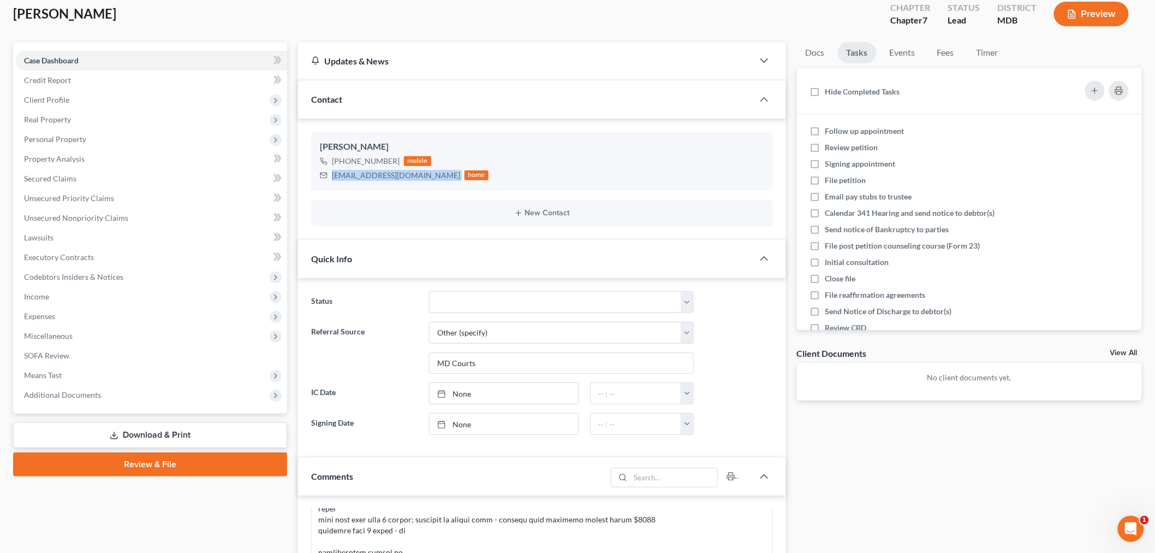
scroll to position [61, 0]
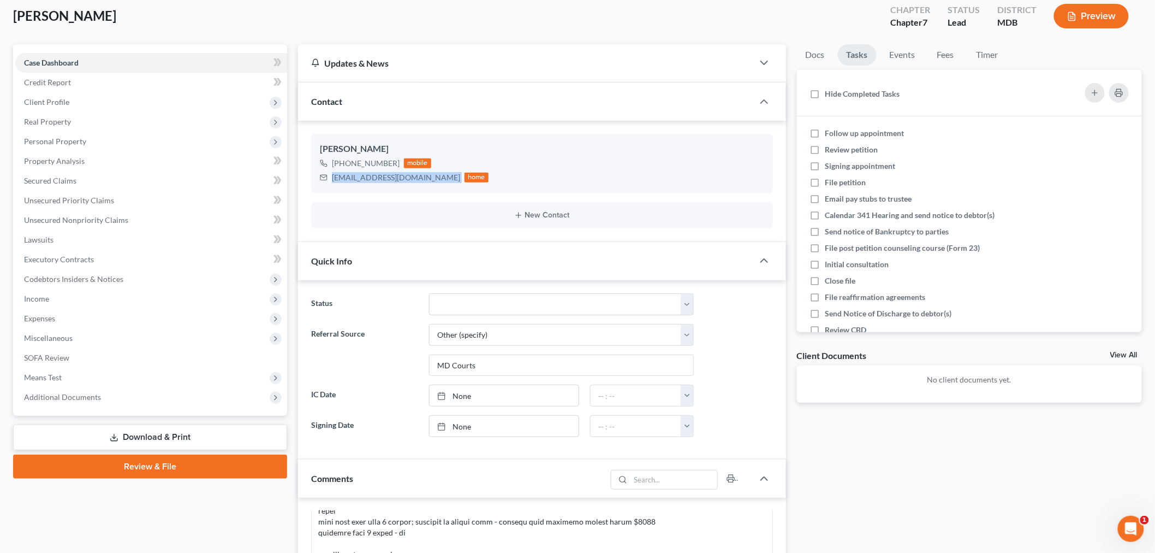
drag, startPoint x: 99, startPoint y: 16, endPoint x: 14, endPoint y: 17, distance: 85.7
click at [14, 17] on span "[PERSON_NAME]" at bounding box center [64, 16] width 103 height 16
copy span "[PERSON_NAME]"
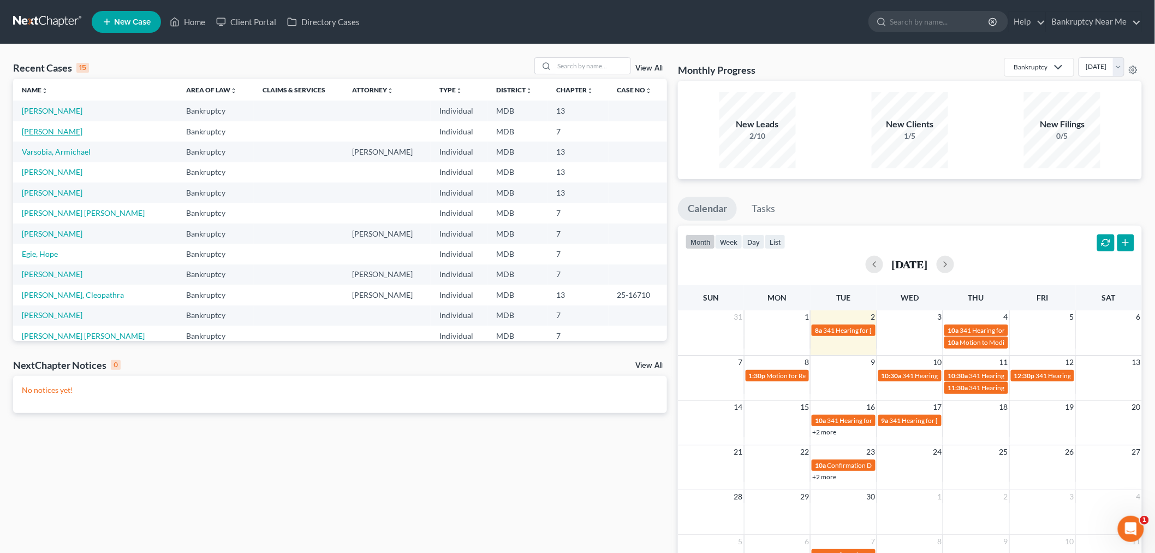
click at [50, 129] on link "[PERSON_NAME]" at bounding box center [52, 131] width 61 height 9
select select "6"
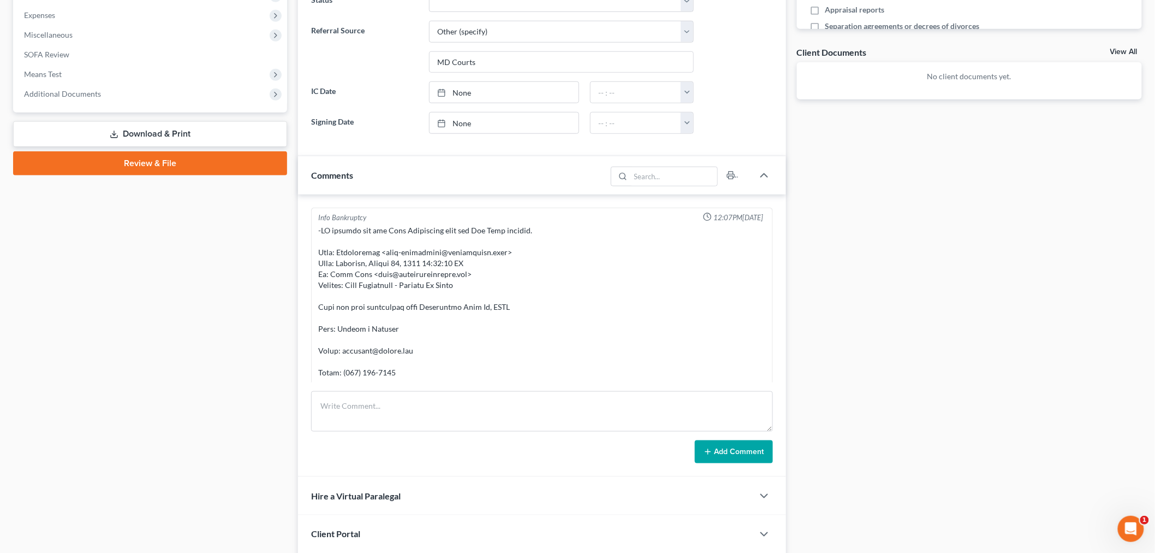
scroll to position [1678, 0]
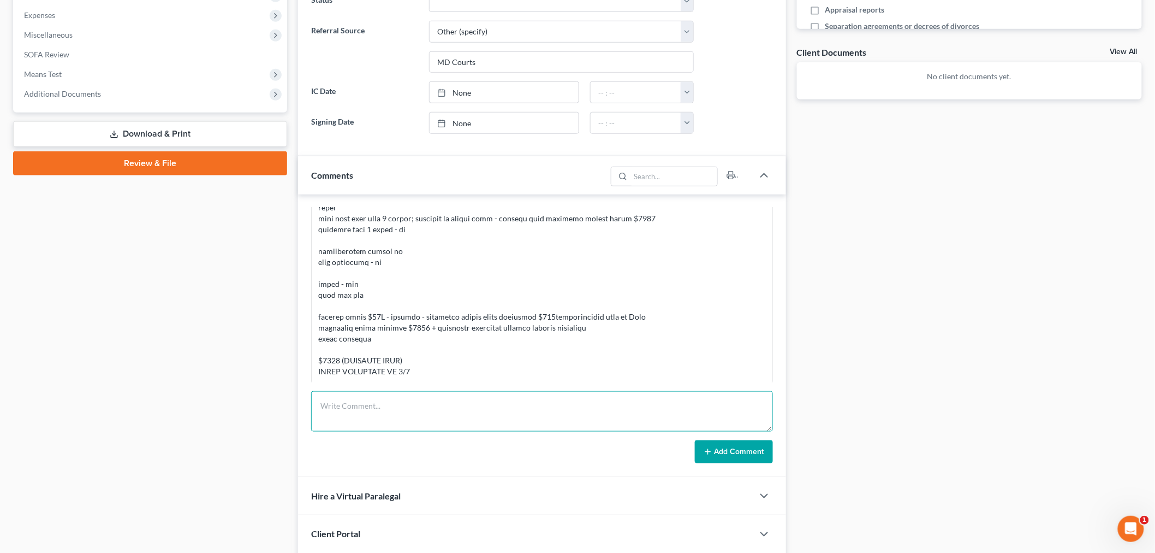
click at [513, 414] on textarea at bounding box center [542, 411] width 462 height 40
paste textarea "050200278102017 [GEOGRAPHIC_DATA][PERSON_NAME] Upper Marlboro District Court Co…"
type textarea "050200278102017 [GEOGRAPHIC_DATA][PERSON_NAME] Upper Marlboro District Court Co…"
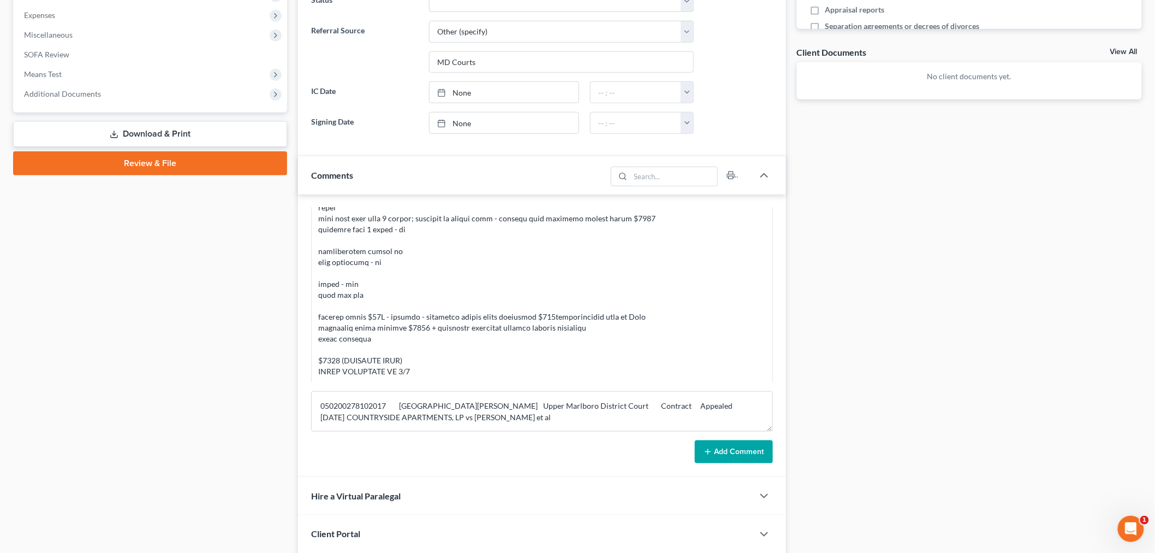
drag, startPoint x: 652, startPoint y: 448, endPoint x: 662, endPoint y: 448, distance: 9.8
click at [654, 447] on div "Add Comment" at bounding box center [542, 451] width 462 height 23
drag, startPoint x: 679, startPoint y: 450, endPoint x: 687, endPoint y: 452, distance: 8.4
click at [686, 452] on div "Add Comment" at bounding box center [542, 451] width 462 height 23
click at [698, 455] on button "Add Comment" at bounding box center [734, 451] width 78 height 23
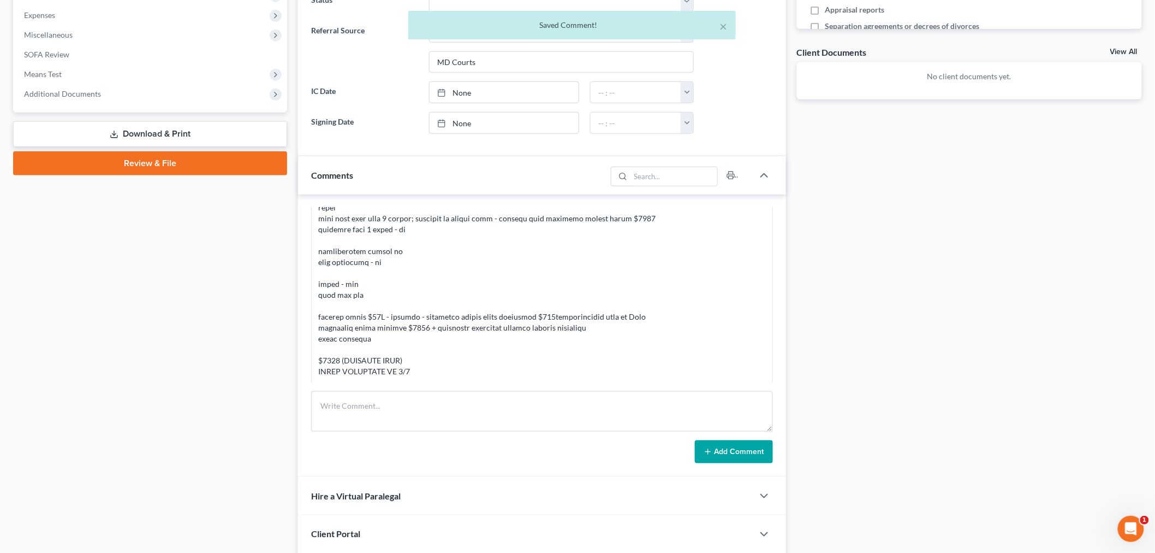
scroll to position [1730, 0]
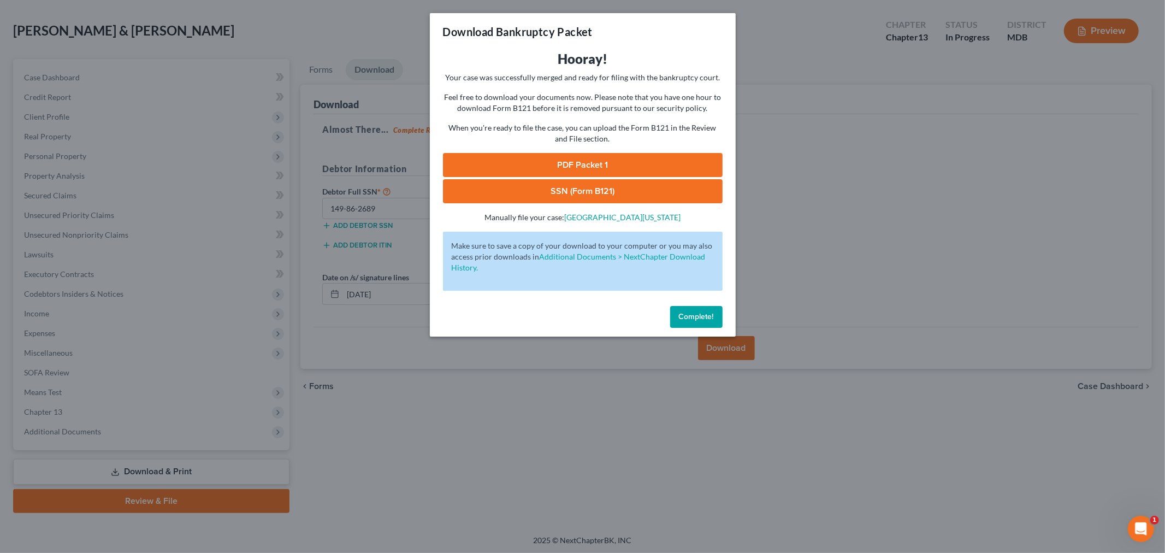
click at [675, 315] on button "Complete!" at bounding box center [696, 317] width 52 height 22
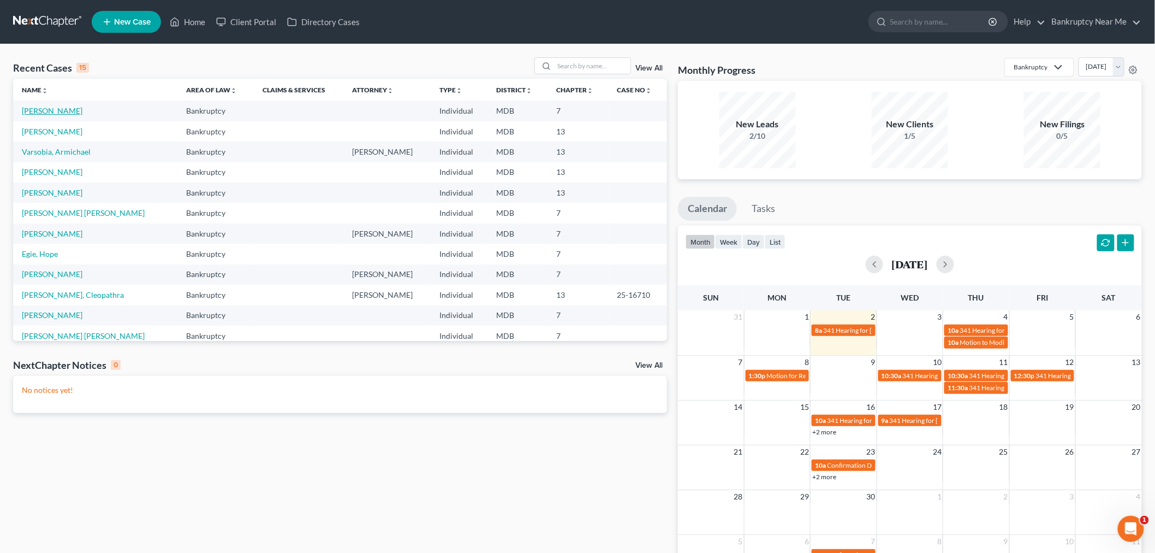
click at [40, 109] on link "[PERSON_NAME]" at bounding box center [52, 110] width 61 height 9
select select "6"
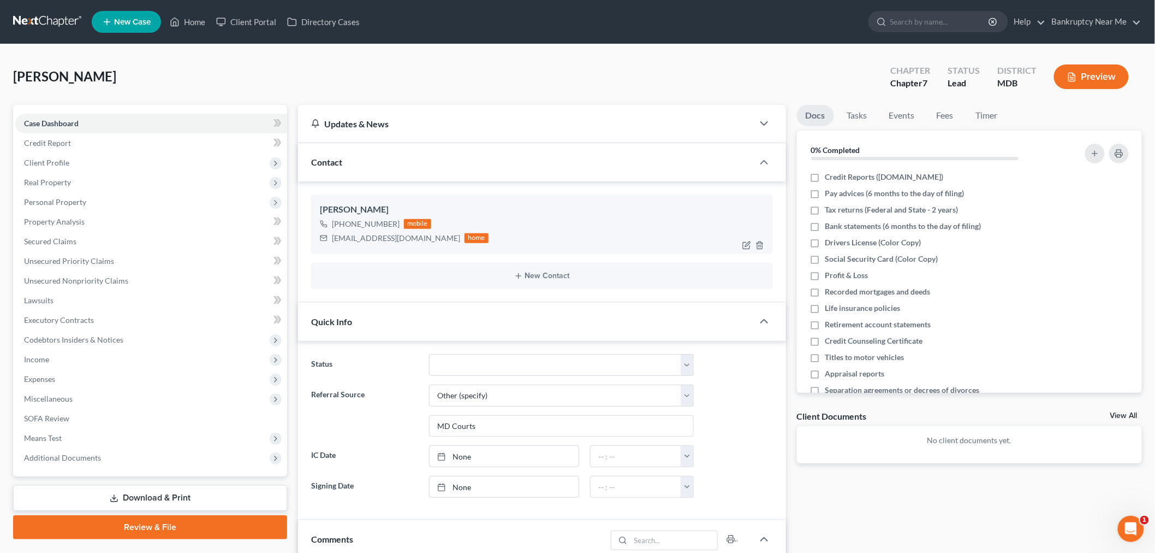
scroll to position [1730, 0]
